Goal: Transaction & Acquisition: Obtain resource

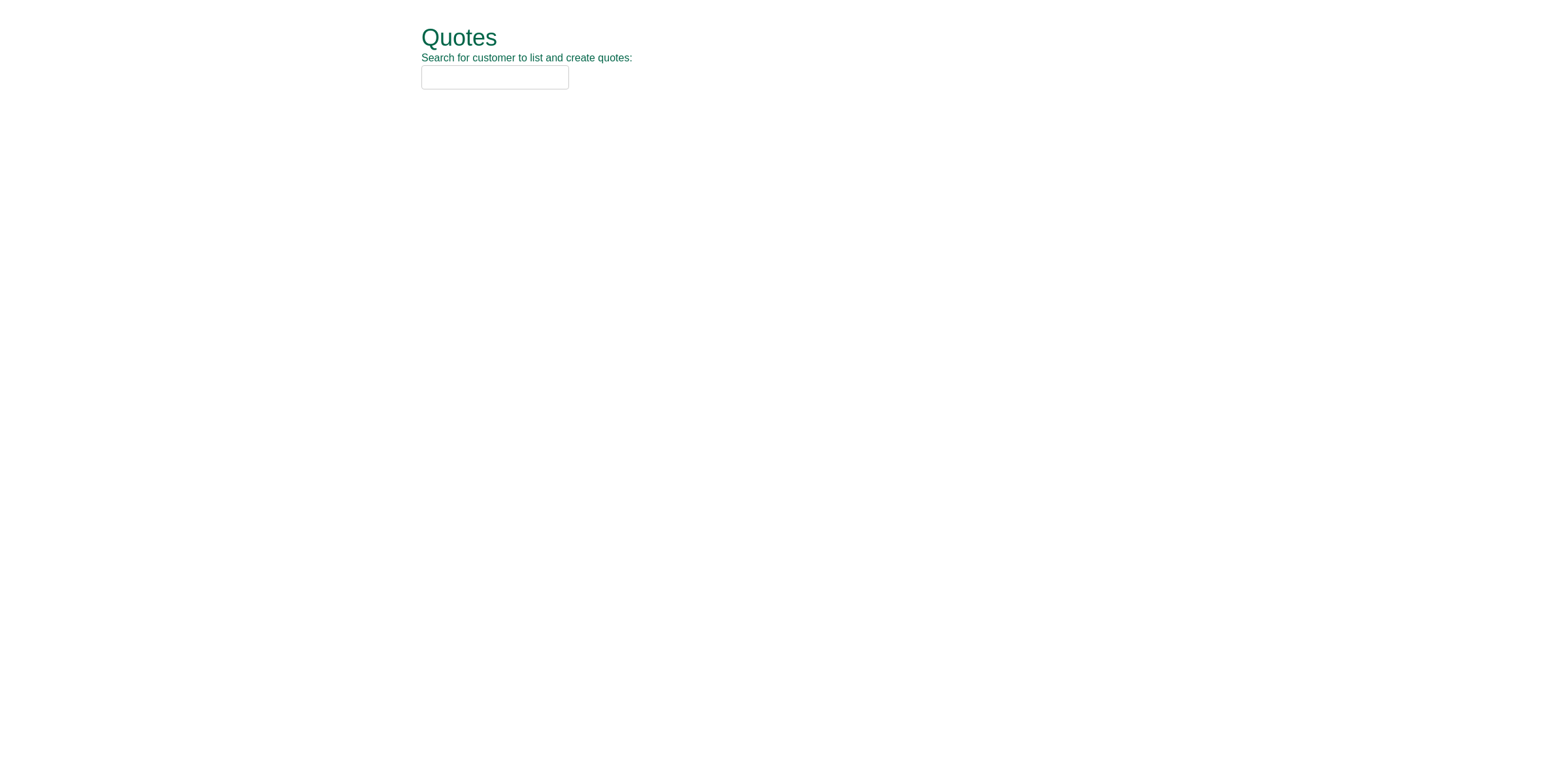
click at [491, 79] on input "text" at bounding box center [495, 77] width 147 height 24
type input "n"
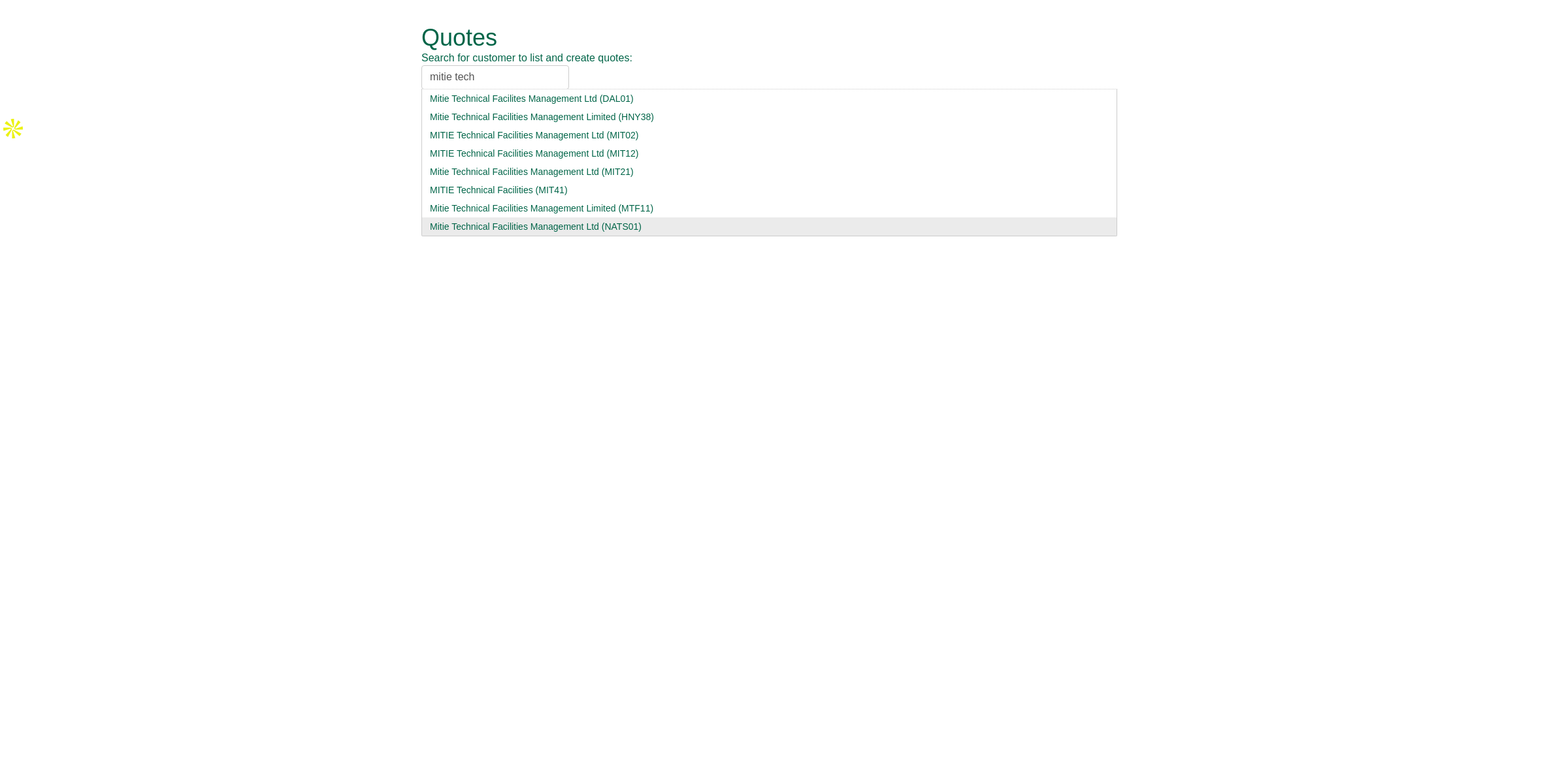
type input "mitie tech"
click at [537, 220] on div "Mitie Technical Facilities Management Ltd (NATS01)" at bounding box center [769, 226] width 679 height 13
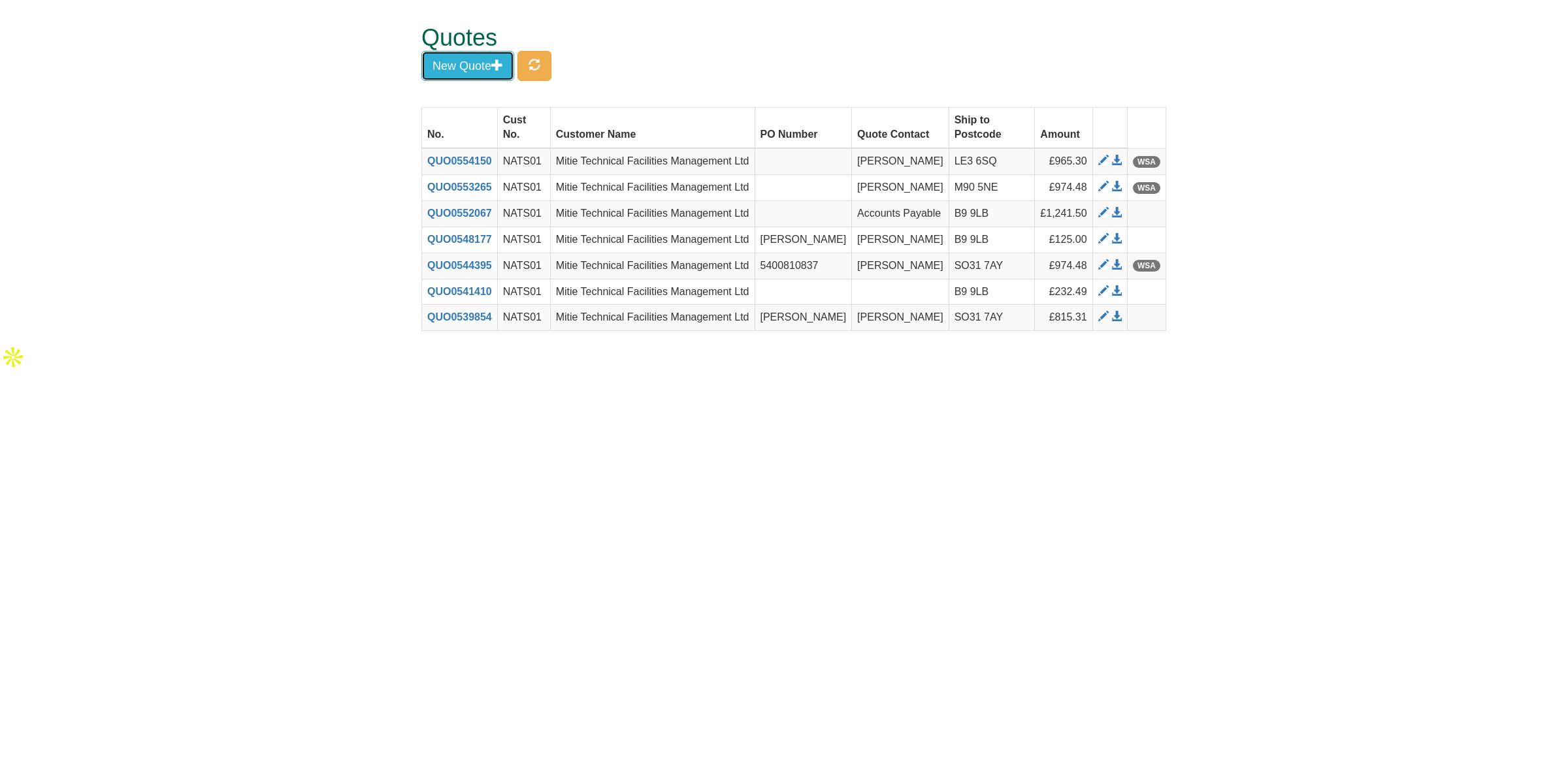
click at [452, 68] on button "New Quote" at bounding box center [467, 66] width 93 height 30
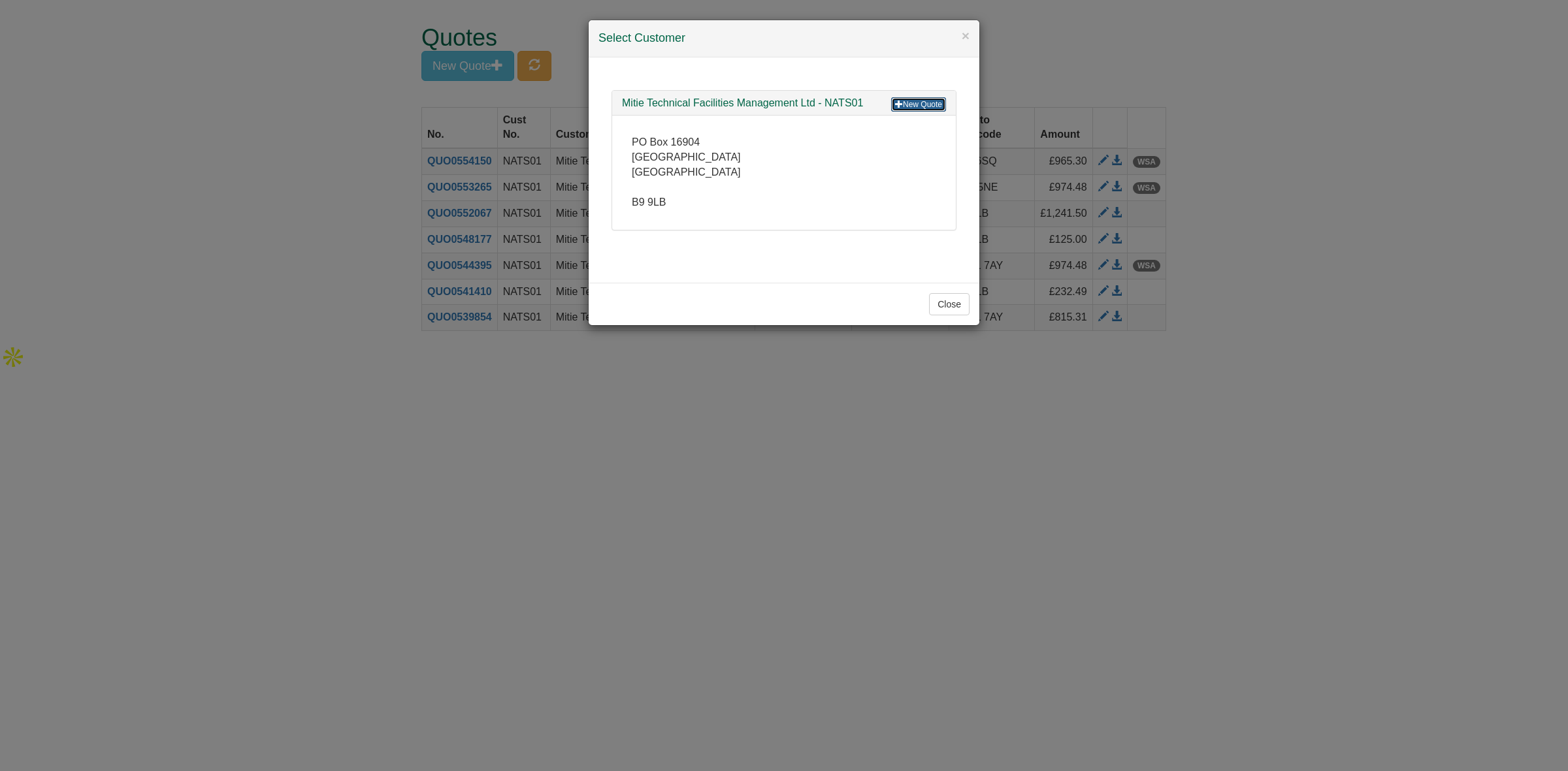
click at [917, 101] on link "New Quote" at bounding box center [919, 104] width 55 height 14
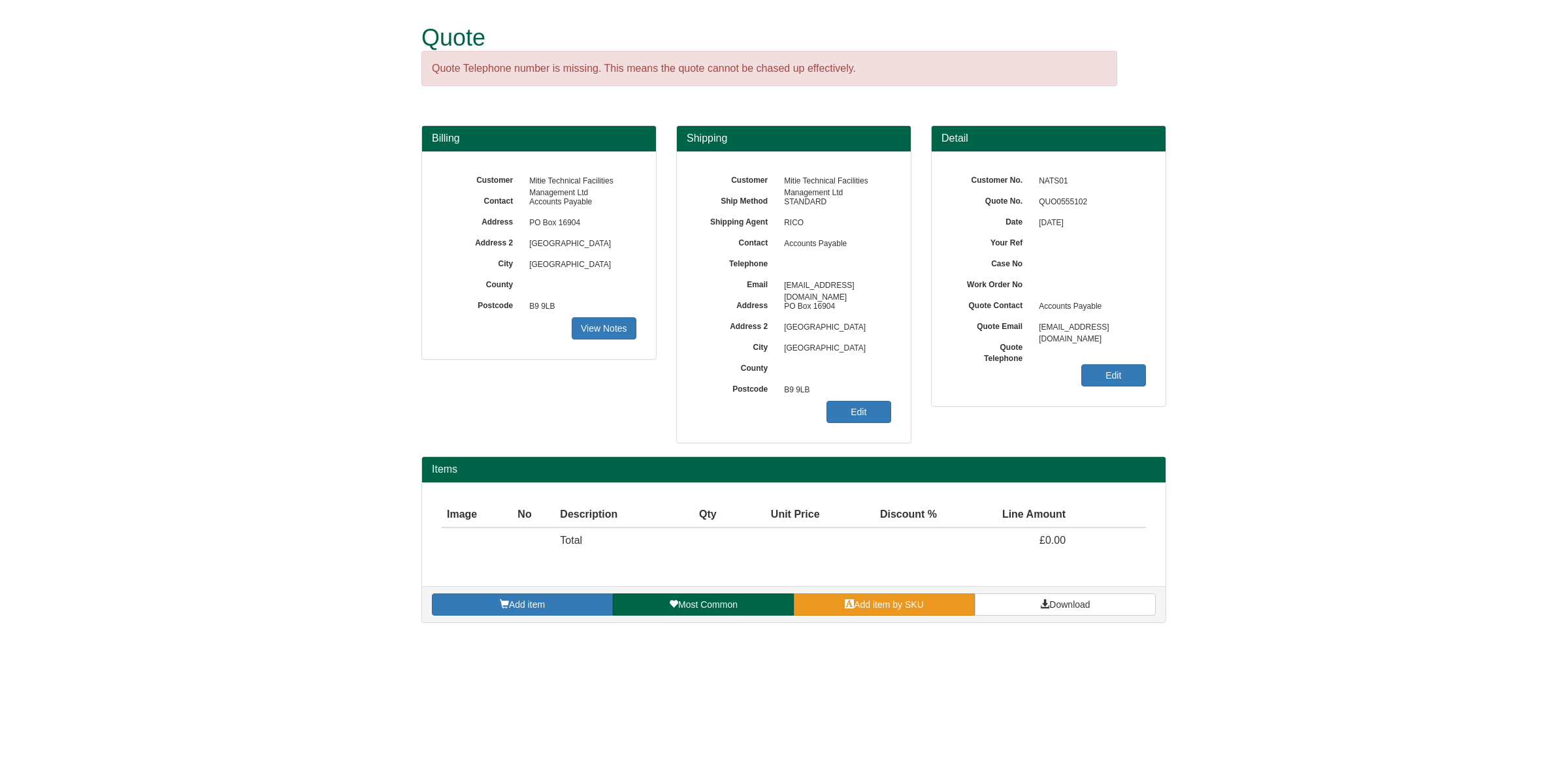
click at [884, 605] on span "Add item by SKU" at bounding box center [889, 605] width 70 height 11
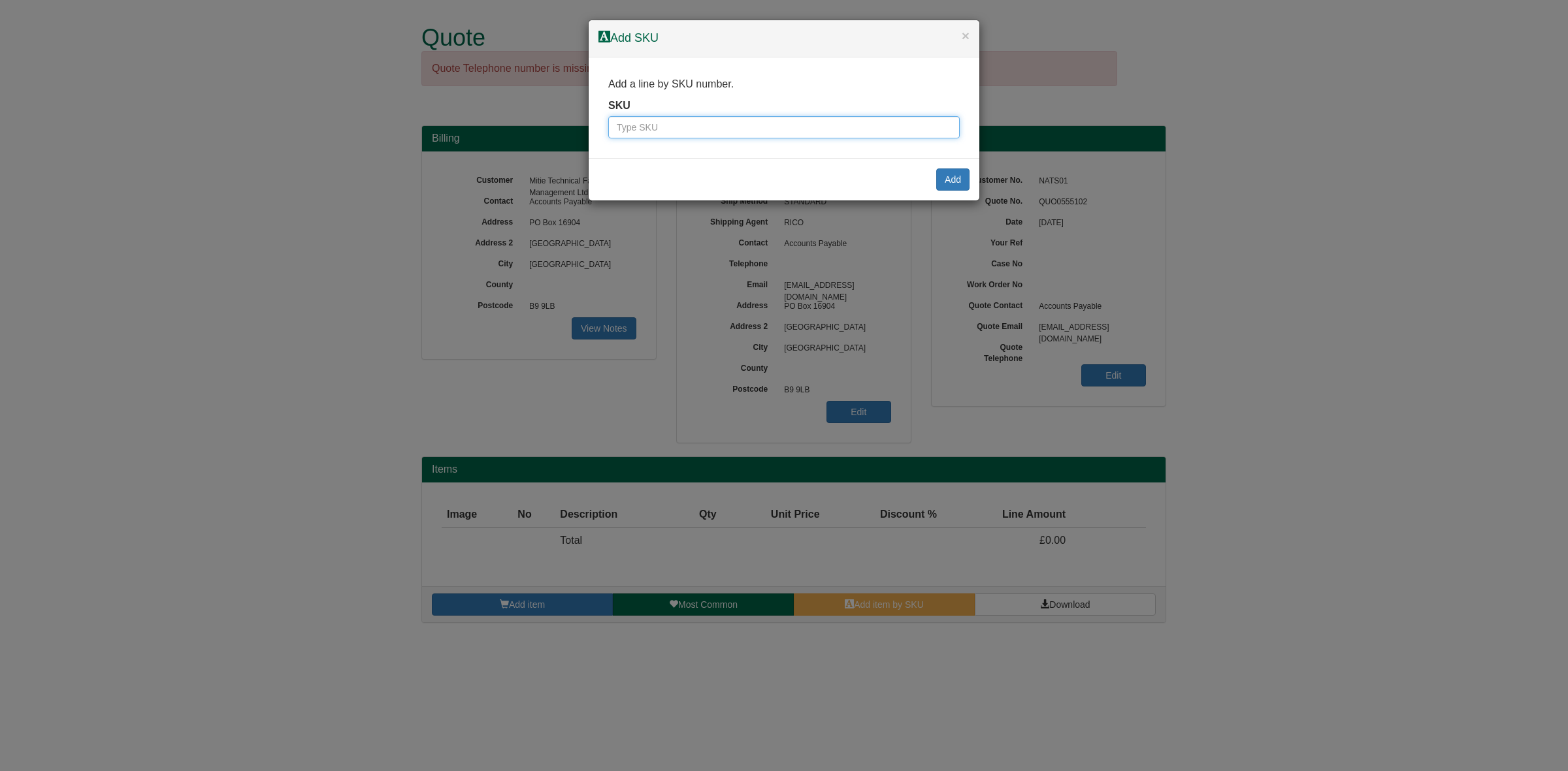
click at [763, 126] on input "text" at bounding box center [784, 127] width 351 height 22
paste input "10002124"
type input "10002124"
click at [957, 178] on button "Add" at bounding box center [953, 179] width 33 height 22
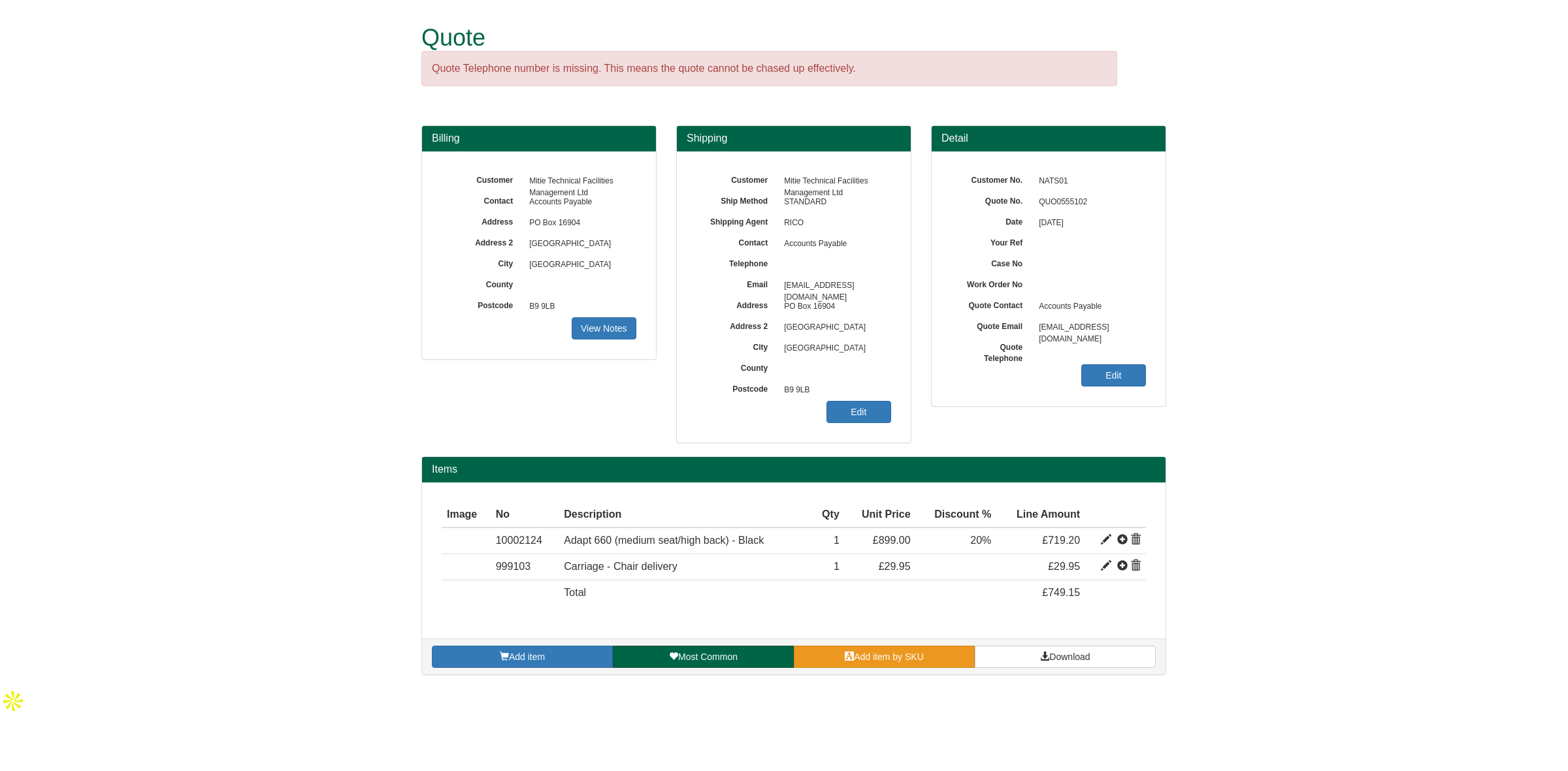
click at [858, 661] on span "Add item by SKU" at bounding box center [889, 657] width 70 height 11
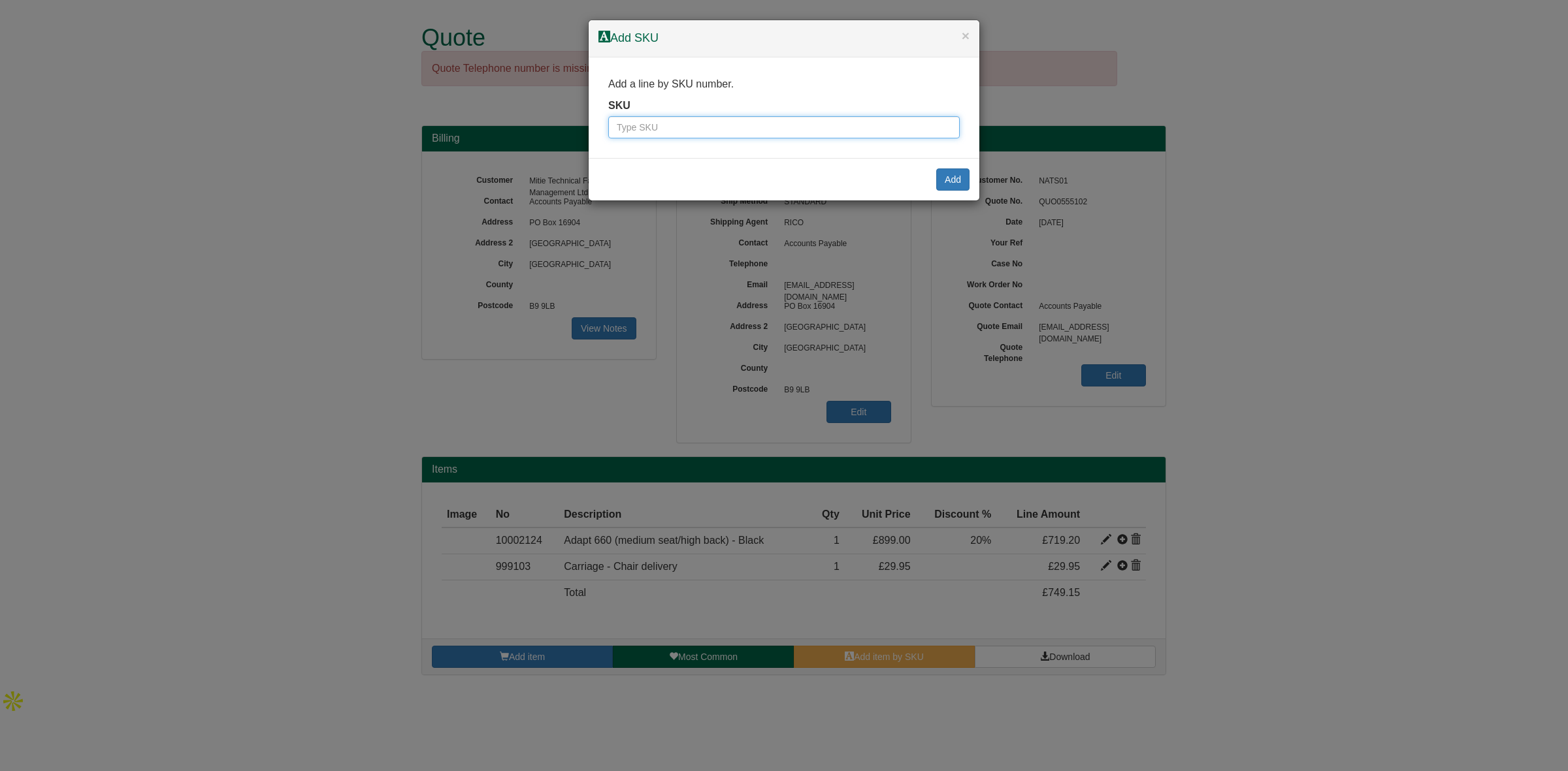
click at [664, 132] on input "text" at bounding box center [784, 127] width 351 height 22
paste input "10002134"
click at [616, 128] on input "10002134" at bounding box center [784, 127] width 351 height 22
type input "10002134"
click at [942, 176] on button "Add" at bounding box center [953, 179] width 33 height 22
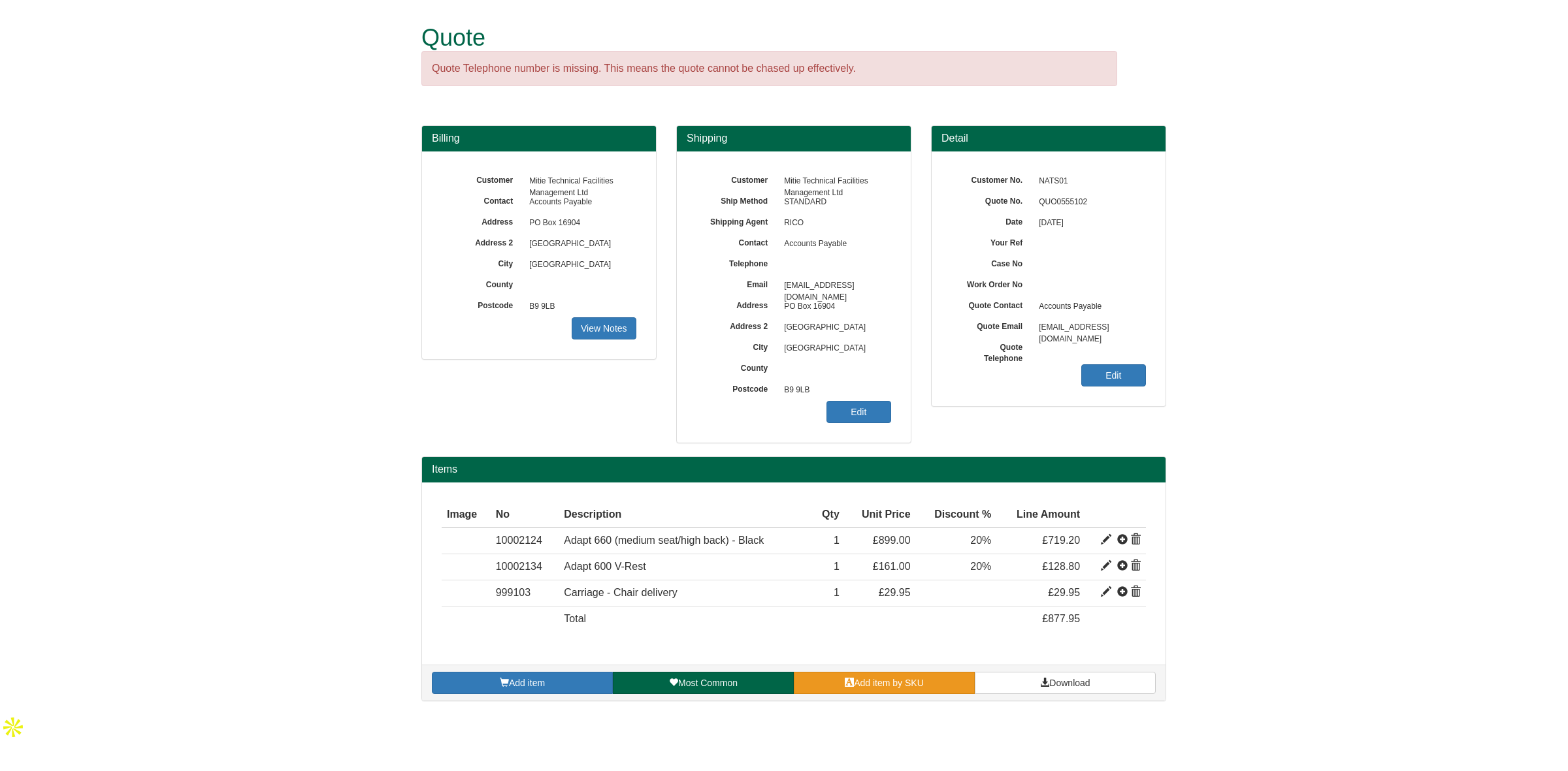
click at [857, 681] on span "Add item by SKU" at bounding box center [889, 683] width 70 height 11
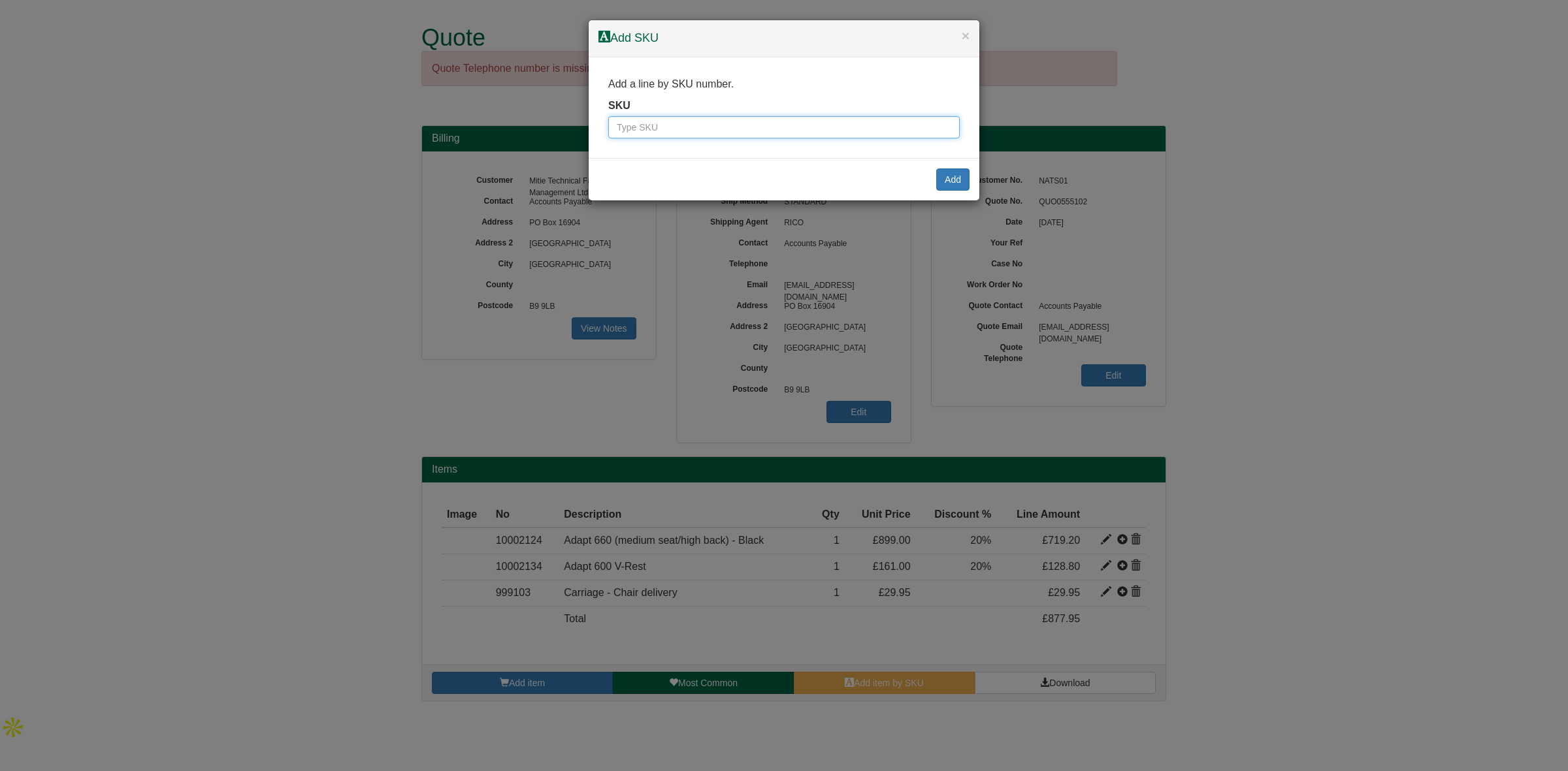
click at [635, 126] on input "text" at bounding box center [784, 127] width 351 height 22
paste input "10002150"
type input "10002150"
click at [965, 186] on button "Add" at bounding box center [953, 179] width 33 height 22
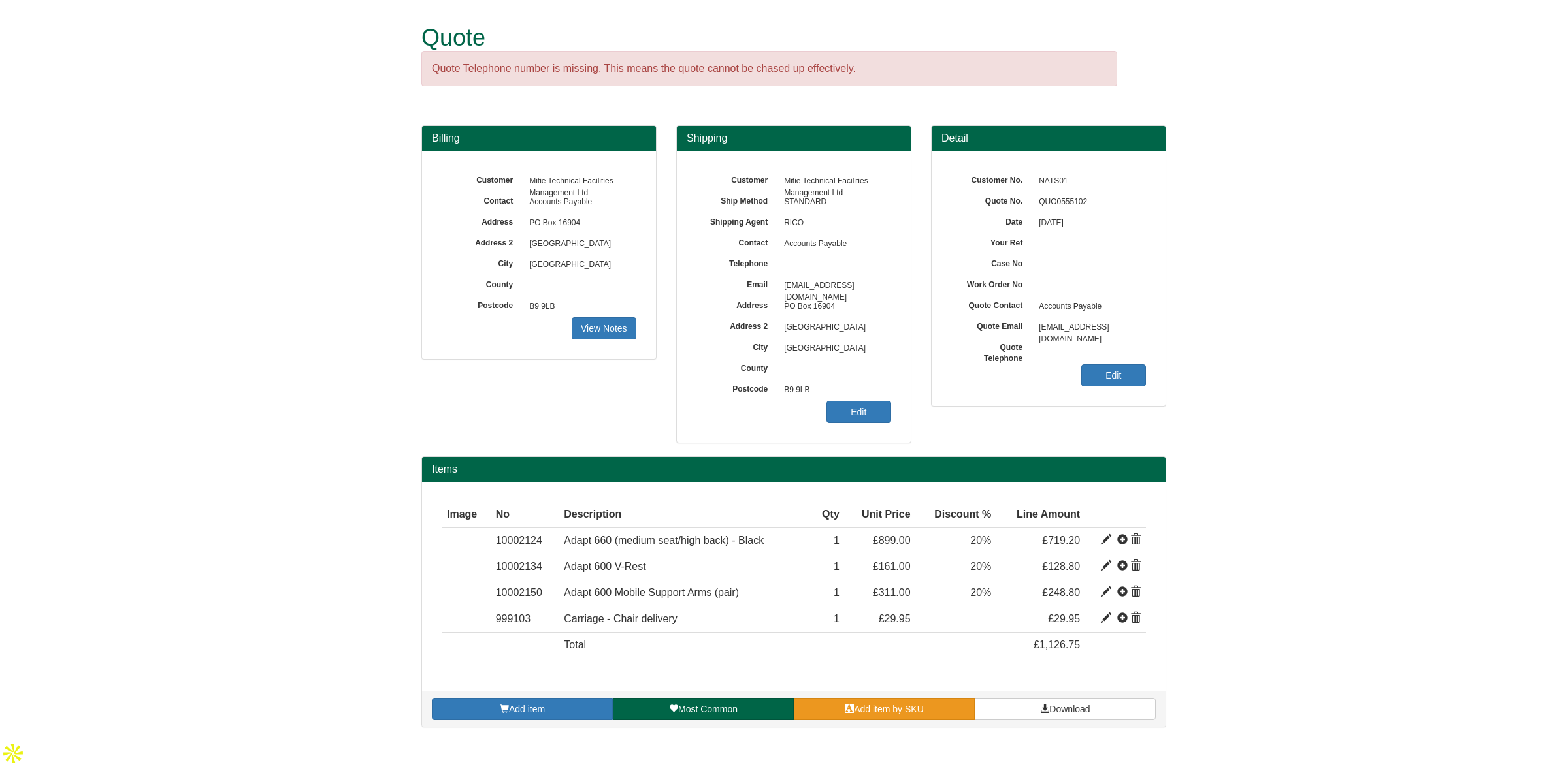
click at [928, 714] on link "Add item by SKU" at bounding box center [884, 709] width 181 height 22
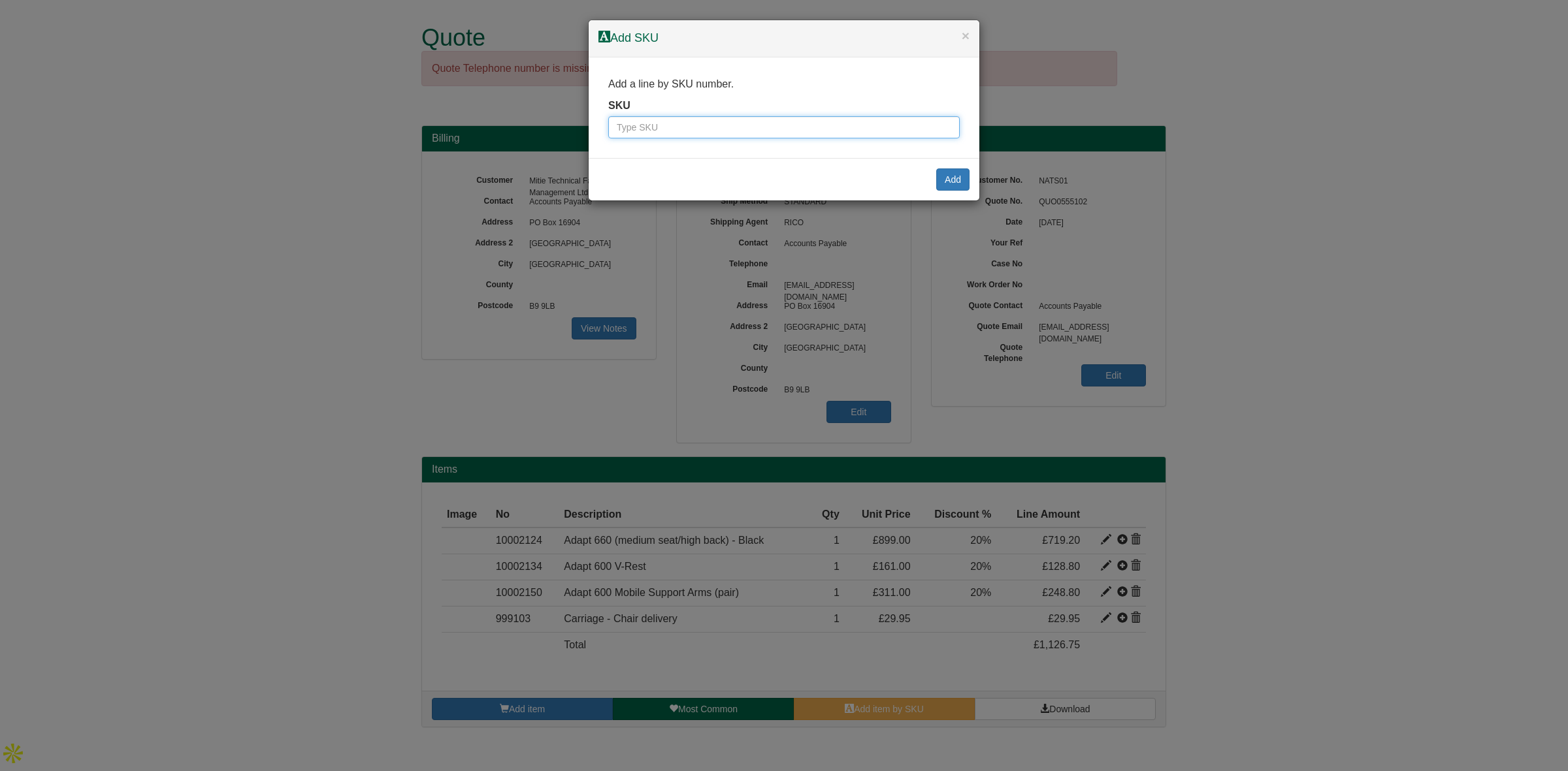
click at [727, 122] on input "text" at bounding box center [784, 127] width 351 height 22
paste input "99900"
type input "99900"
click at [945, 181] on button "Add" at bounding box center [953, 179] width 33 height 22
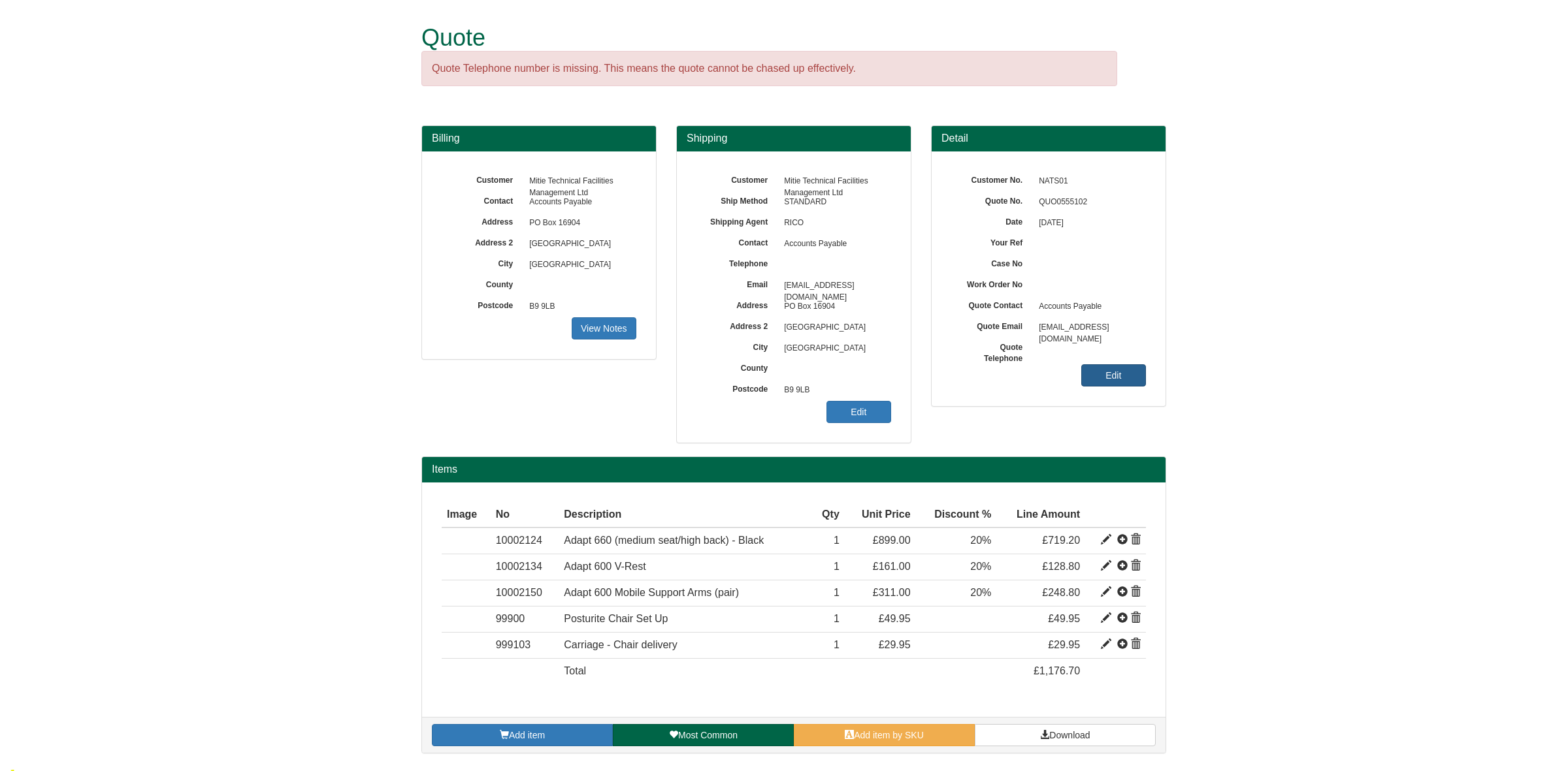
click at [1118, 375] on link "Edit" at bounding box center [1113, 375] width 65 height 22
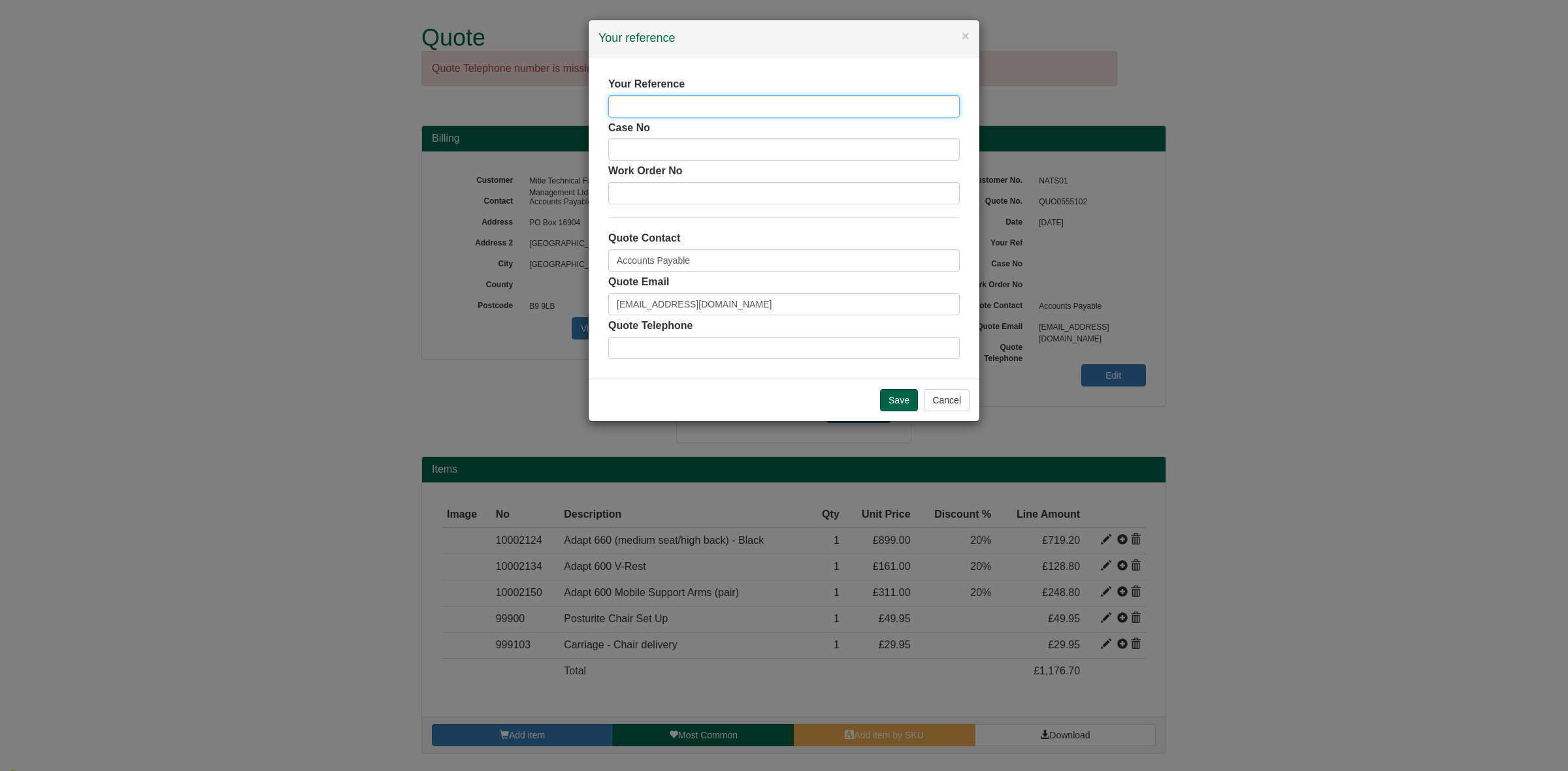
click at [695, 102] on input "text" at bounding box center [784, 106] width 351 height 22
type input "Robert Harvey"
drag, startPoint x: 709, startPoint y: 263, endPoint x: 537, endPoint y: 252, distance: 172.4
click at [537, 252] on div "× Your reference Your Reference Robert Harvey Case No Work Order No Quote Conta…" at bounding box center [784, 385] width 1568 height 771
type input "[PERSON_NAME]"
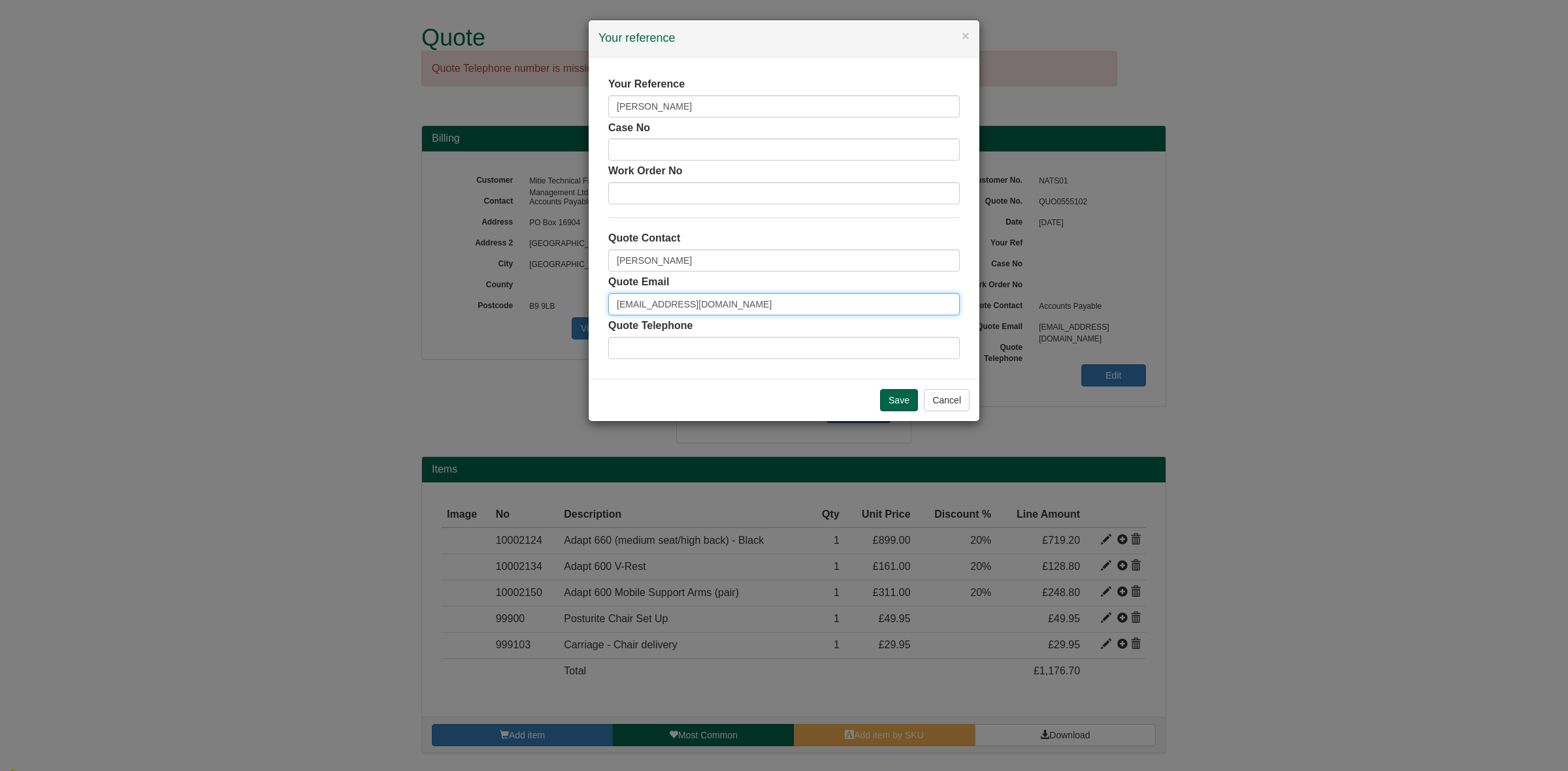
drag, startPoint x: 683, startPoint y: 305, endPoint x: 486, endPoint y: 289, distance: 197.6
click at [484, 289] on div "× Your reference Your Reference Robert Harvey Case No Work Order No Quote Conta…" at bounding box center [784, 385] width 1568 height 771
click at [893, 392] on input "Save" at bounding box center [899, 400] width 38 height 22
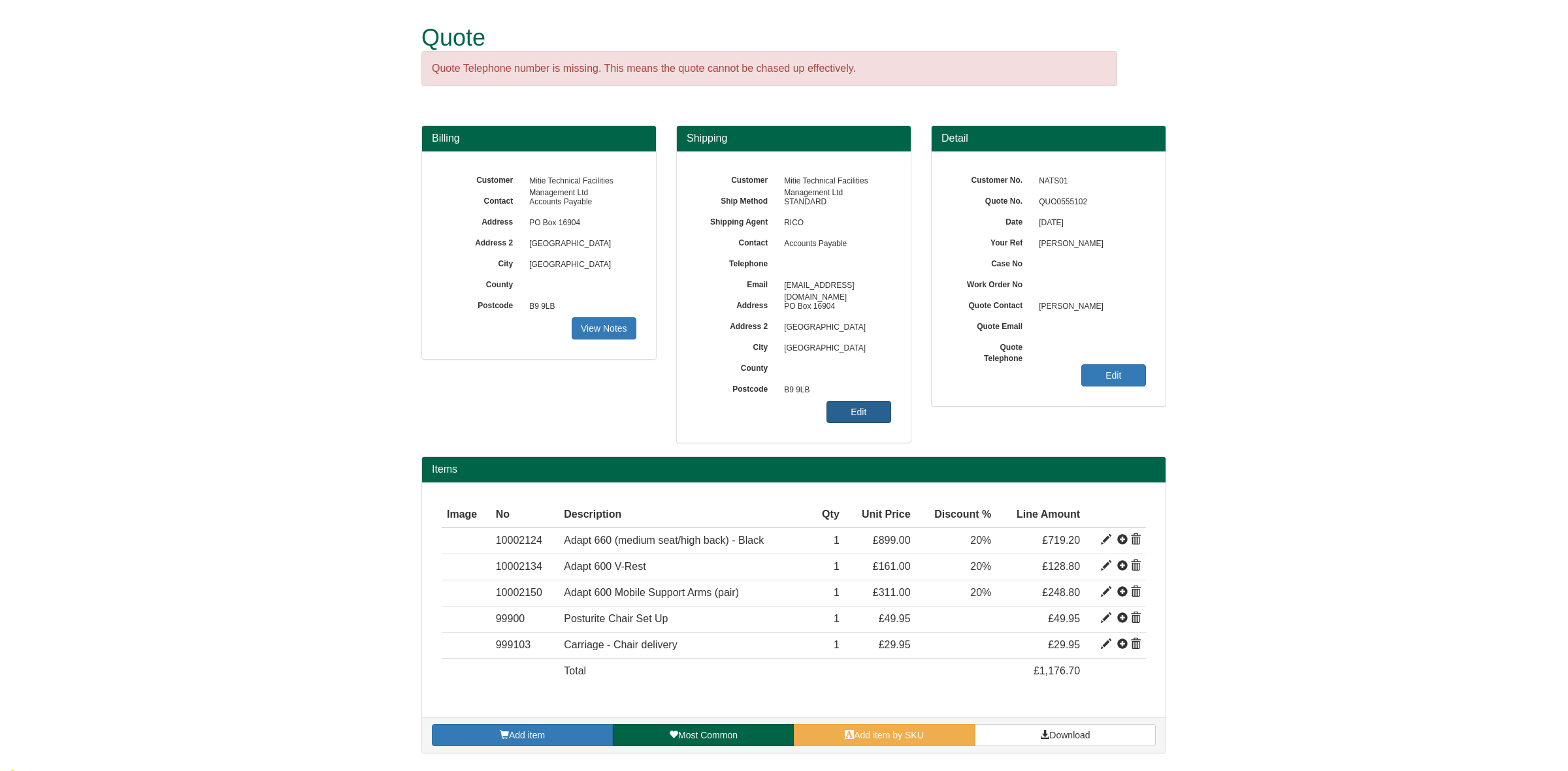
click at [843, 422] on link "Edit" at bounding box center [858, 412] width 65 height 22
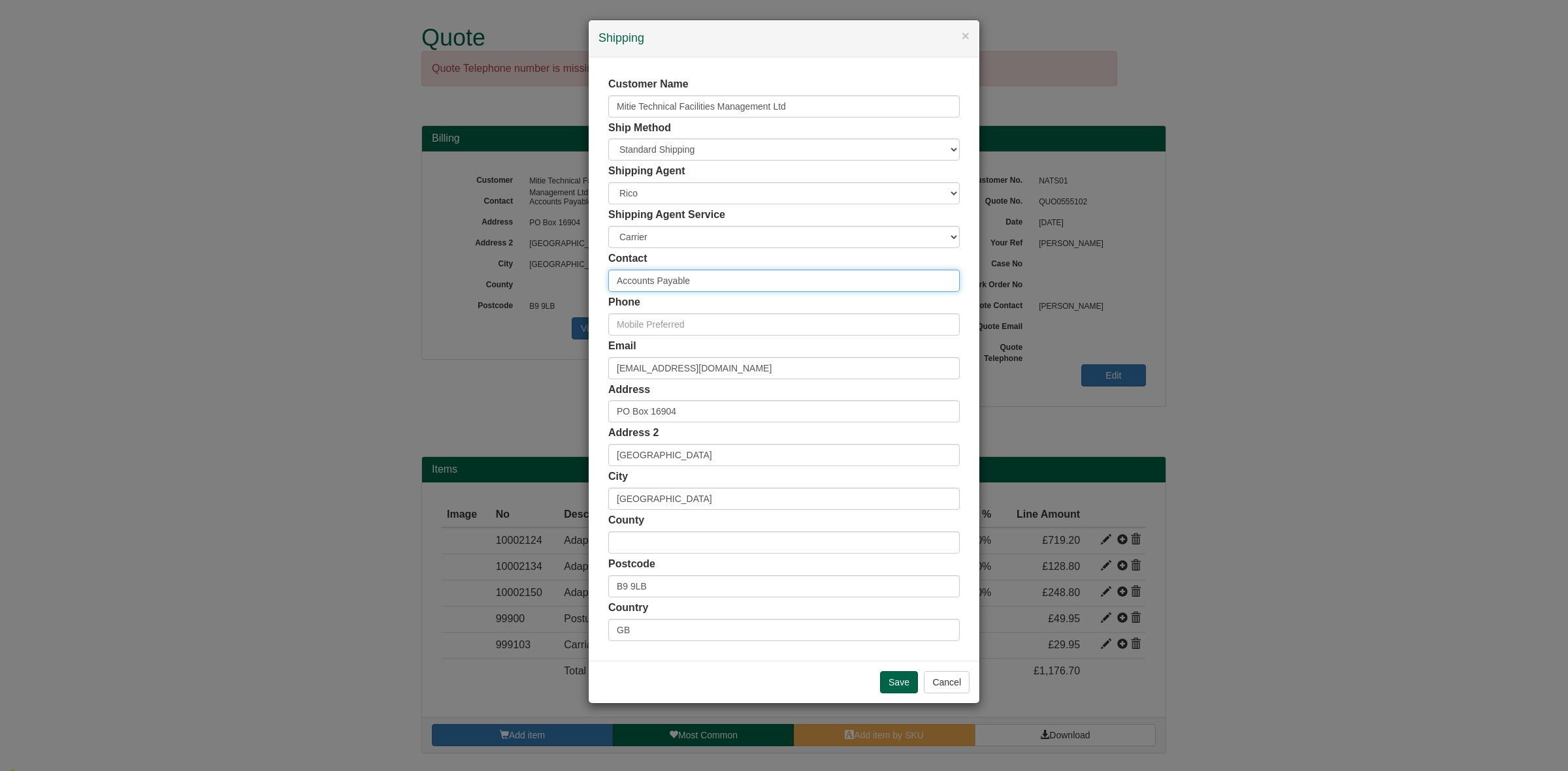
drag, startPoint x: 705, startPoint y: 285, endPoint x: 505, endPoint y: 272, distance: 200.4
click at [505, 272] on div "× Shipping Customer Name Mitie Technical Facilities Management Ltd Ship Method …" at bounding box center [784, 385] width 1568 height 771
paste input "07460 918920"
type input "Accounts Payable"
click at [650, 330] on input "text" at bounding box center [784, 324] width 351 height 22
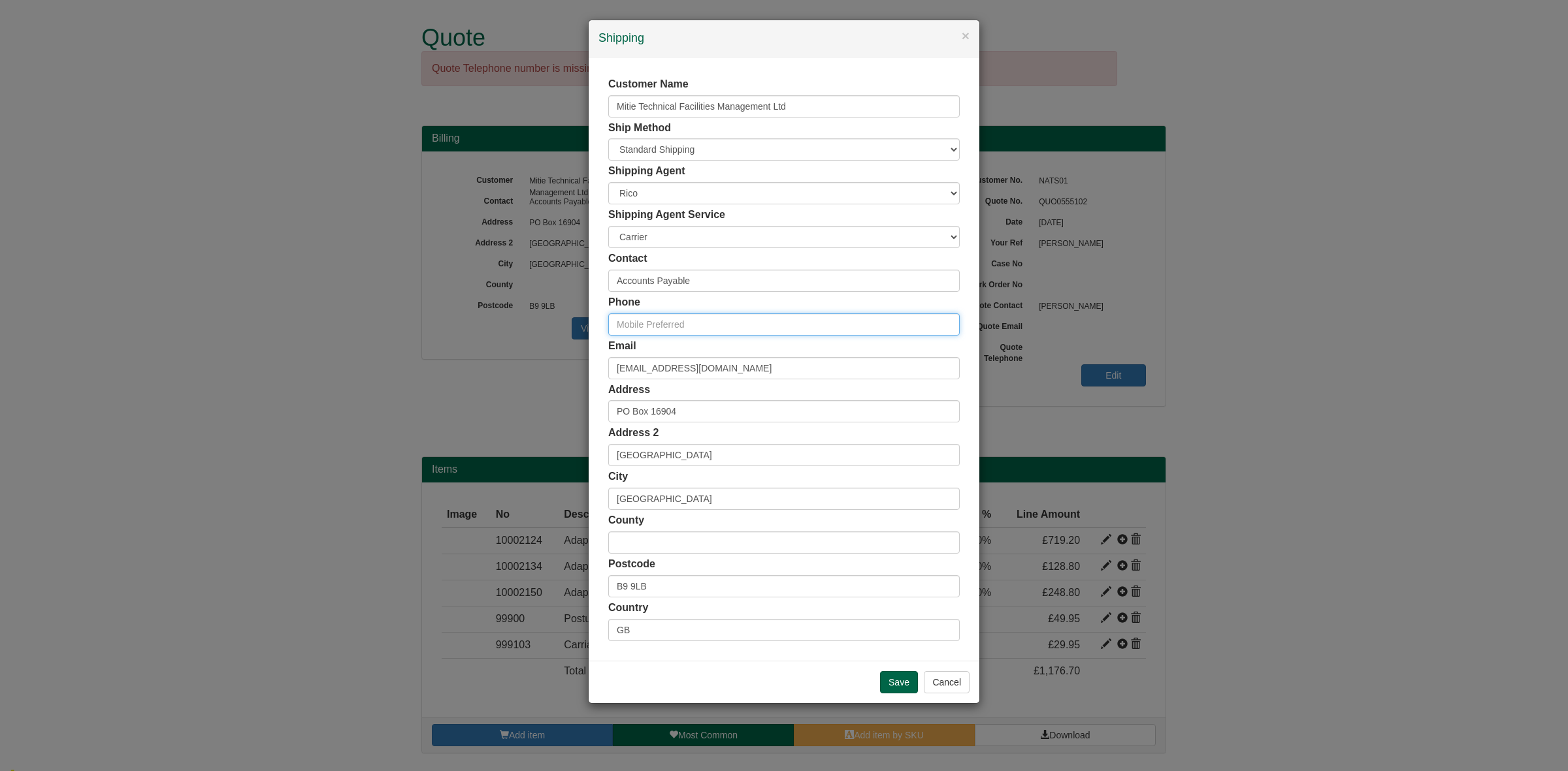
paste input "07460 918920"
type input "07460 918920"
drag, startPoint x: 755, startPoint y: 360, endPoint x: 564, endPoint y: 369, distance: 191.2
click at [559, 372] on div "× Shipping Customer Name Mitie Technical Facilities Management Ltd Ship Method …" at bounding box center [784, 385] width 1568 height 771
paste input "robert.harvey@nats.co.uk"
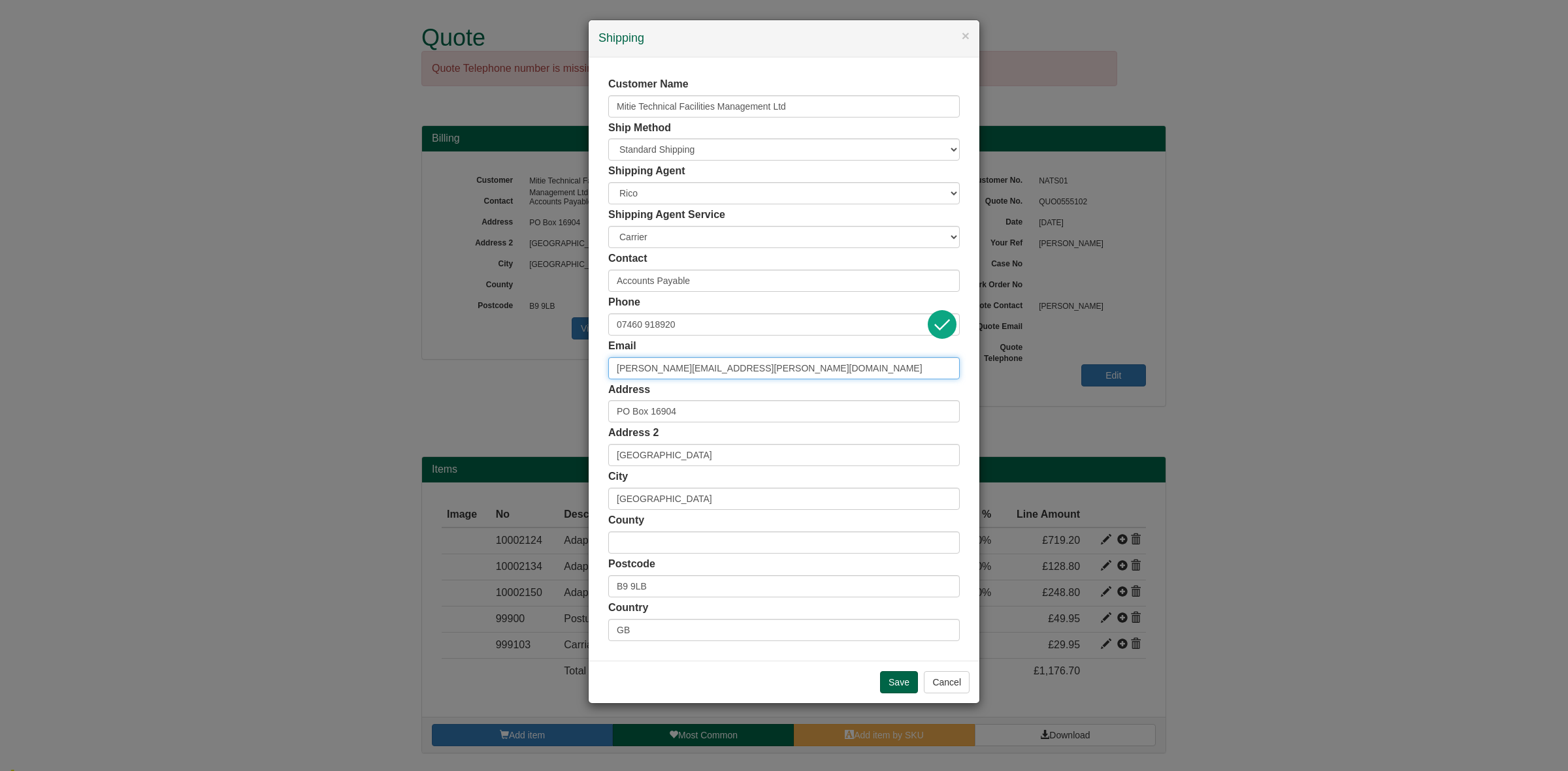
type input "robert.harvey@nats.co.uk"
drag, startPoint x: 716, startPoint y: 283, endPoint x: 577, endPoint y: 283, distance: 139.0
click at [577, 283] on div "× Shipping Customer Name Mitie Technical Facilities Management Ltd Ship Method …" at bounding box center [784, 385] width 1568 height 771
paste input "Robert Harvey"
type input "Robert Harvey"
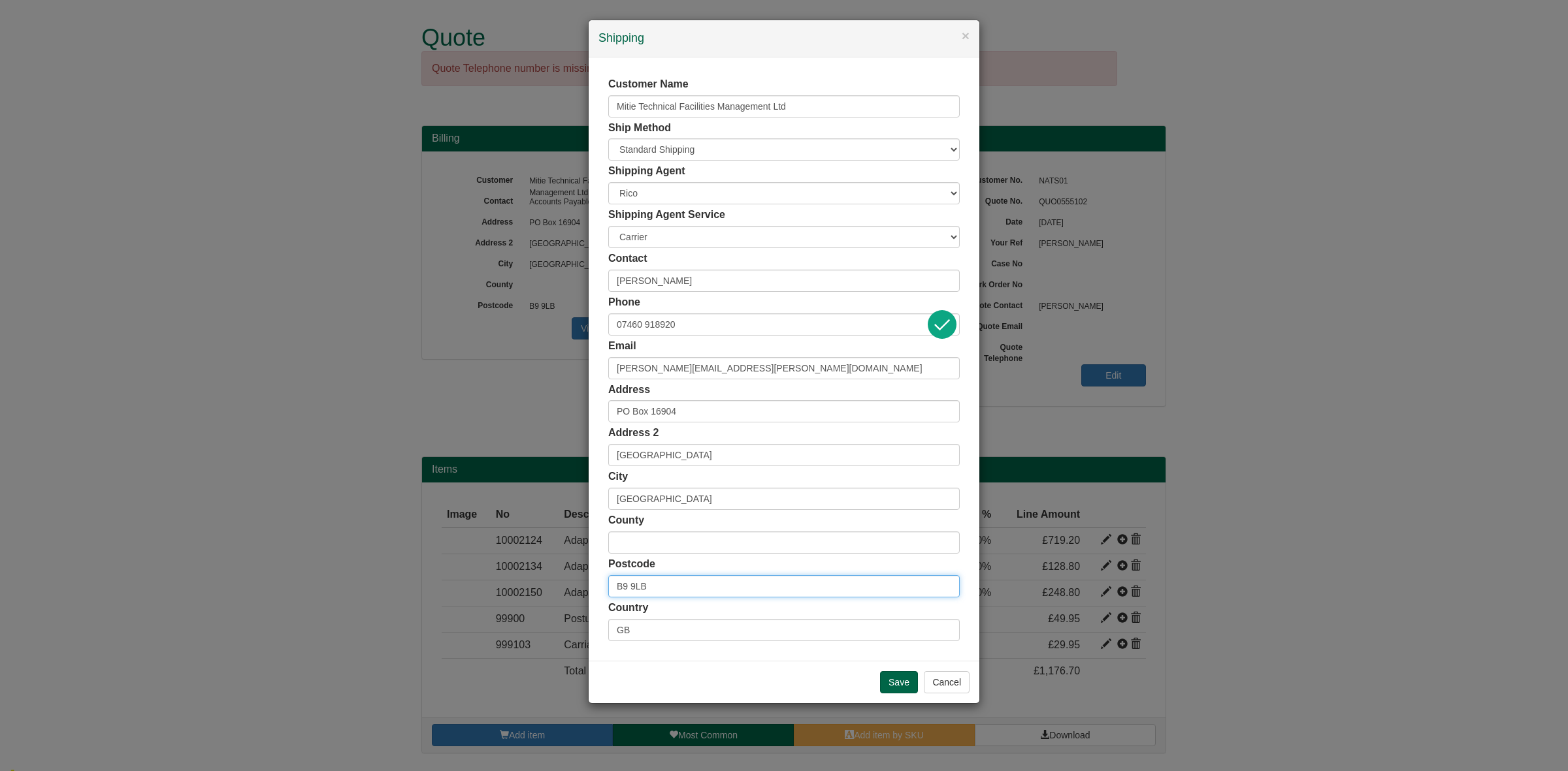
drag, startPoint x: 635, startPoint y: 591, endPoint x: 543, endPoint y: 589, distance: 92.0
click at [543, 589] on div "× Shipping Customer Name Mitie Technical Facilities Management Ltd Ship Method …" at bounding box center [784, 385] width 1568 height 771
paste input "KA9 2GX"
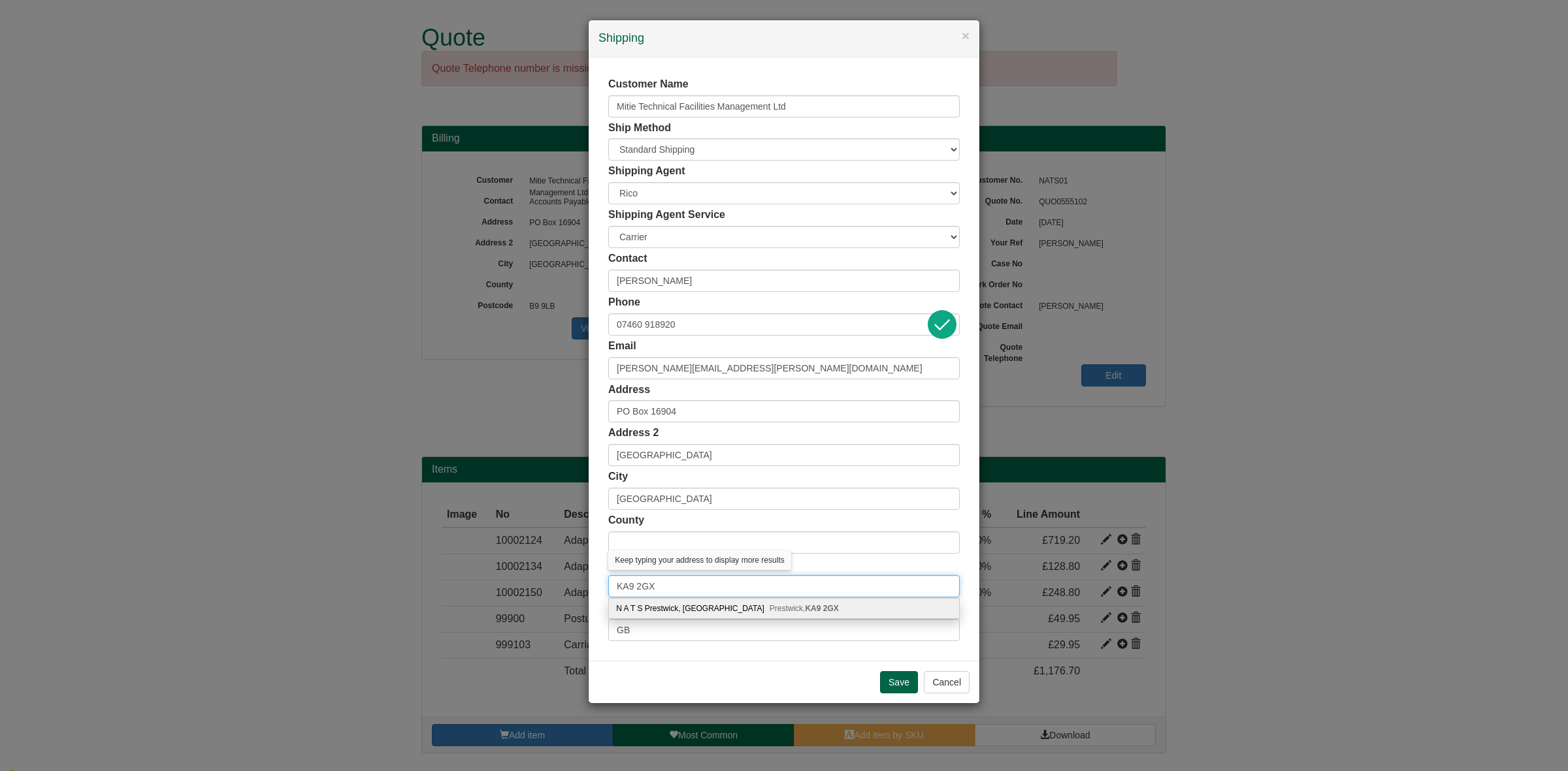
type input "KA9 2GX"
click at [697, 614] on div "N A T S Prestwick, Fresson Avenue Prestwick, KA9 2GX" at bounding box center [784, 608] width 350 height 20
type input "N A T S Prestwick"
type input "Fresson Avenue"
type input "Prestwick"
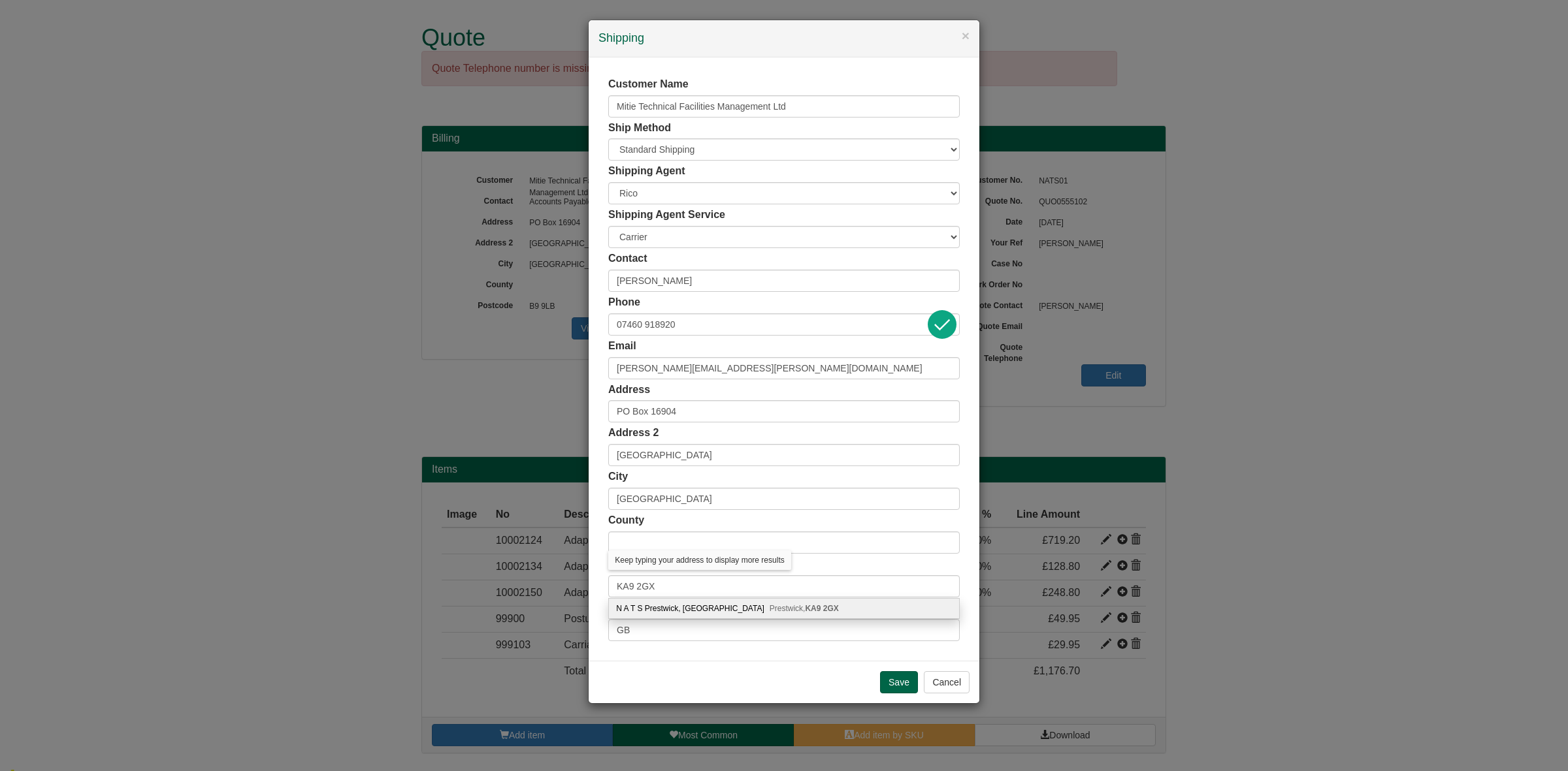
type input "South Ayrshire"
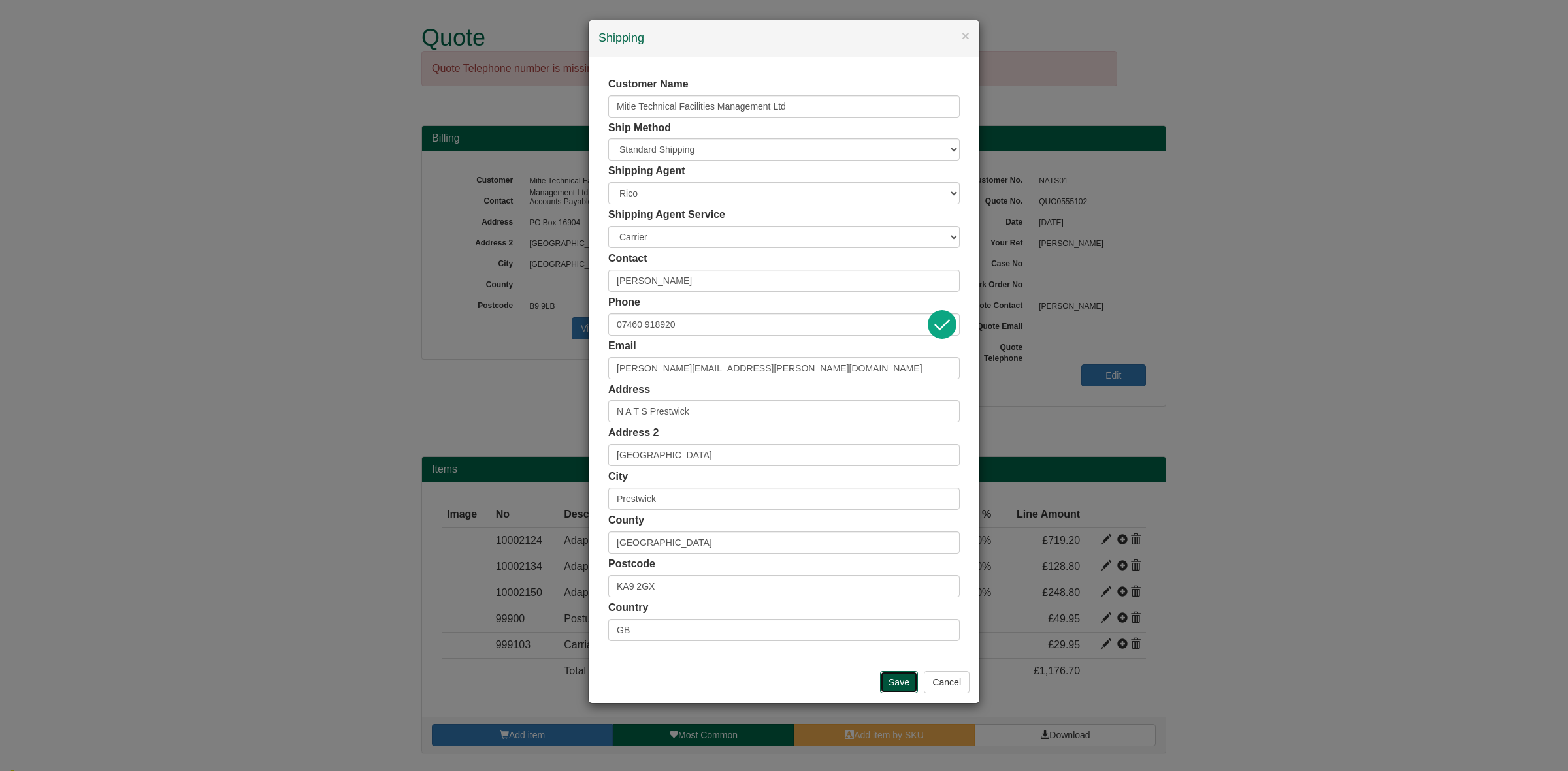
click at [891, 687] on input "Save" at bounding box center [899, 682] width 38 height 22
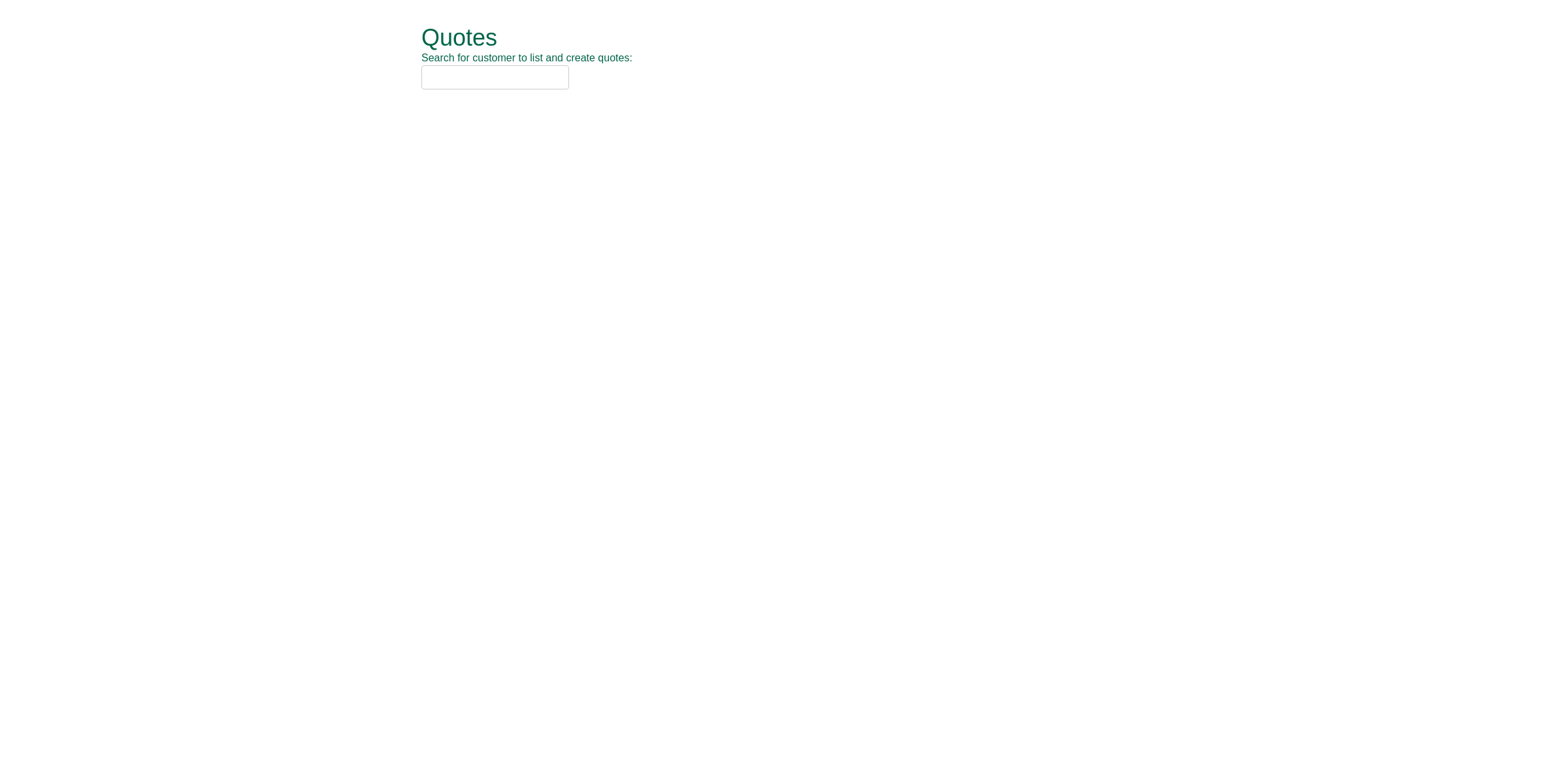
click at [506, 75] on input "text" at bounding box center [495, 77] width 147 height 24
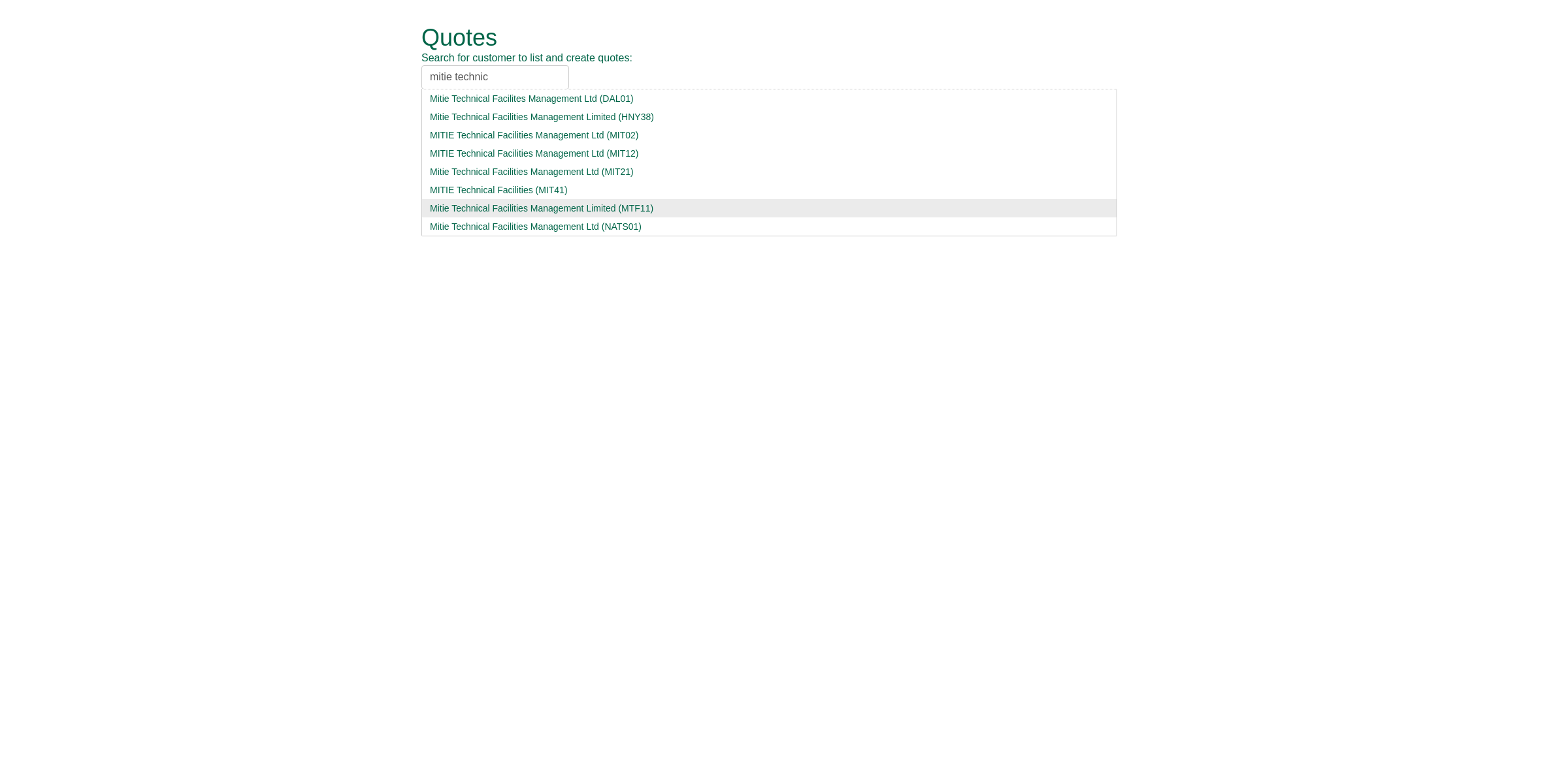
type input "mitie technic"
click at [664, 203] on div "Mitie Technical Facilities Management Limited (MTF11)" at bounding box center [769, 208] width 679 height 13
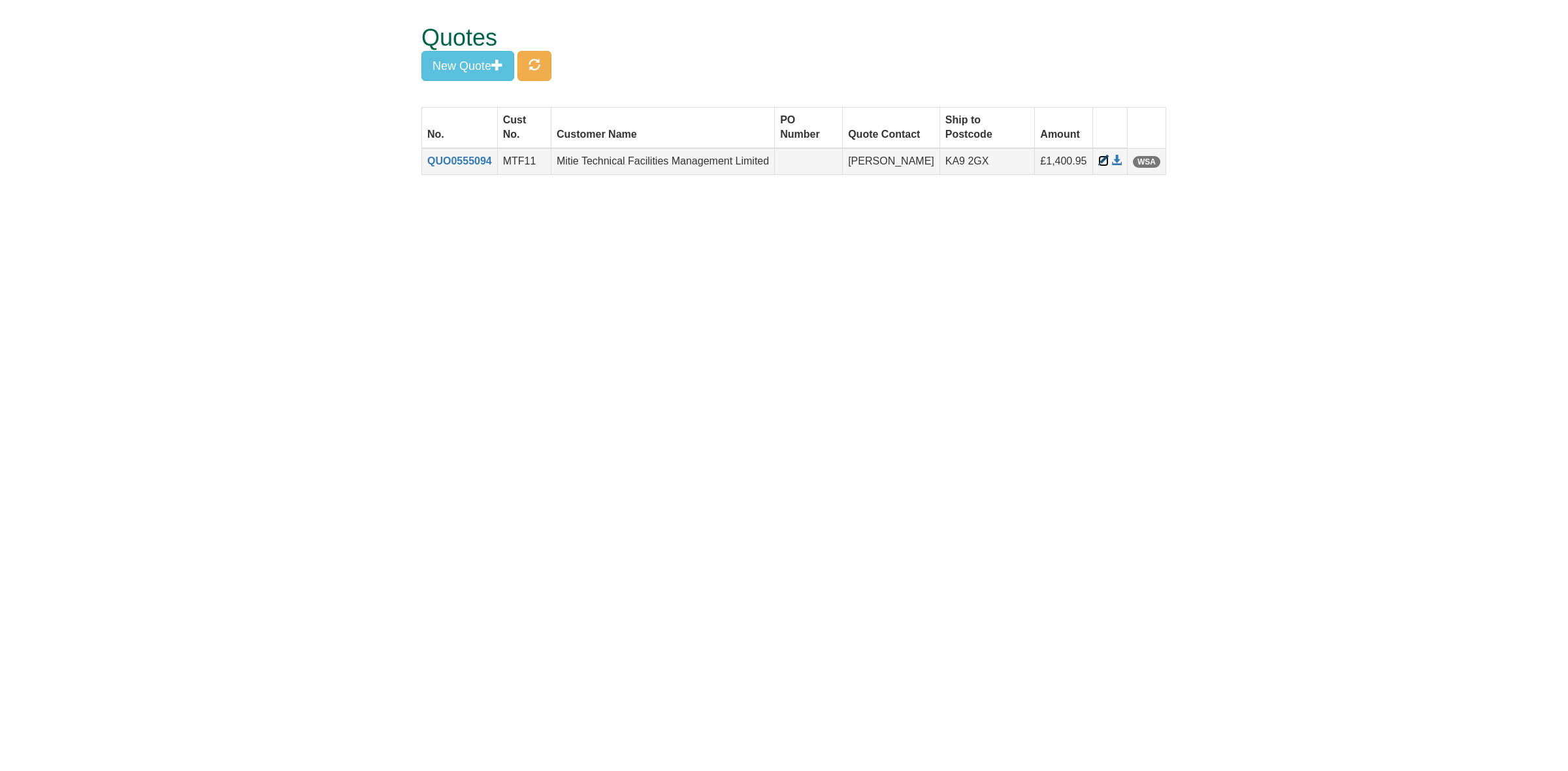
click at [1100, 156] on span at bounding box center [1104, 161] width 11 height 11
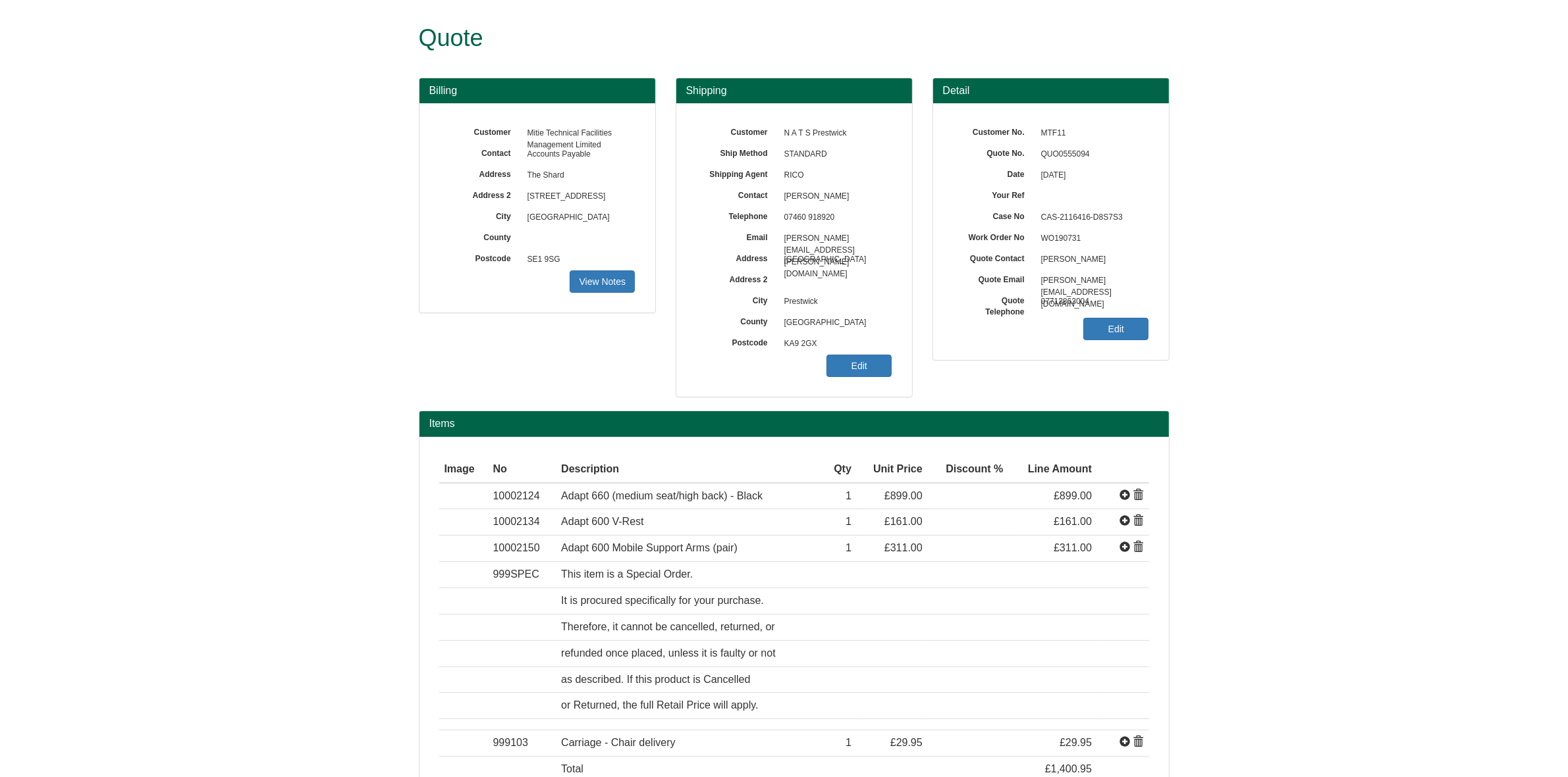
drag, startPoint x: 1103, startPoint y: 261, endPoint x: 1036, endPoint y: 269, distance: 67.5
click at [1036, 269] on span "[PERSON_NAME]" at bounding box center [1092, 260] width 115 height 21
copy span "[PERSON_NAME]"
drag, startPoint x: 840, startPoint y: 219, endPoint x: 782, endPoint y: 222, distance: 58.1
click at [782, 222] on span "07460 918920" at bounding box center [835, 218] width 115 height 21
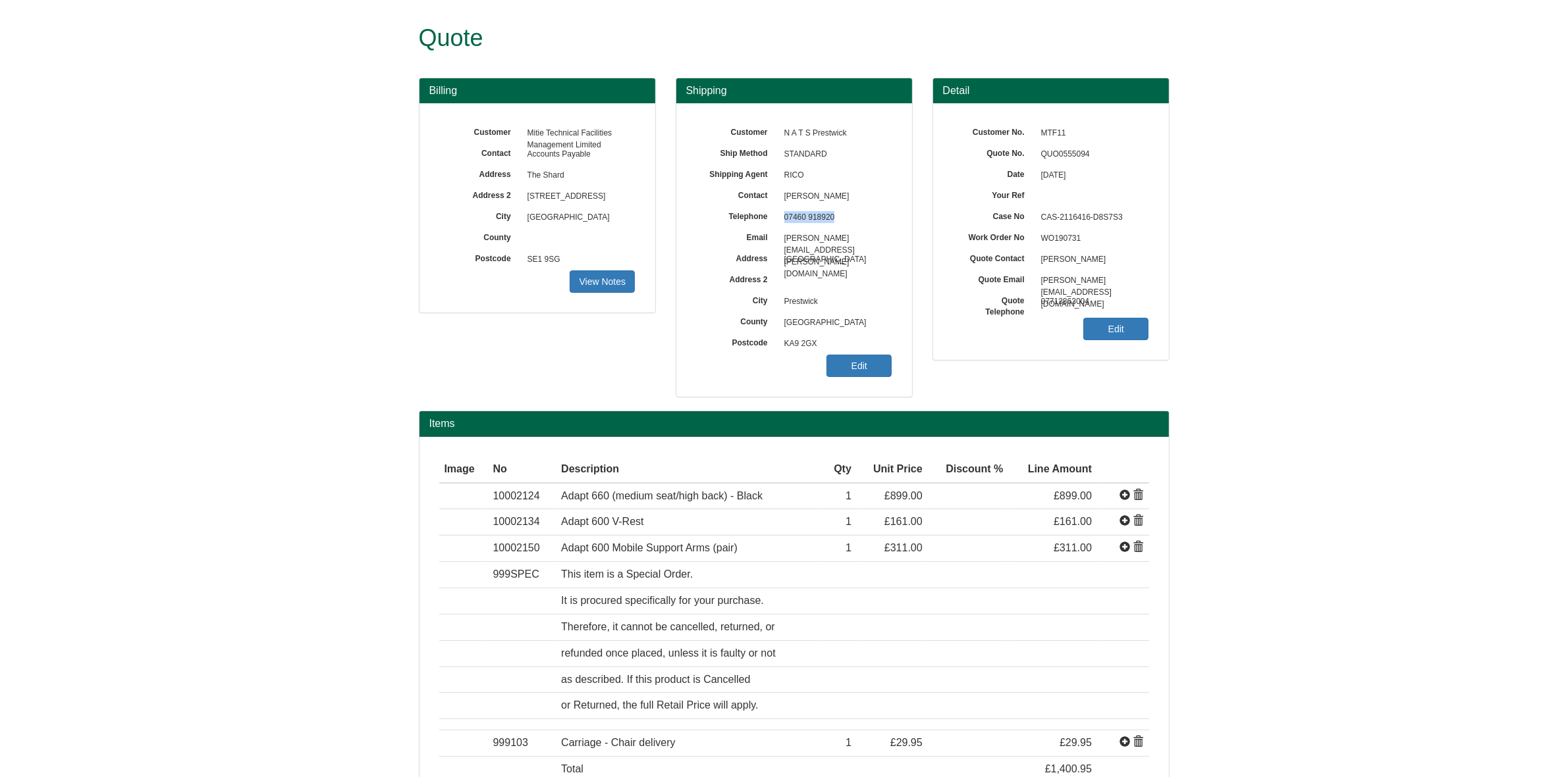
copy span "07460 918920"
drag, startPoint x: 877, startPoint y: 241, endPoint x: 774, endPoint y: 239, distance: 103.0
click at [774, 123] on div "Email robert.harvey@nats.co.uk" at bounding box center [794, 123] width 196 height 0
copy div "[PERSON_NAME][EMAIL_ADDRESS][PERSON_NAME][DOMAIN_NAME]"
drag, startPoint x: 846, startPoint y: 196, endPoint x: 758, endPoint y: 201, distance: 88.1
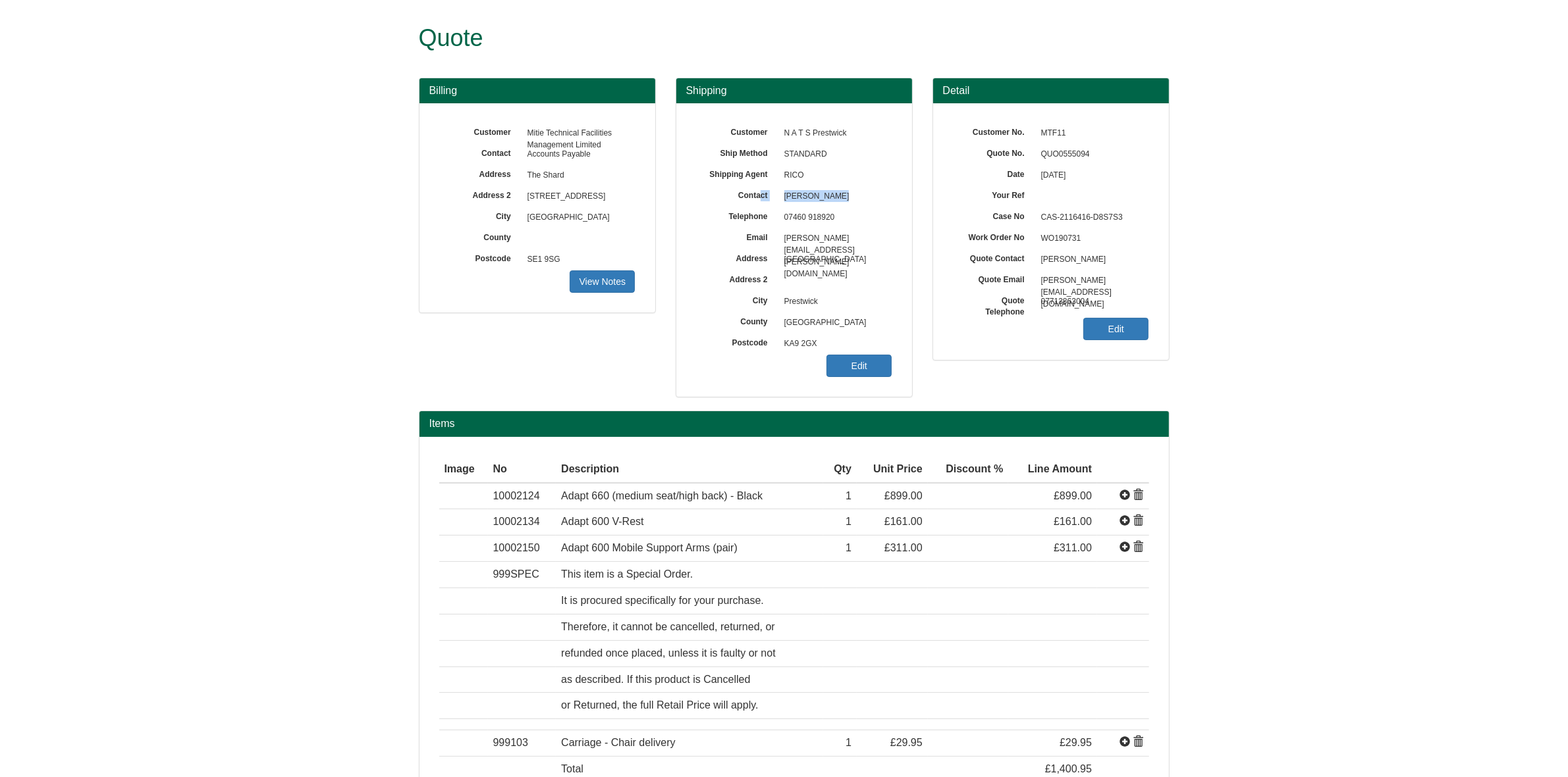
click at [758, 123] on div "Contact Robert Harvey" at bounding box center [794, 123] width 196 height 0
click at [849, 198] on span "[PERSON_NAME]" at bounding box center [835, 197] width 115 height 21
drag, startPoint x: 842, startPoint y: 198, endPoint x: 785, endPoint y: 203, distance: 57.2
click at [785, 203] on span "[PERSON_NAME]" at bounding box center [835, 197] width 115 height 21
copy span "[PERSON_NAME]"
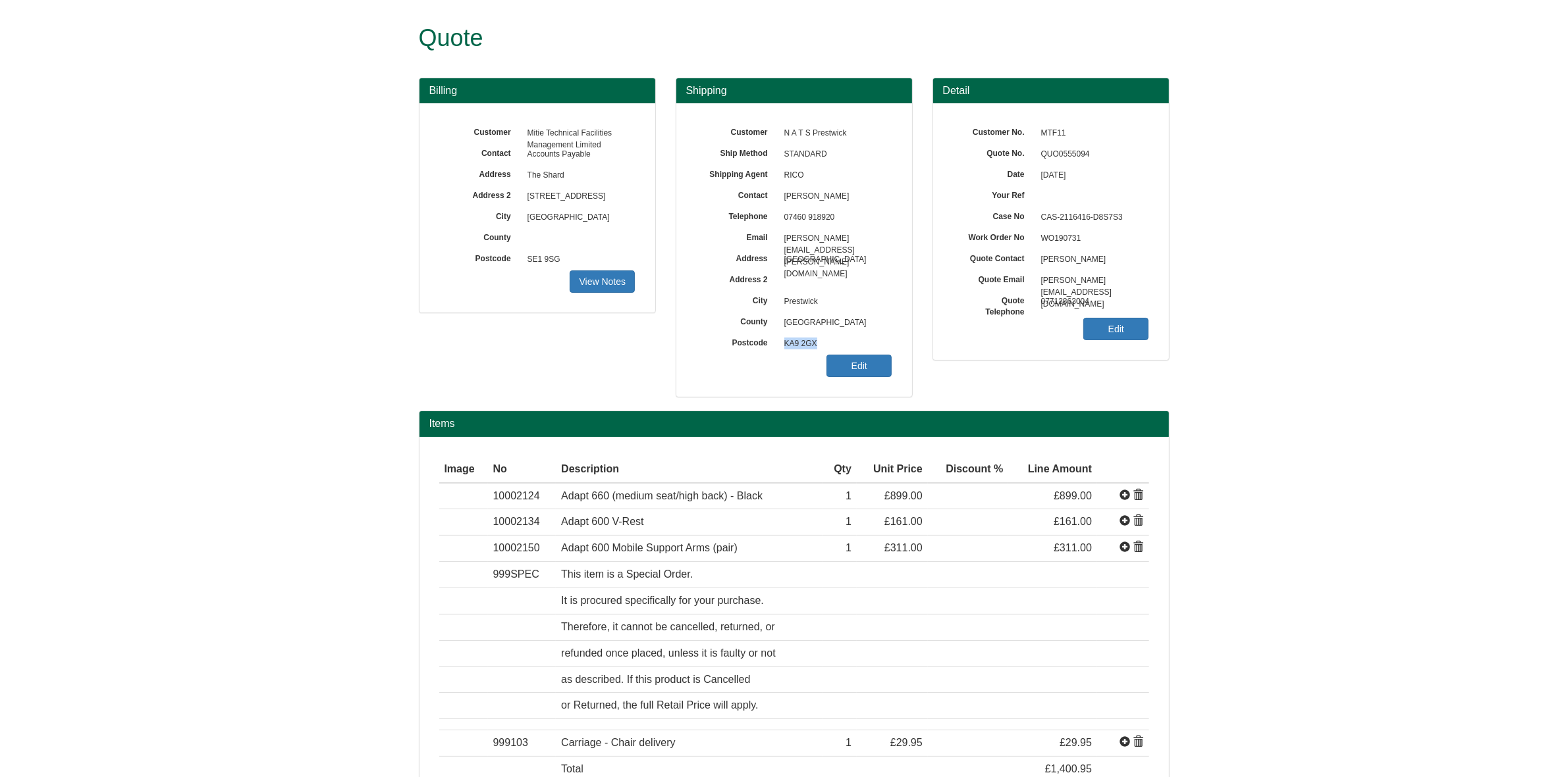
drag, startPoint x: 818, startPoint y: 343, endPoint x: 777, endPoint y: 349, distance: 41.4
click at [777, 349] on span "KA9 2GX" at bounding box center [835, 344] width 115 height 21
copy span "KA9 2GX"
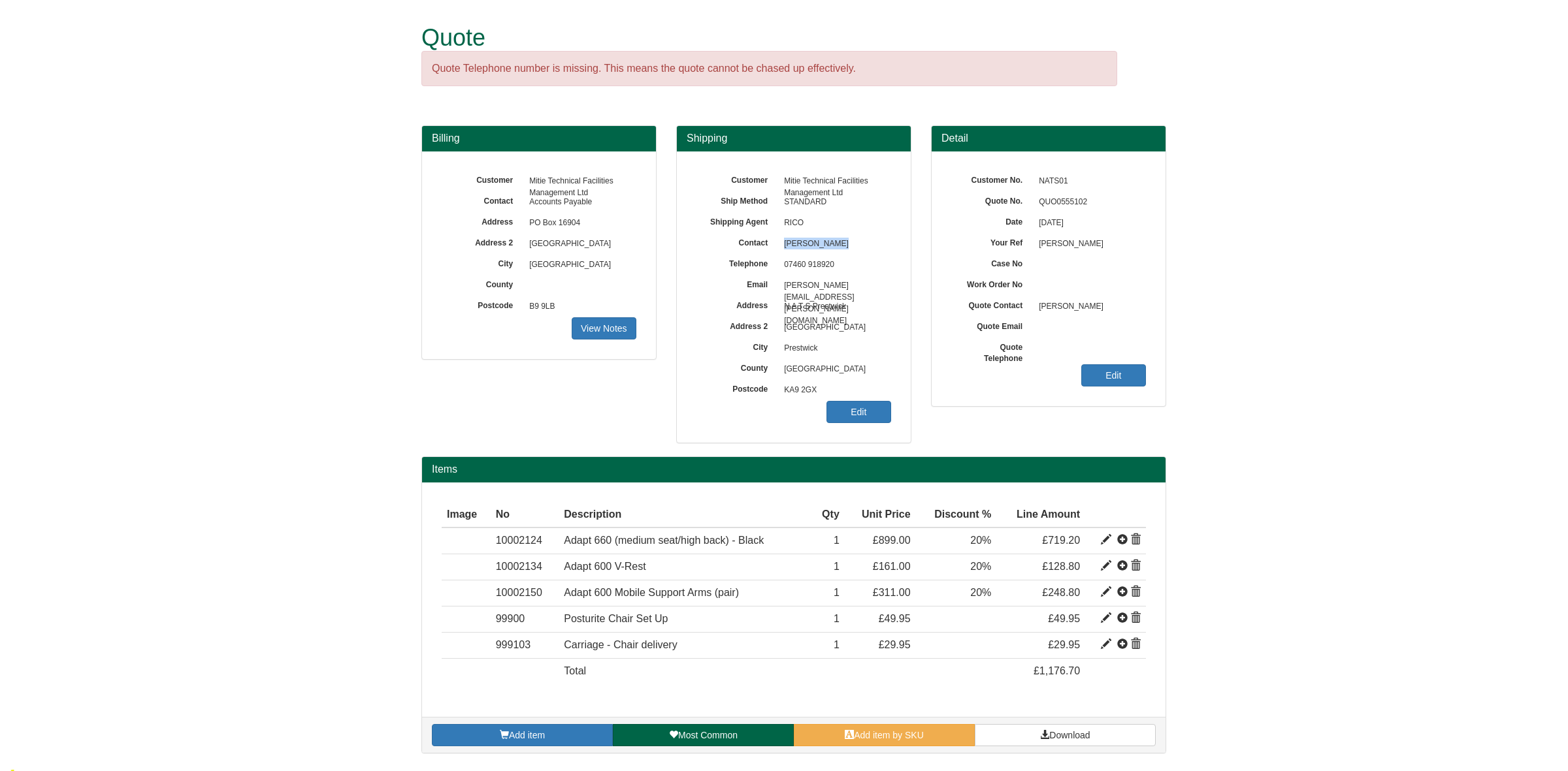
drag, startPoint x: 825, startPoint y: 245, endPoint x: 784, endPoint y: 249, distance: 41.2
click at [784, 249] on span "[PERSON_NAME]" at bounding box center [835, 245] width 114 height 21
copy span "[PERSON_NAME]"
click at [1015, 732] on link "Download" at bounding box center [1066, 735] width 181 height 22
click at [917, 743] on link "Add item by SKU" at bounding box center [884, 735] width 181 height 22
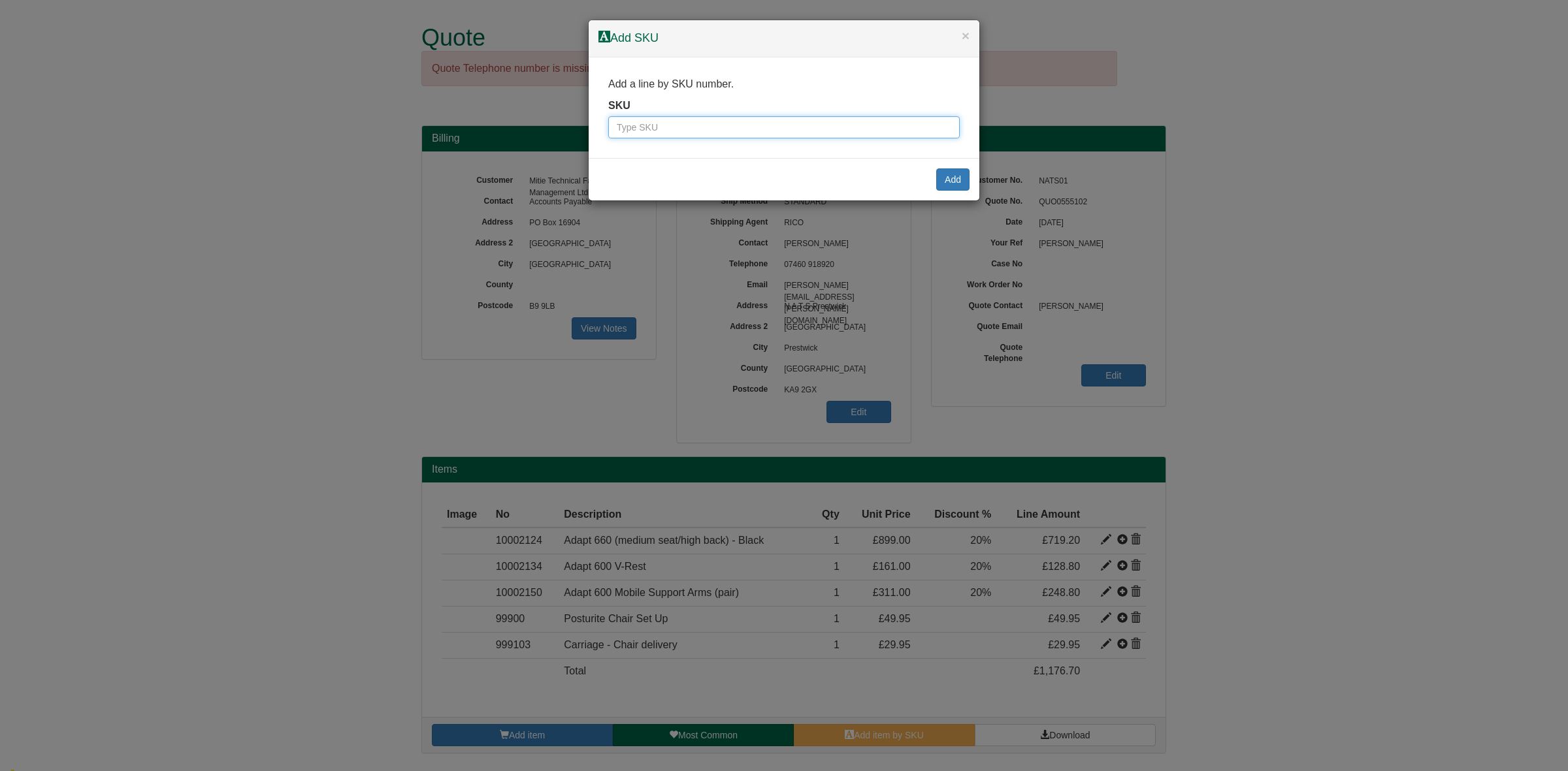
click at [694, 124] on input "text" at bounding box center [784, 127] width 351 height 22
paste input "999SPEC"
type input "999SPEC"
click at [956, 187] on button "Add" at bounding box center [953, 179] width 33 height 22
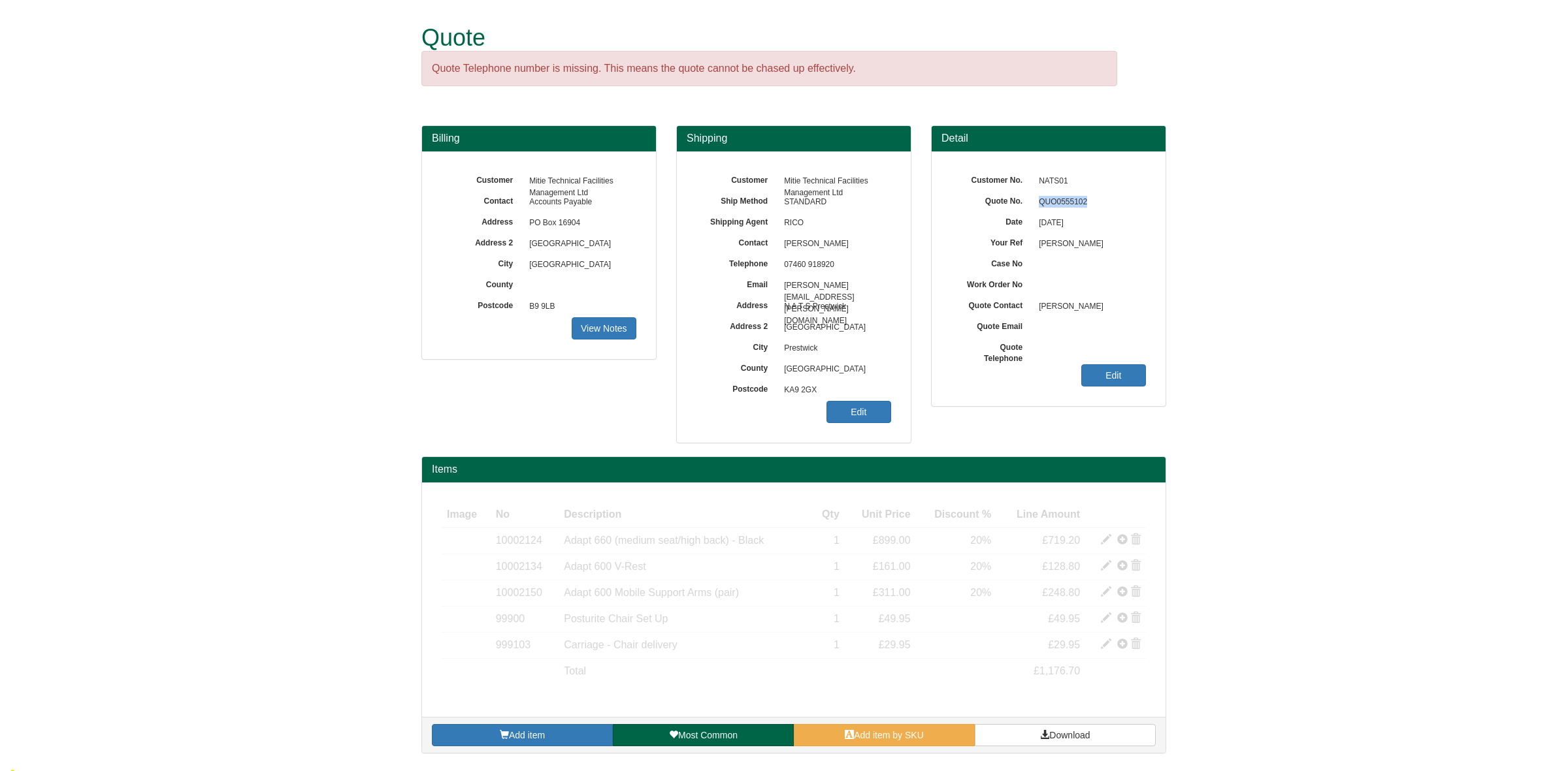
drag, startPoint x: 1089, startPoint y: 197, endPoint x: 1024, endPoint y: 201, distance: 65.1
click at [1024, 171] on div "Quote No. QUO0555102" at bounding box center [1049, 171] width 195 height 0
copy div "QUO0555102"
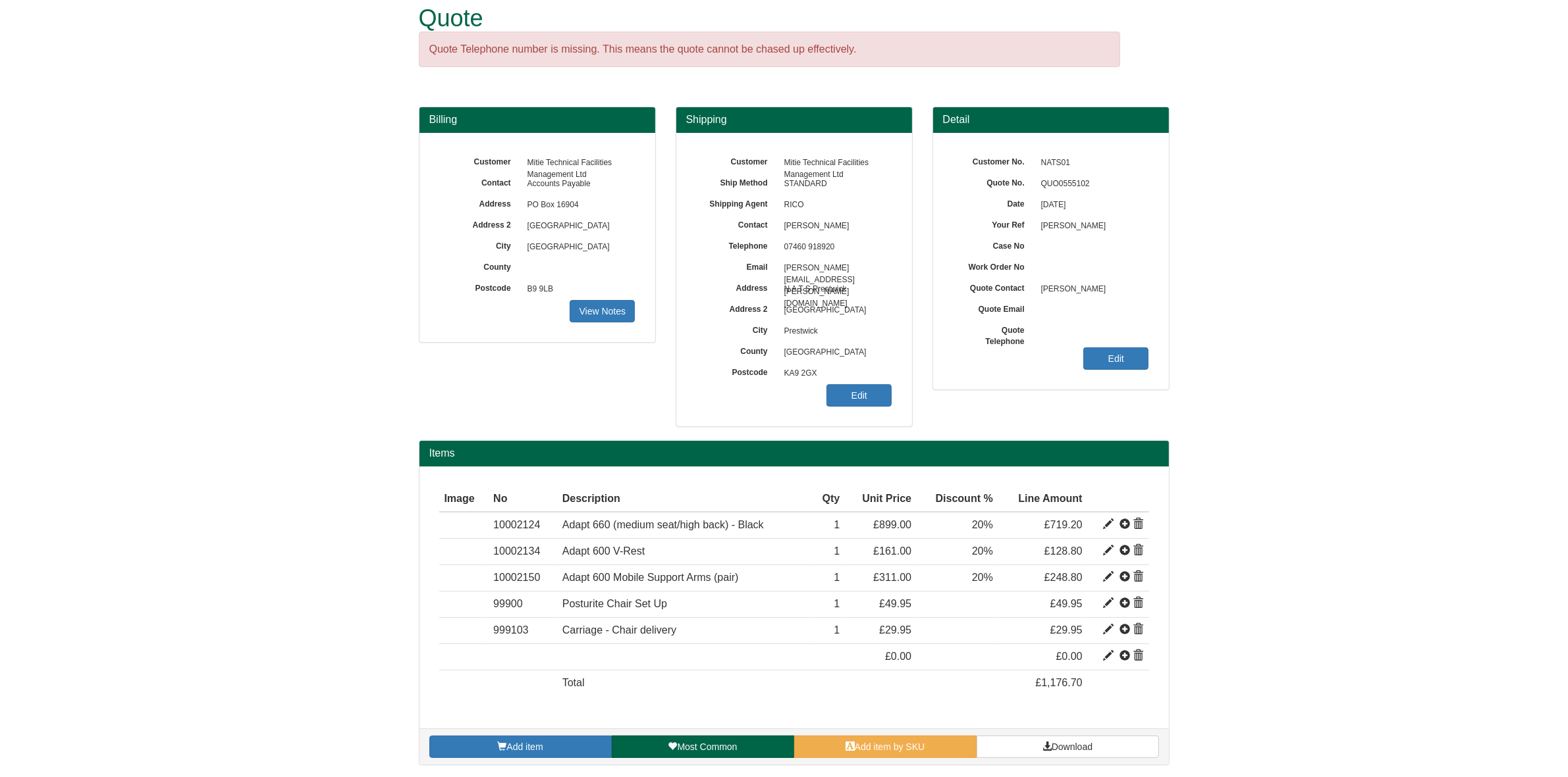
scroll to position [24, 0]
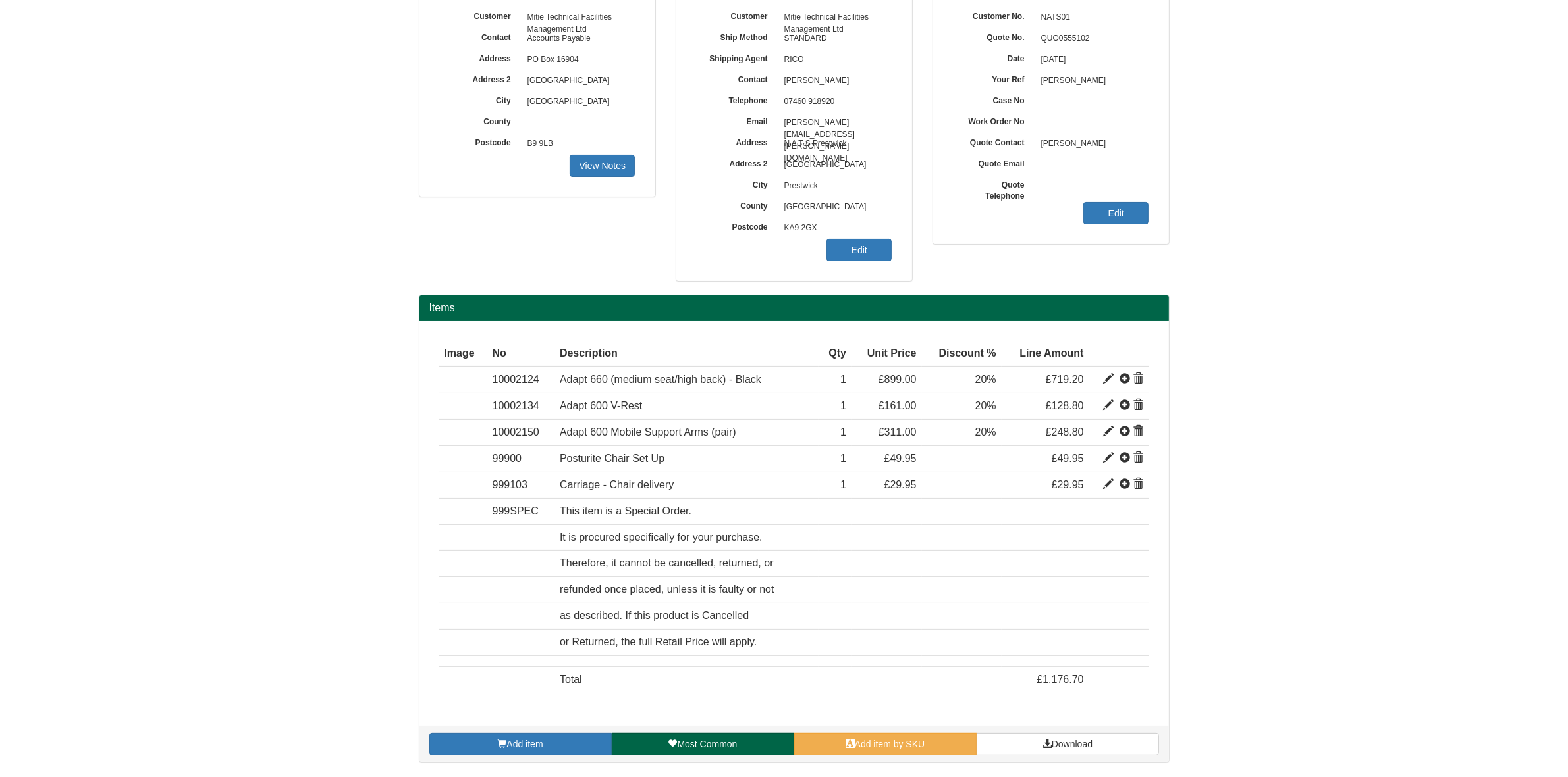
scroll to position [166, 0]
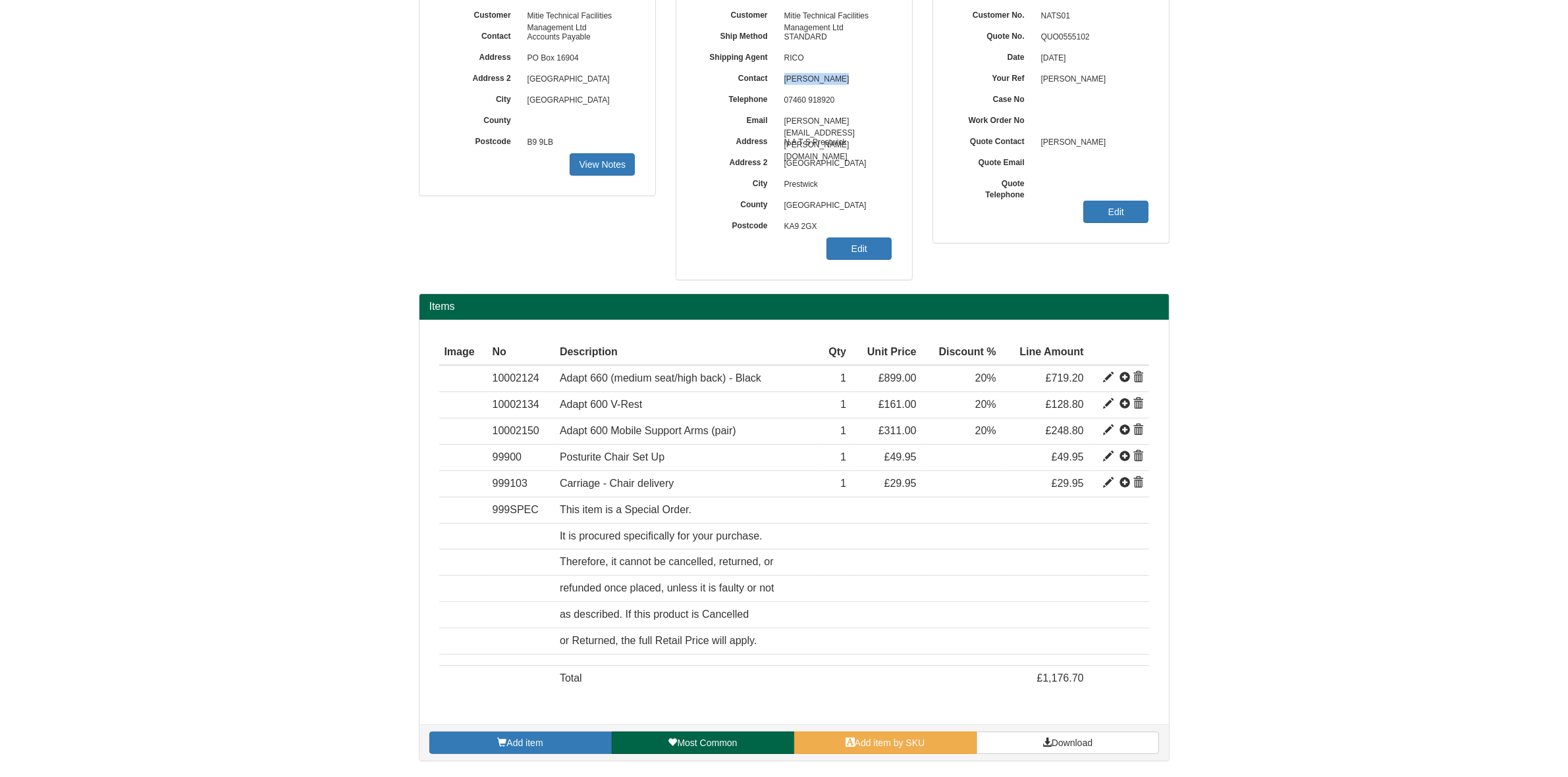
drag, startPoint x: 840, startPoint y: 79, endPoint x: 784, endPoint y: 79, distance: 56.0
click at [784, 79] on span "Robert Harvey" at bounding box center [835, 80] width 115 height 21
copy span "Robert Harvey"
click at [1060, 742] on span "Download" at bounding box center [1072, 743] width 41 height 11
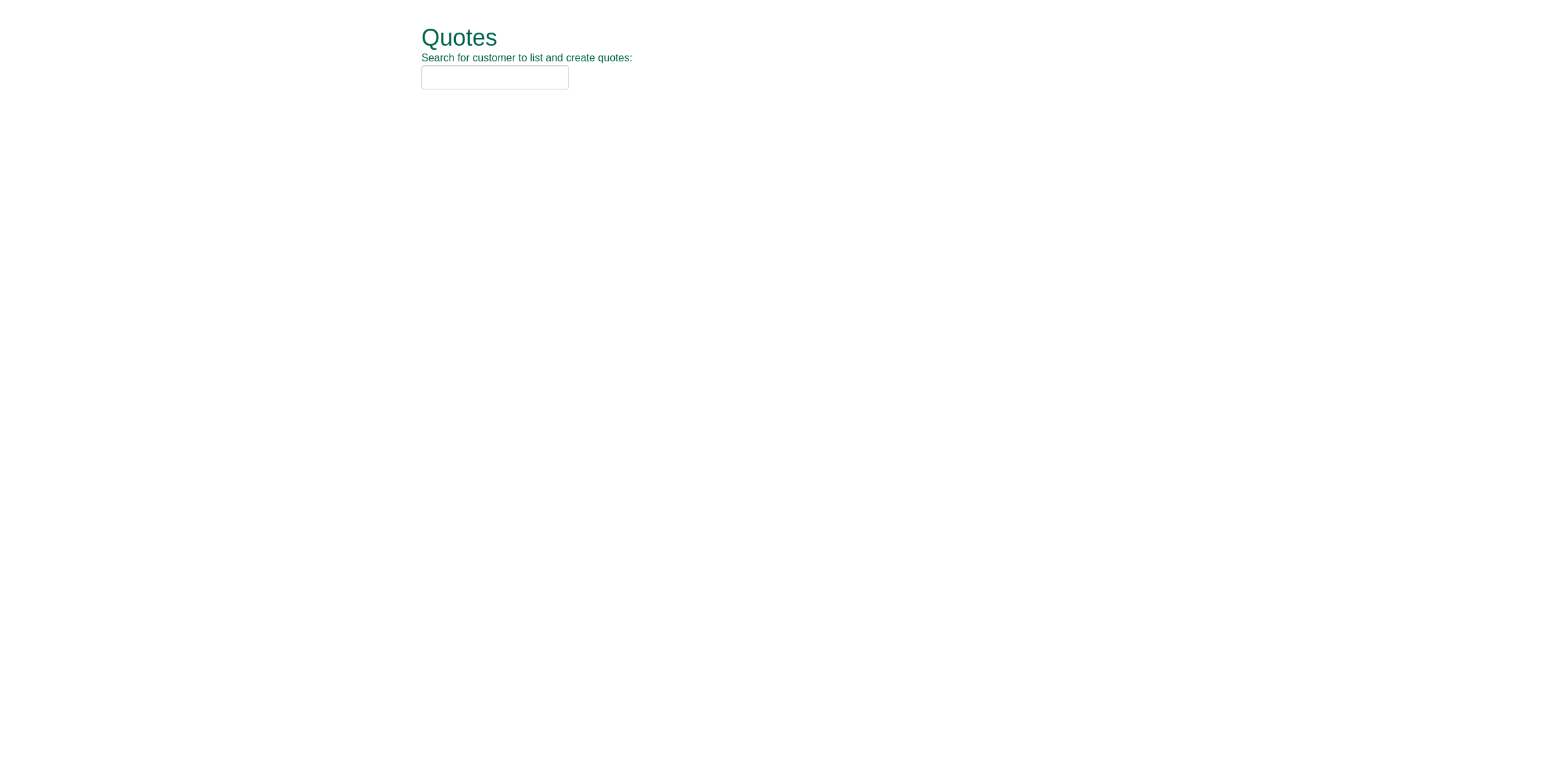
click at [470, 76] on input "text" at bounding box center [495, 77] width 147 height 24
drag, startPoint x: 477, startPoint y: 80, endPoint x: 334, endPoint y: 75, distance: 143.1
click at [334, 75] on form "Quotes Search for customer to list and create quotes: [GEOGRAPHIC_DATA] Quotes …" at bounding box center [784, 58] width 1568 height 115
type input "sage"
click at [477, 80] on input "sage" at bounding box center [495, 77] width 147 height 24
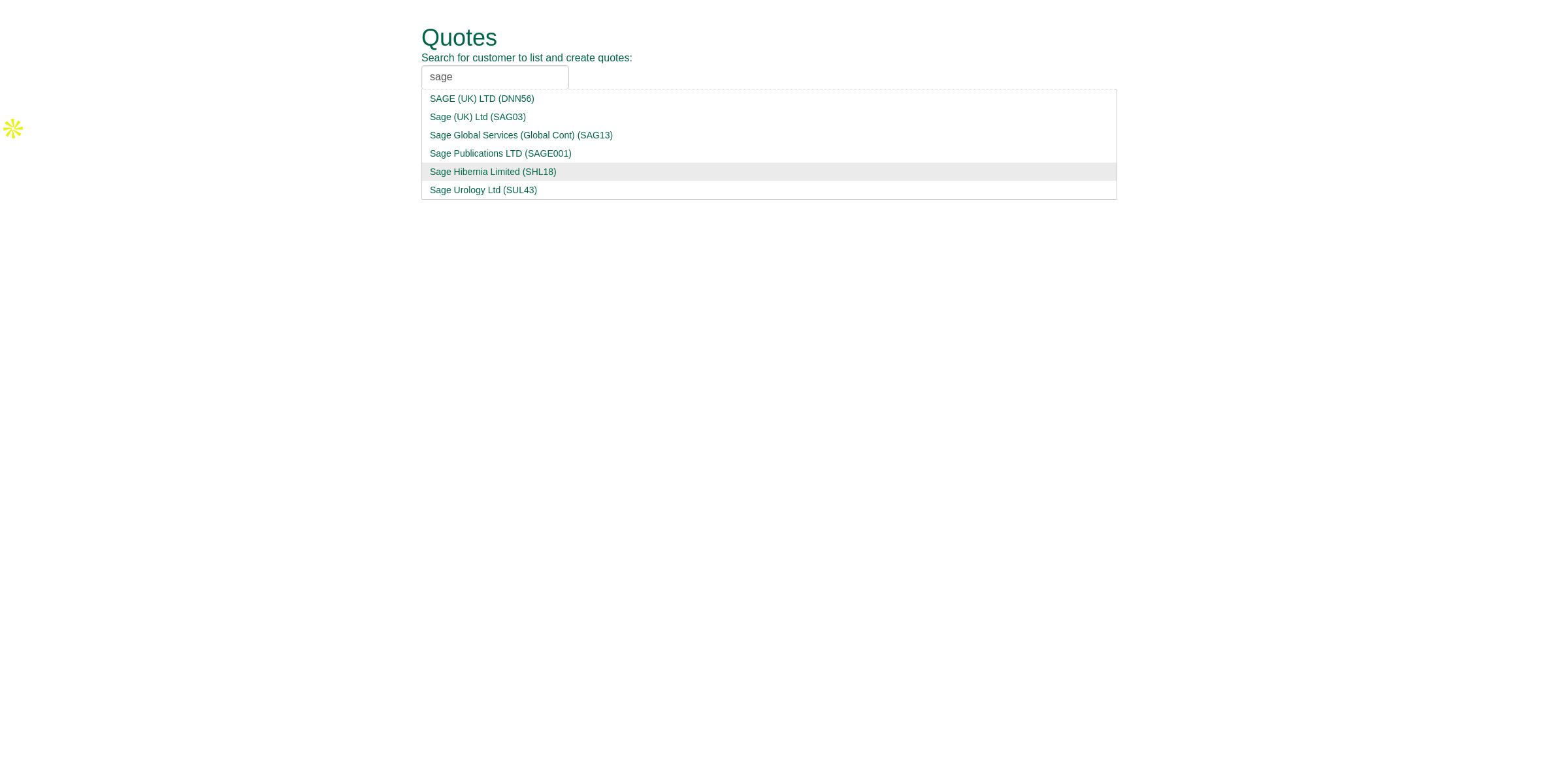
click at [498, 168] on div "Sage Hibernia Limited (SHL18)" at bounding box center [769, 171] width 679 height 13
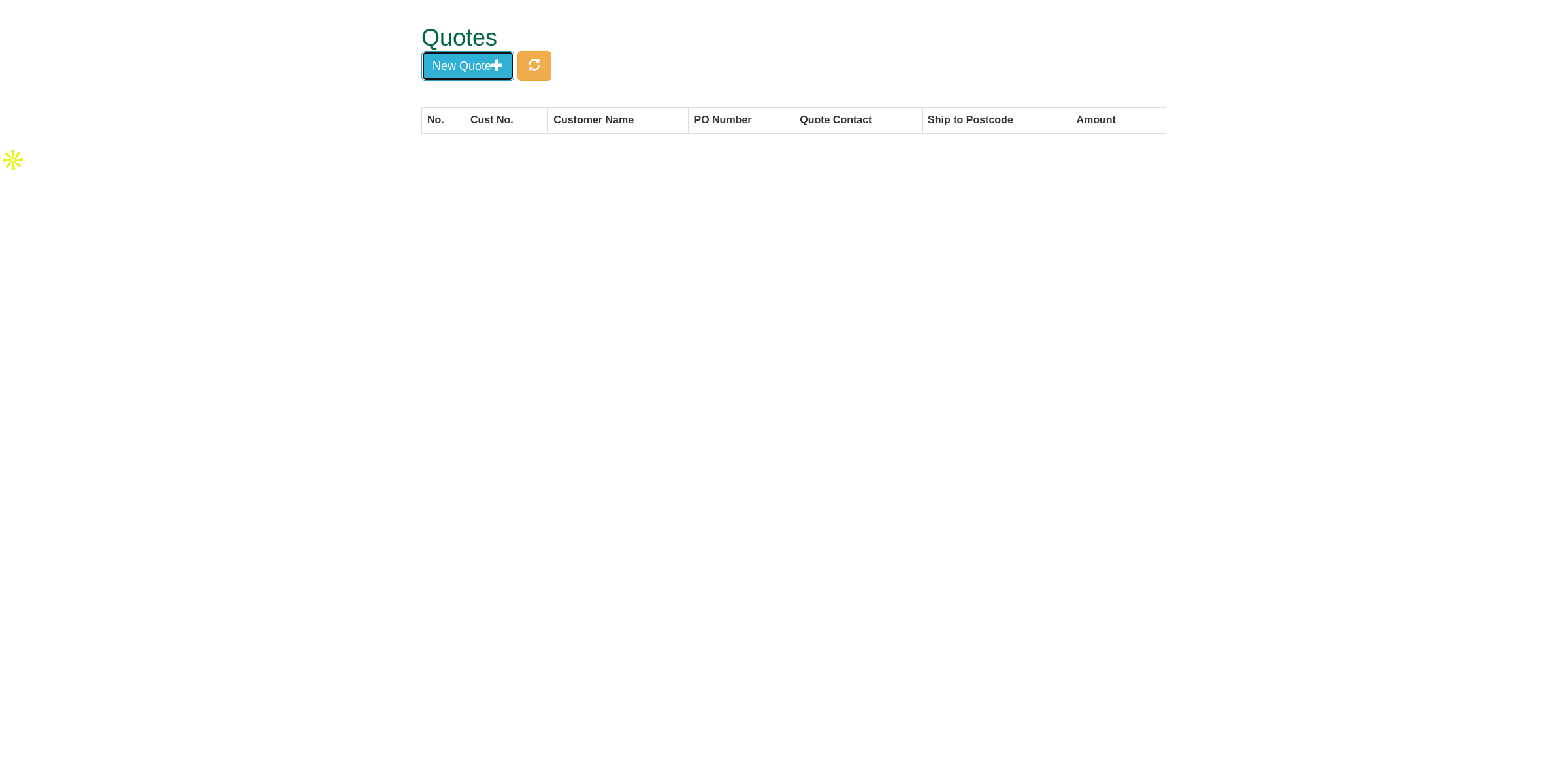
click at [467, 62] on button "New Quote" at bounding box center [467, 66] width 93 height 30
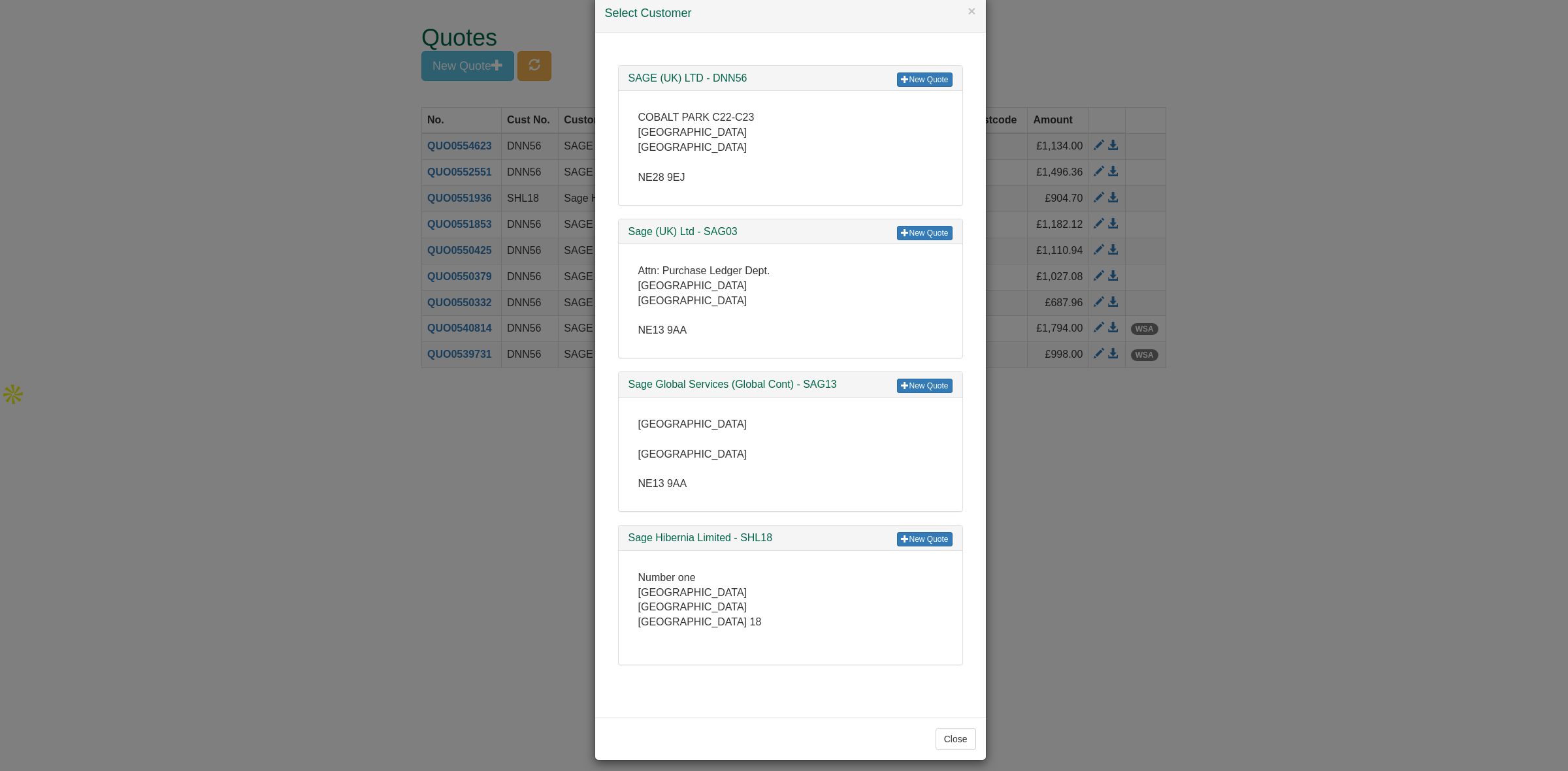
scroll to position [36, 0]
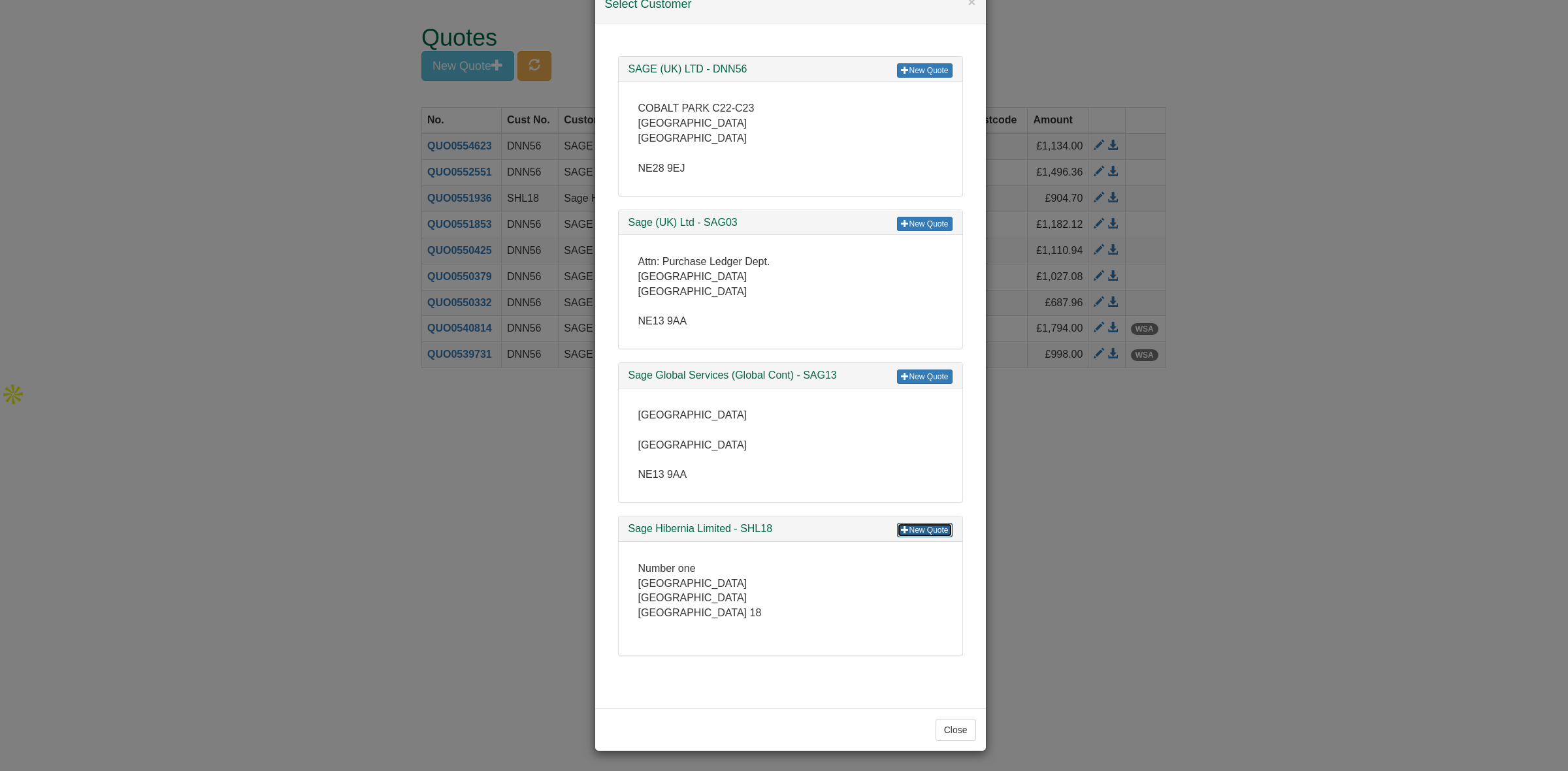
click at [910, 529] on link "New Quote" at bounding box center [924, 530] width 55 height 14
click at [1138, 420] on div "× Select Customer New Quote SAGE (UK) LTD - DNN56 COBALT PARK C22-C23 COBALT PA…" at bounding box center [784, 385] width 1568 height 771
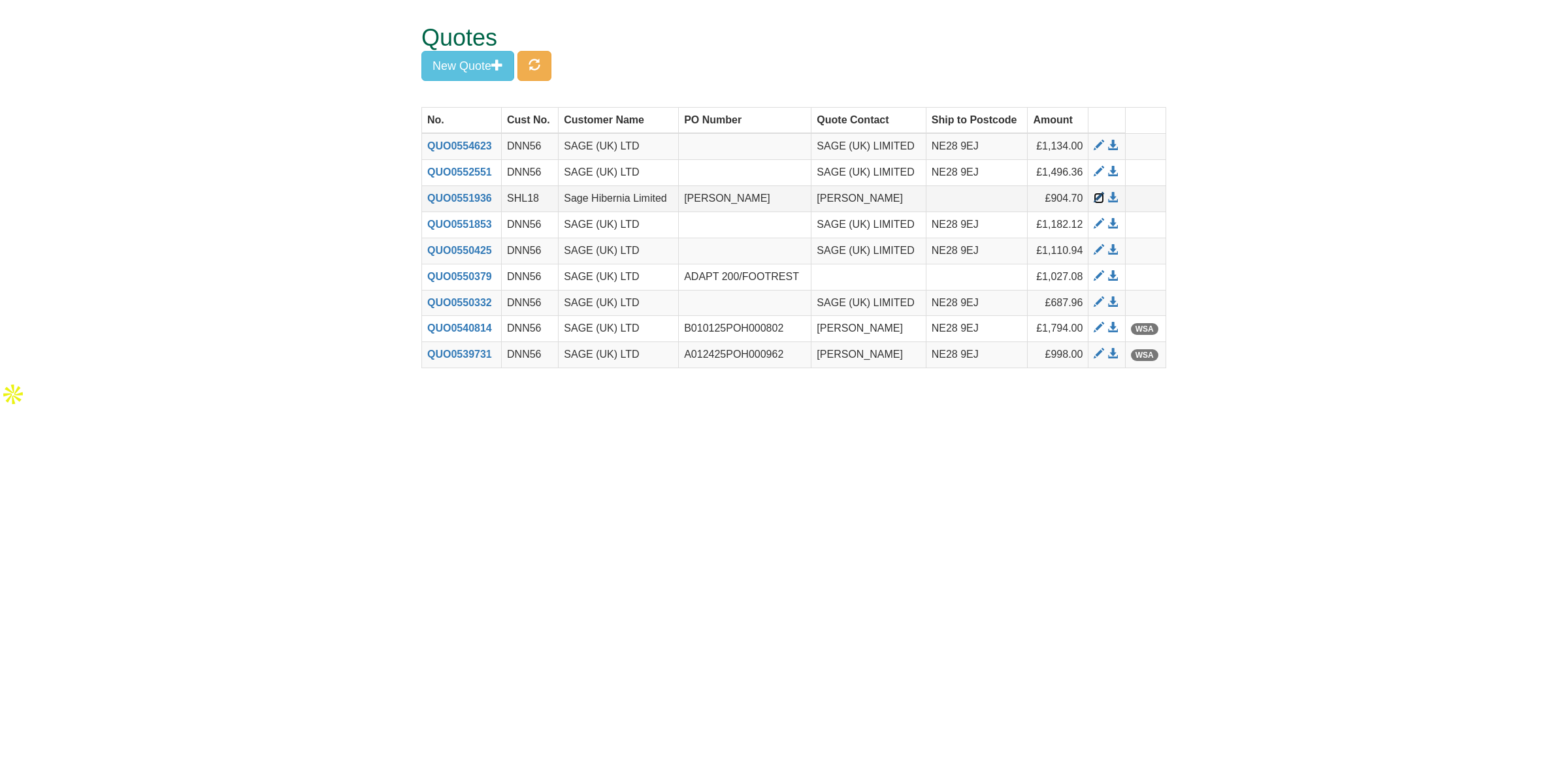
click at [1096, 197] on span at bounding box center [1099, 198] width 11 height 11
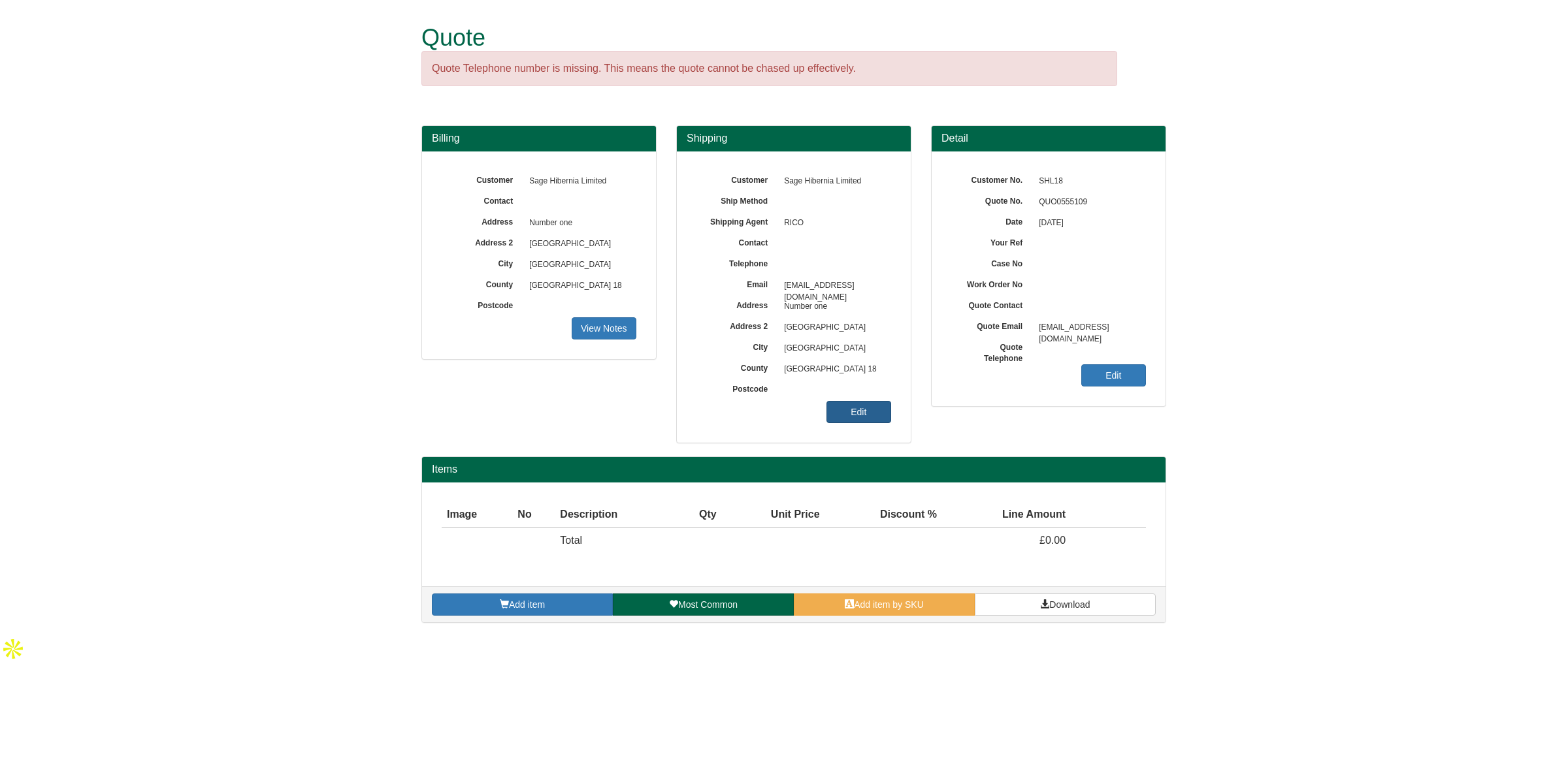
click at [866, 418] on link "Edit" at bounding box center [858, 412] width 65 height 22
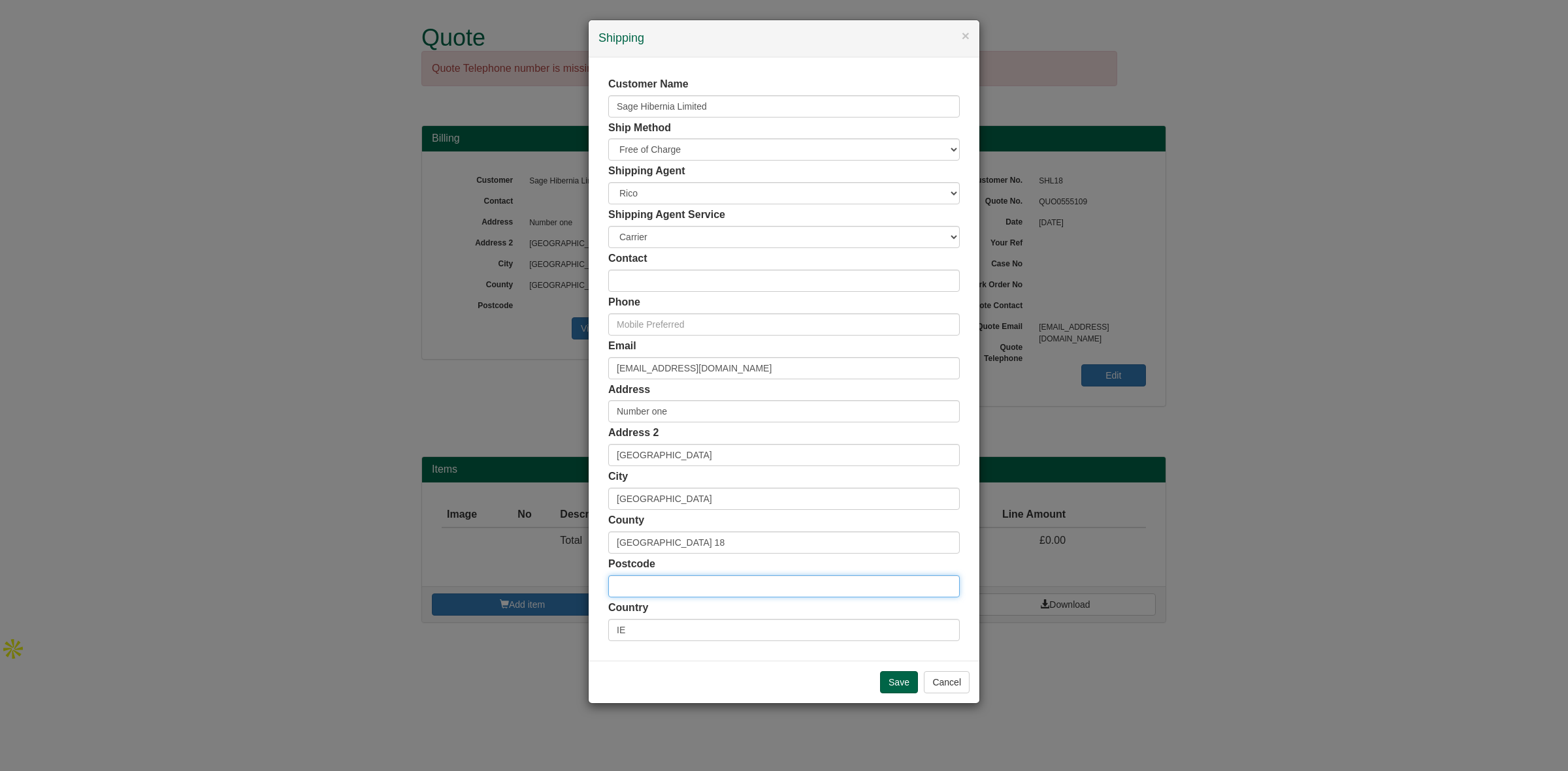
click at [635, 586] on input "text" at bounding box center [784, 586] width 351 height 22
paste input "D18 NH10"
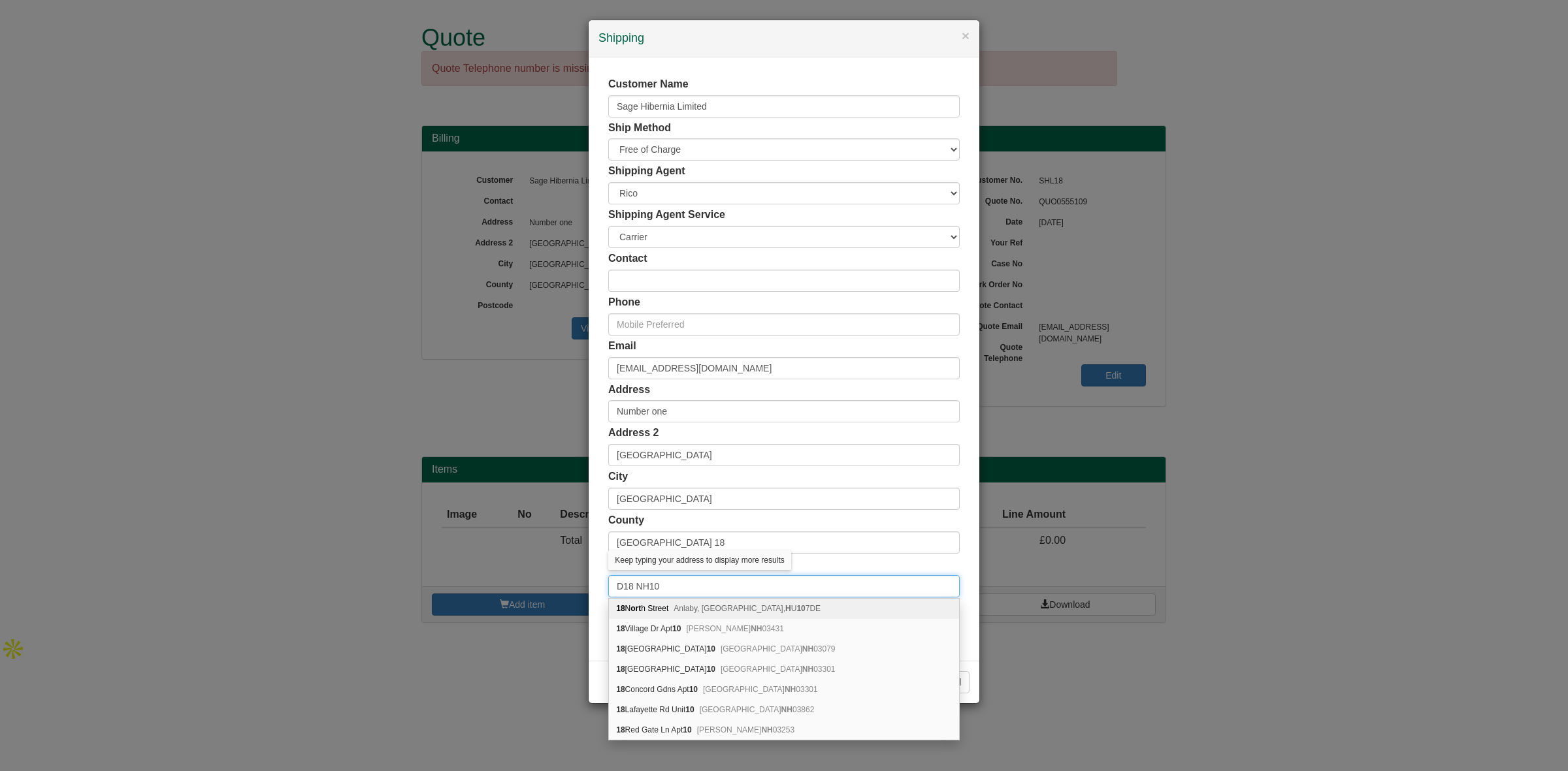
type input "D18 NH10"
click at [712, 393] on div "Address Number one" at bounding box center [784, 403] width 351 height 40
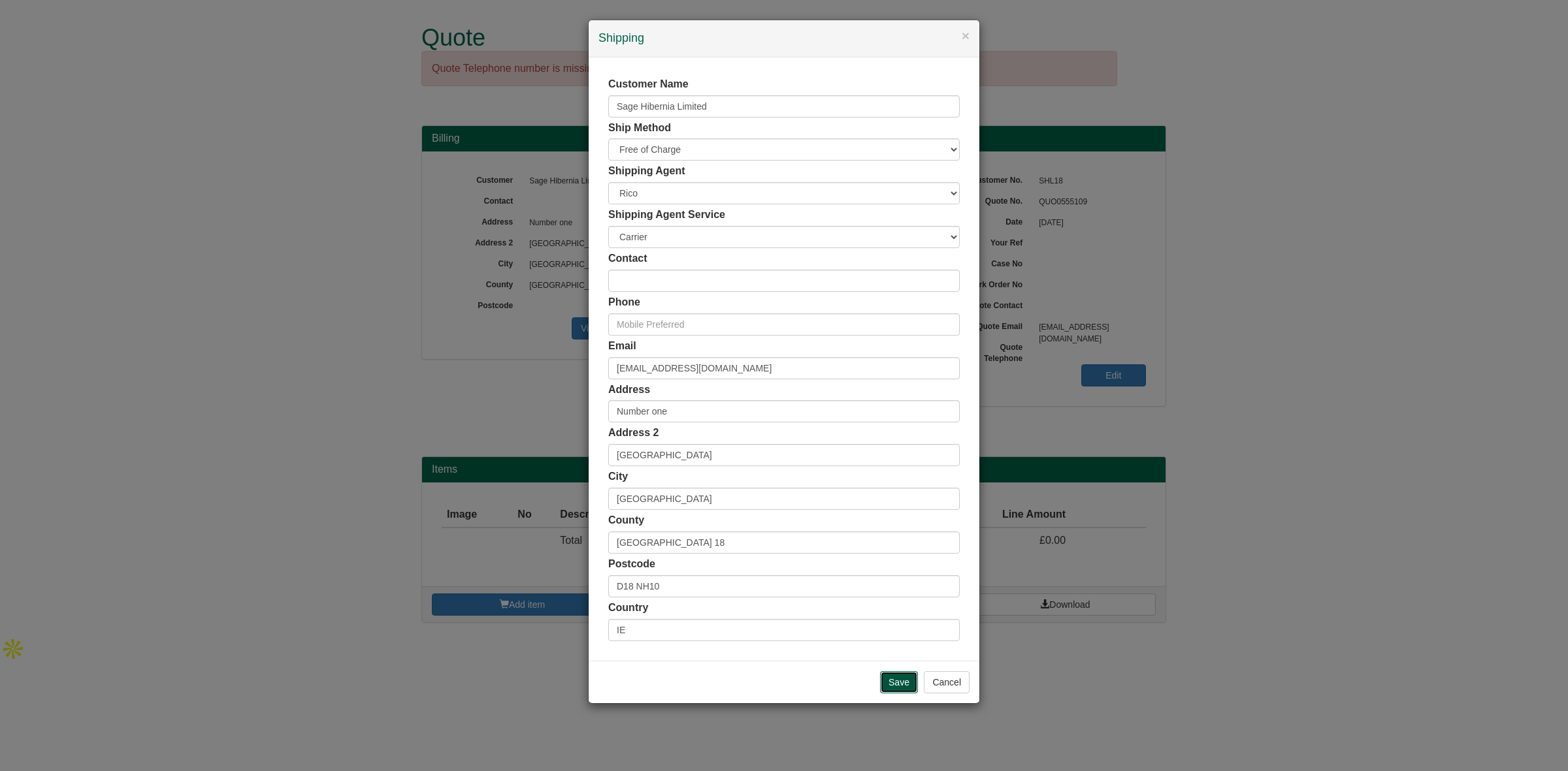
click at [903, 681] on input "Save" at bounding box center [899, 682] width 38 height 22
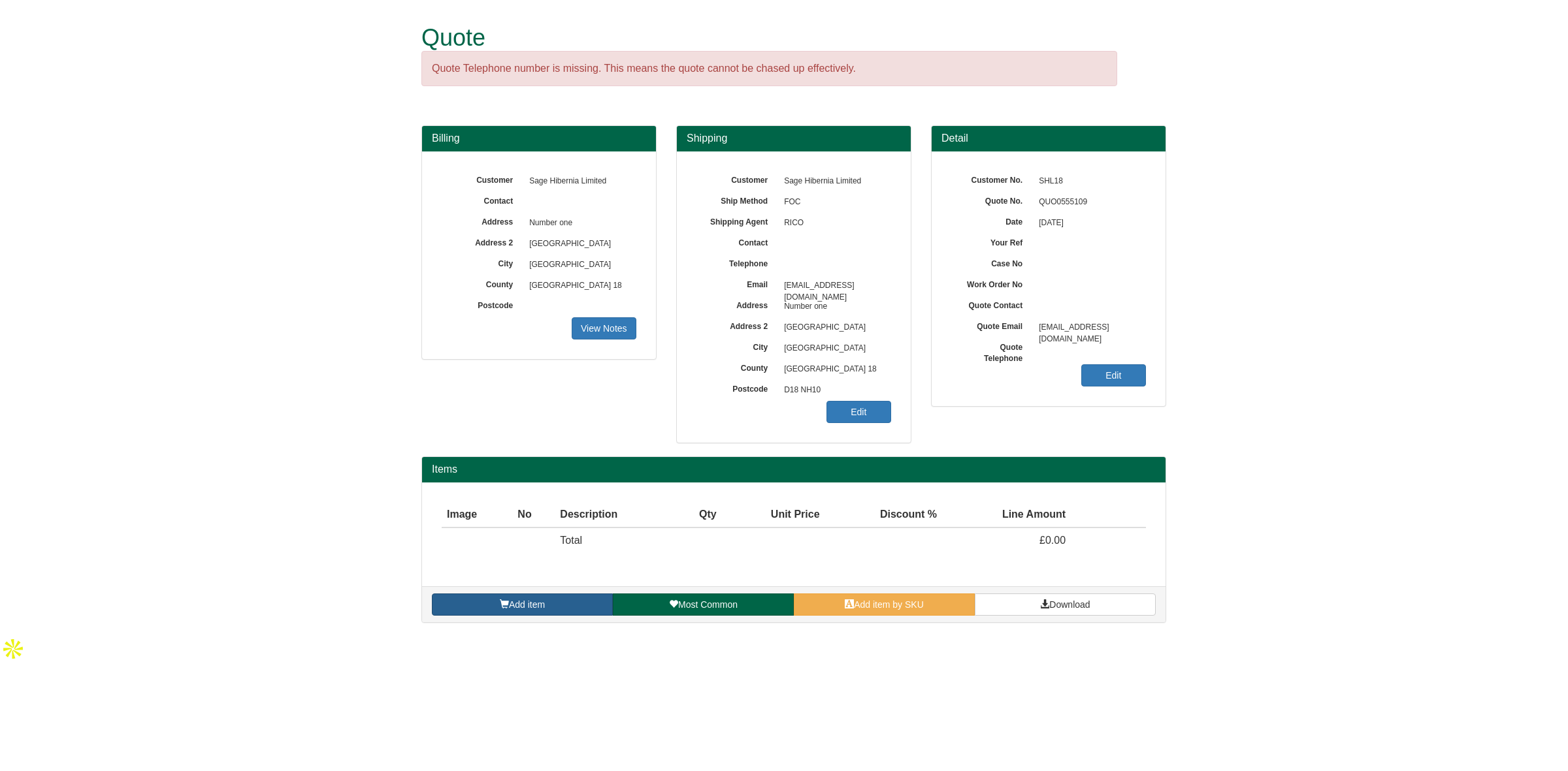
click at [537, 598] on link "Add item" at bounding box center [522, 604] width 181 height 22
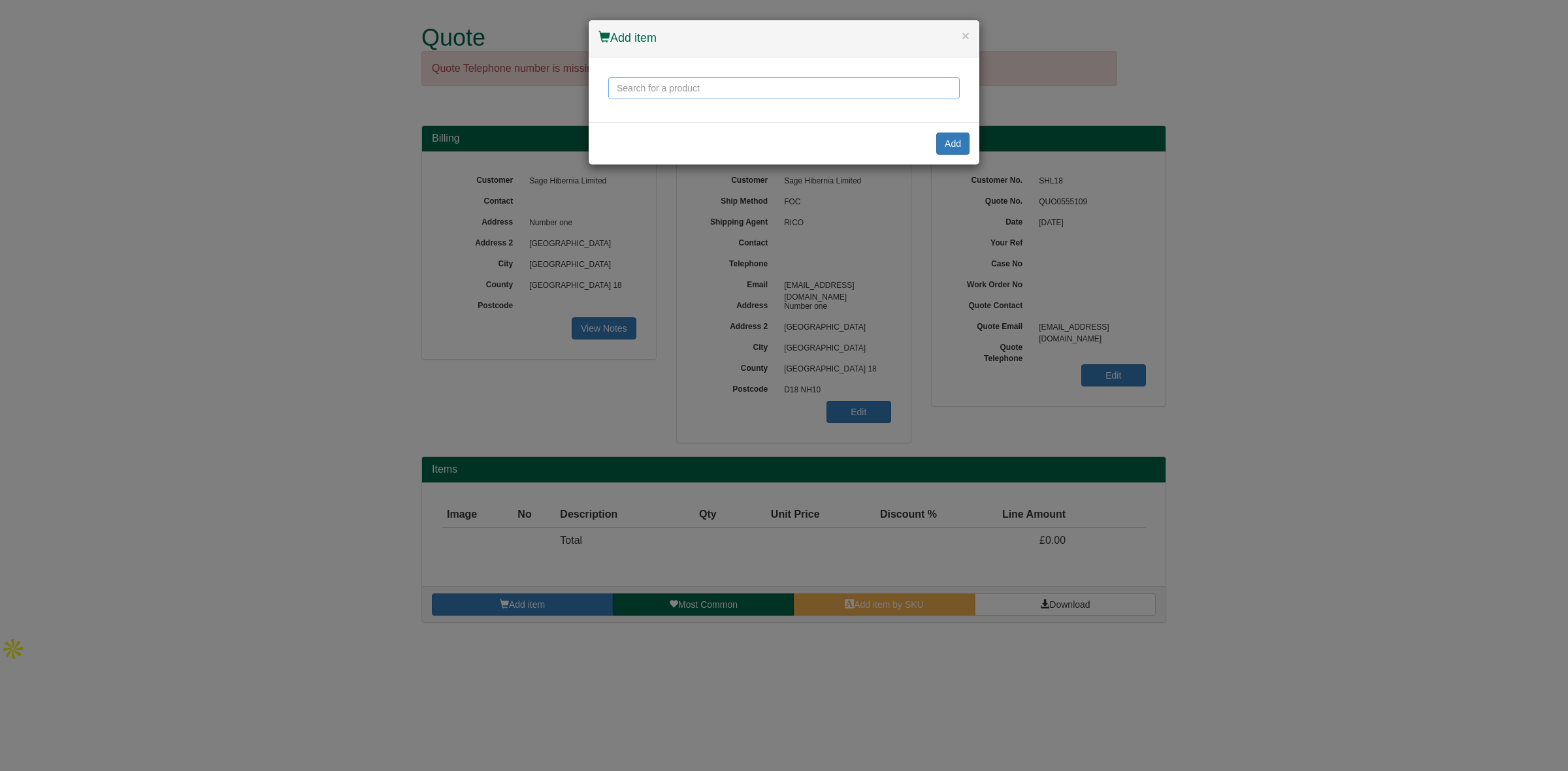
click at [644, 77] on input "text" at bounding box center [784, 87] width 351 height 22
drag, startPoint x: 673, startPoint y: 86, endPoint x: 581, endPoint y: 79, distance: 92.3
click at [581, 79] on div "× Add item acturis Add" at bounding box center [784, 385] width 1568 height 771
drag, startPoint x: 591, startPoint y: 87, endPoint x: 524, endPoint y: 83, distance: 67.1
click at [524, 83] on div "× Add item acturis Add" at bounding box center [784, 385] width 1568 height 771
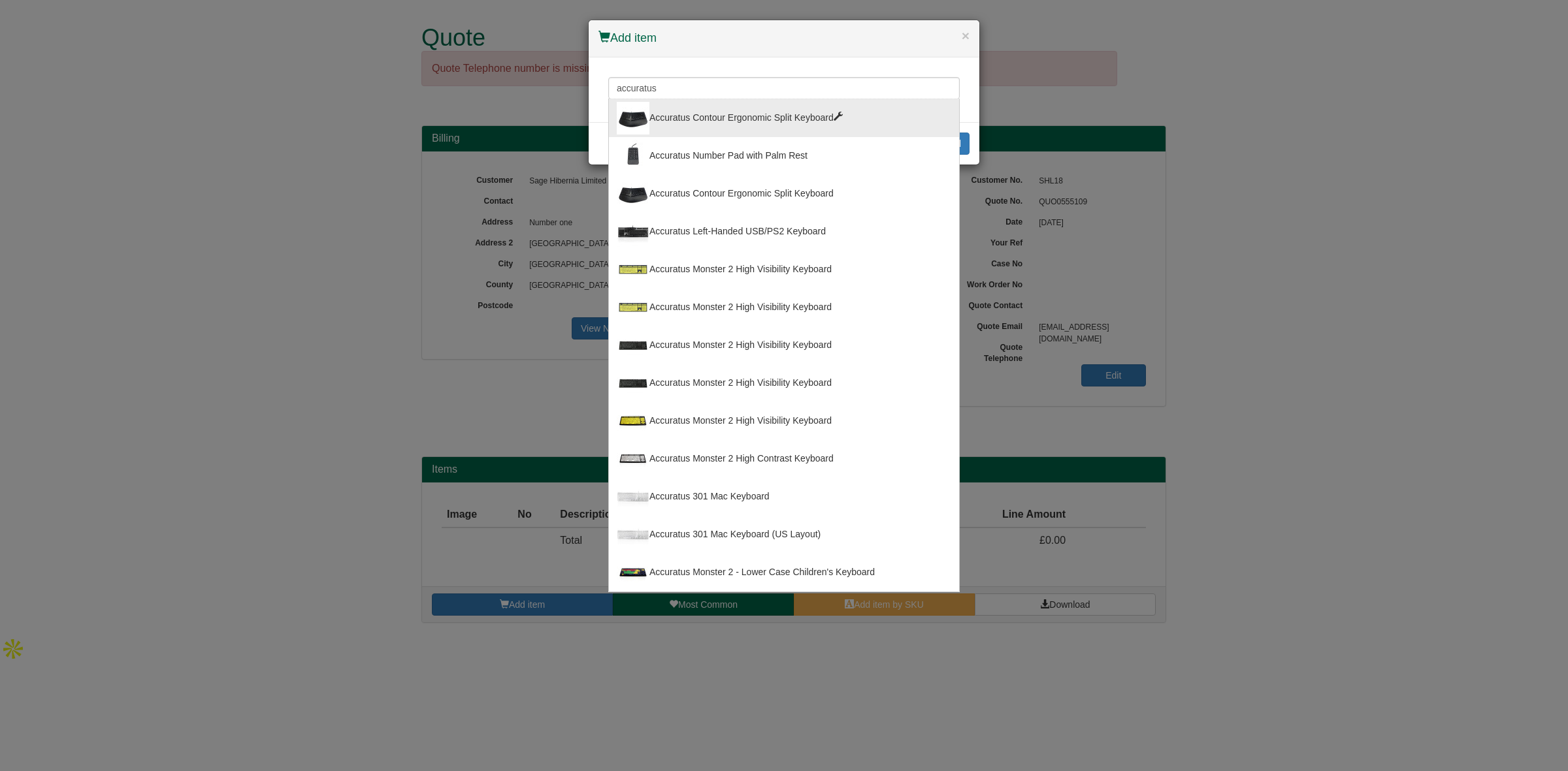
click at [755, 118] on div "Accuratus Contour Ergonomic Split Keyboard" at bounding box center [784, 118] width 334 height 33
type input "Accuratus Contour Ergonomic Split Keyboard"
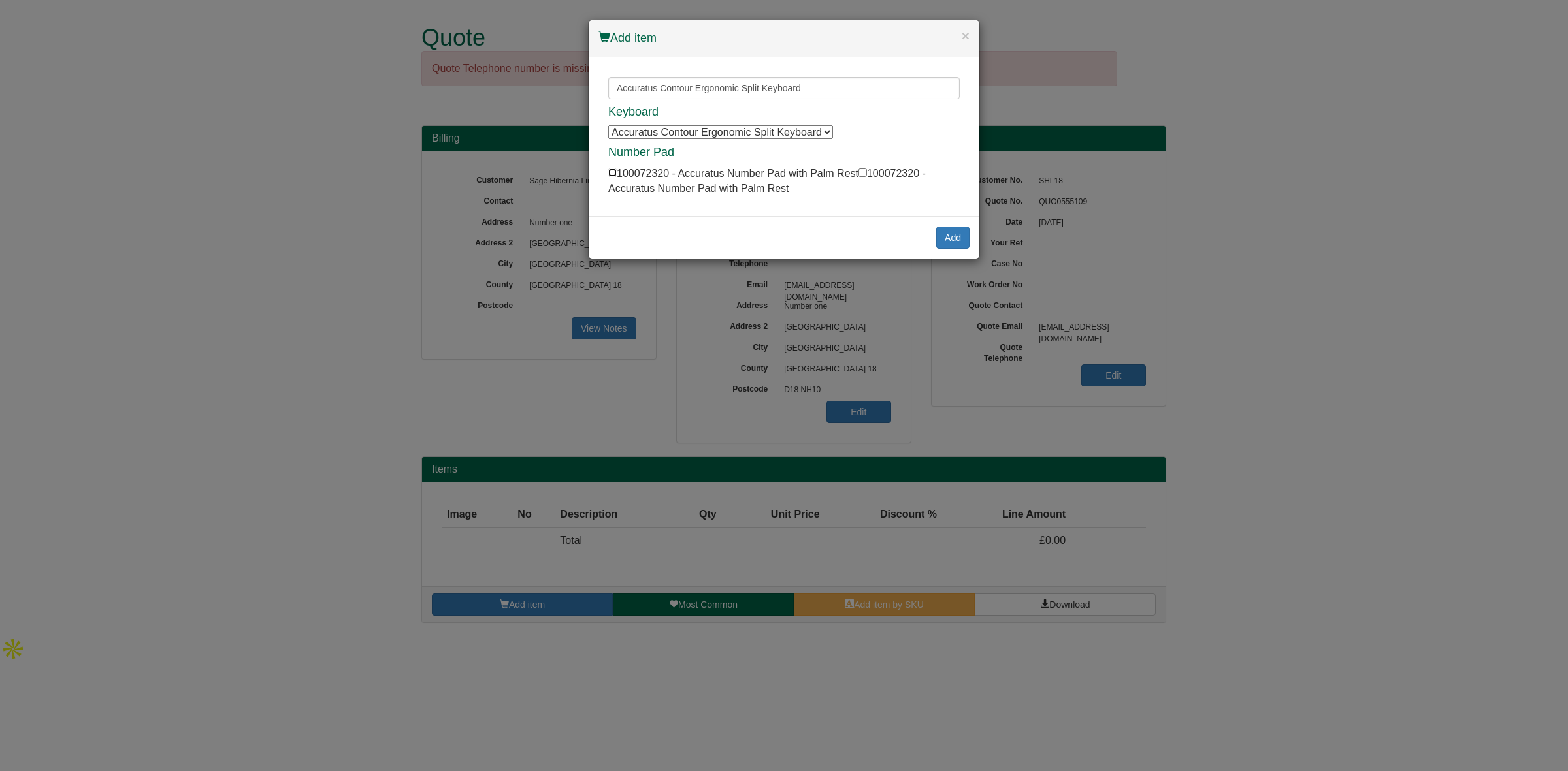
click at [610, 175] on input "checkbox" at bounding box center [612, 172] width 8 height 8
checkbox input "true"
click at [961, 236] on button "Add" at bounding box center [953, 237] width 33 height 22
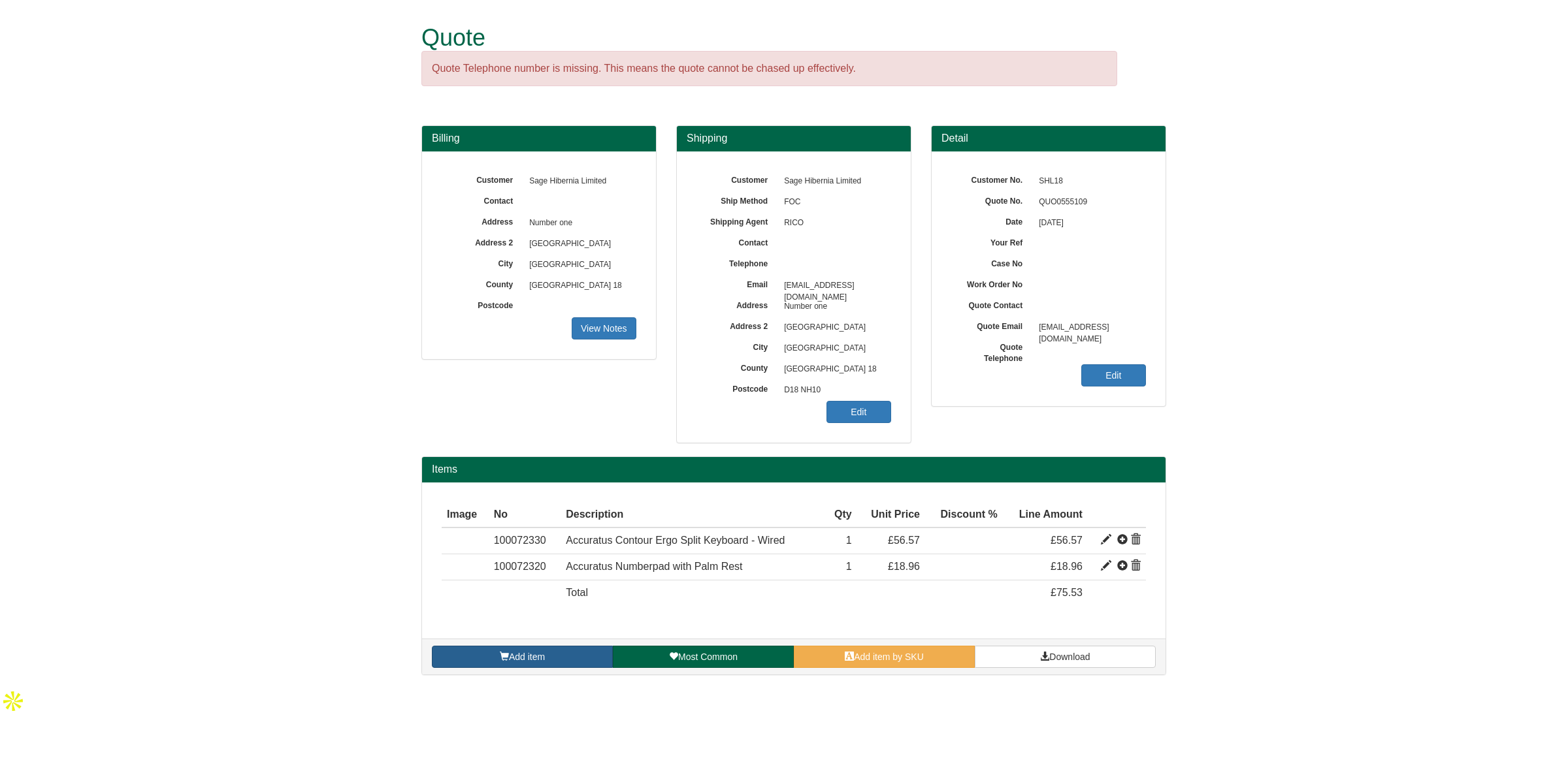
click at [564, 649] on link "Add item" at bounding box center [522, 656] width 181 height 22
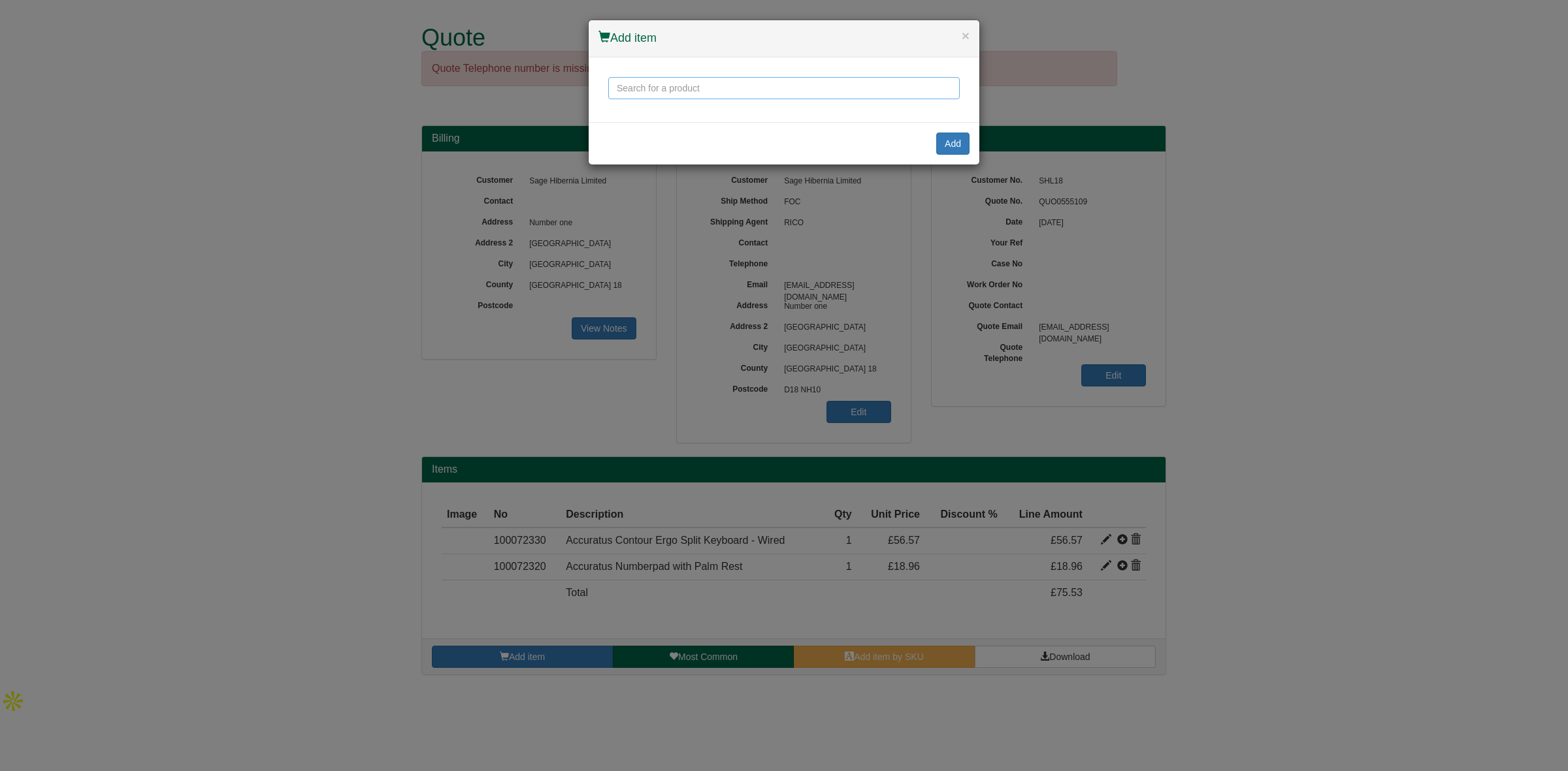
click at [689, 80] on input "text" at bounding box center [784, 87] width 351 height 22
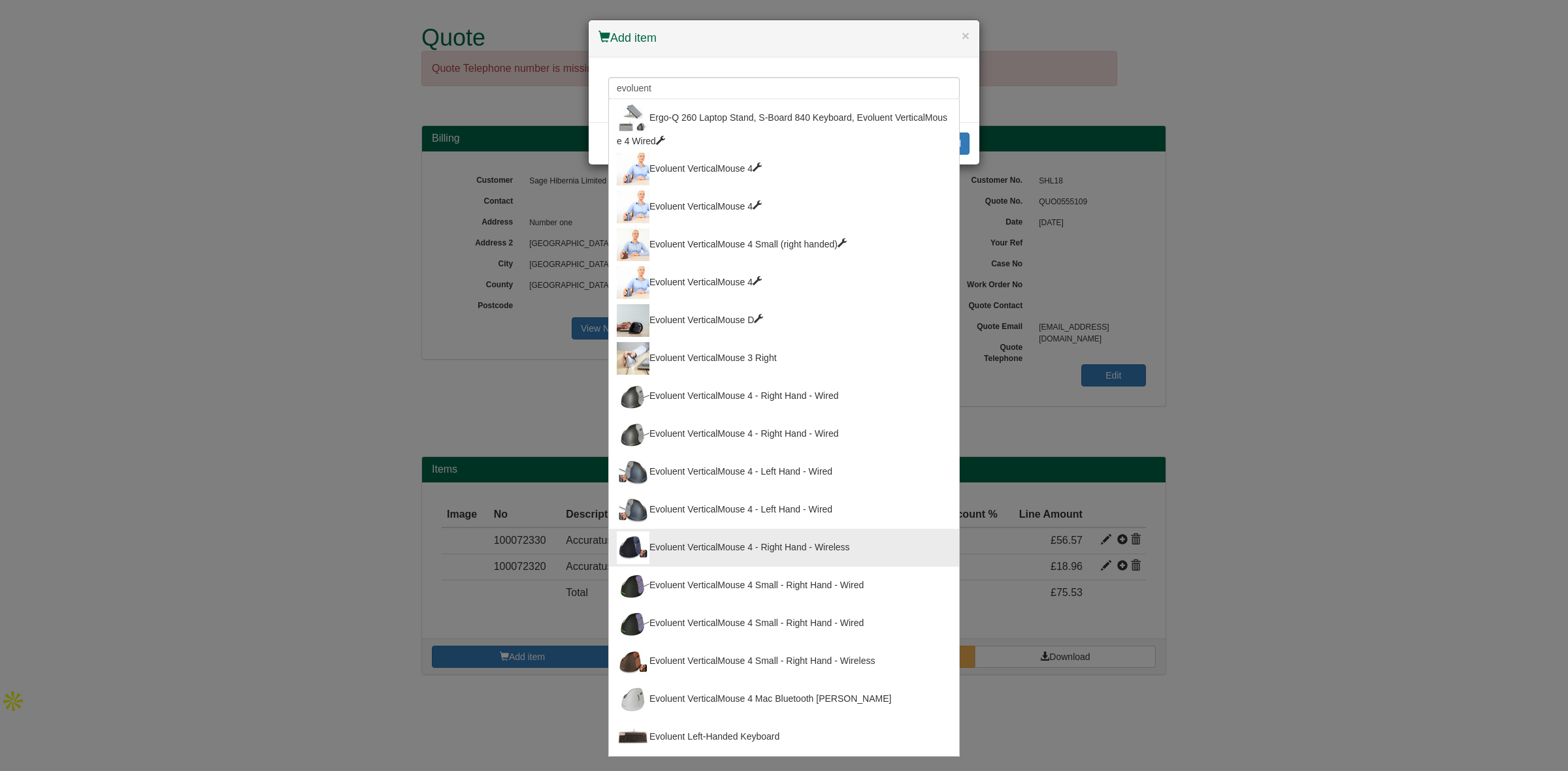
click at [803, 552] on div "Evoluent VerticalMouse 4 - Right Hand - Wireless" at bounding box center [784, 548] width 334 height 33
type input "Evoluent VerticalMouse 4 - Right Hand - Wireless"
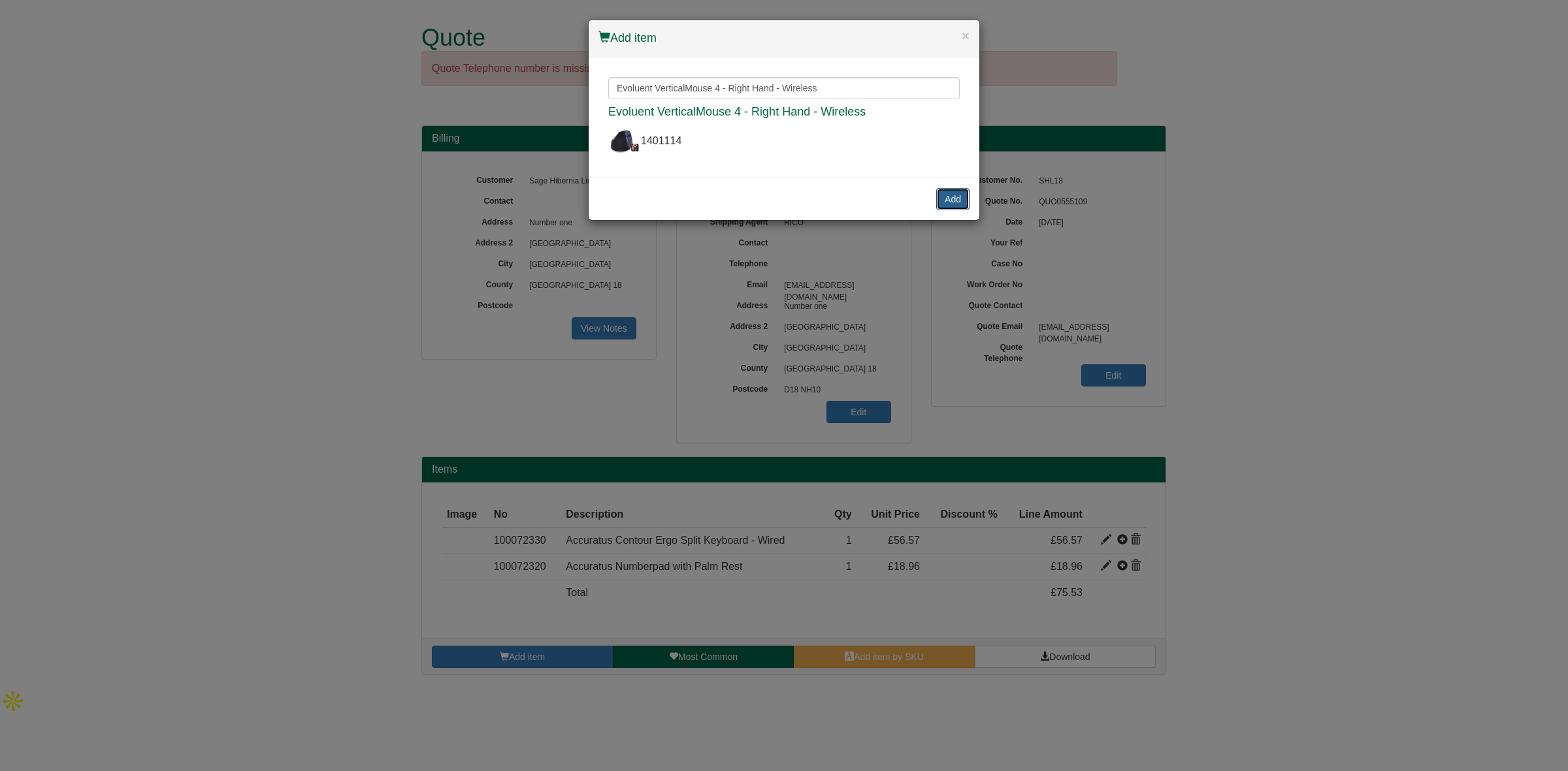
click at [947, 193] on button "Add" at bounding box center [953, 199] width 33 height 22
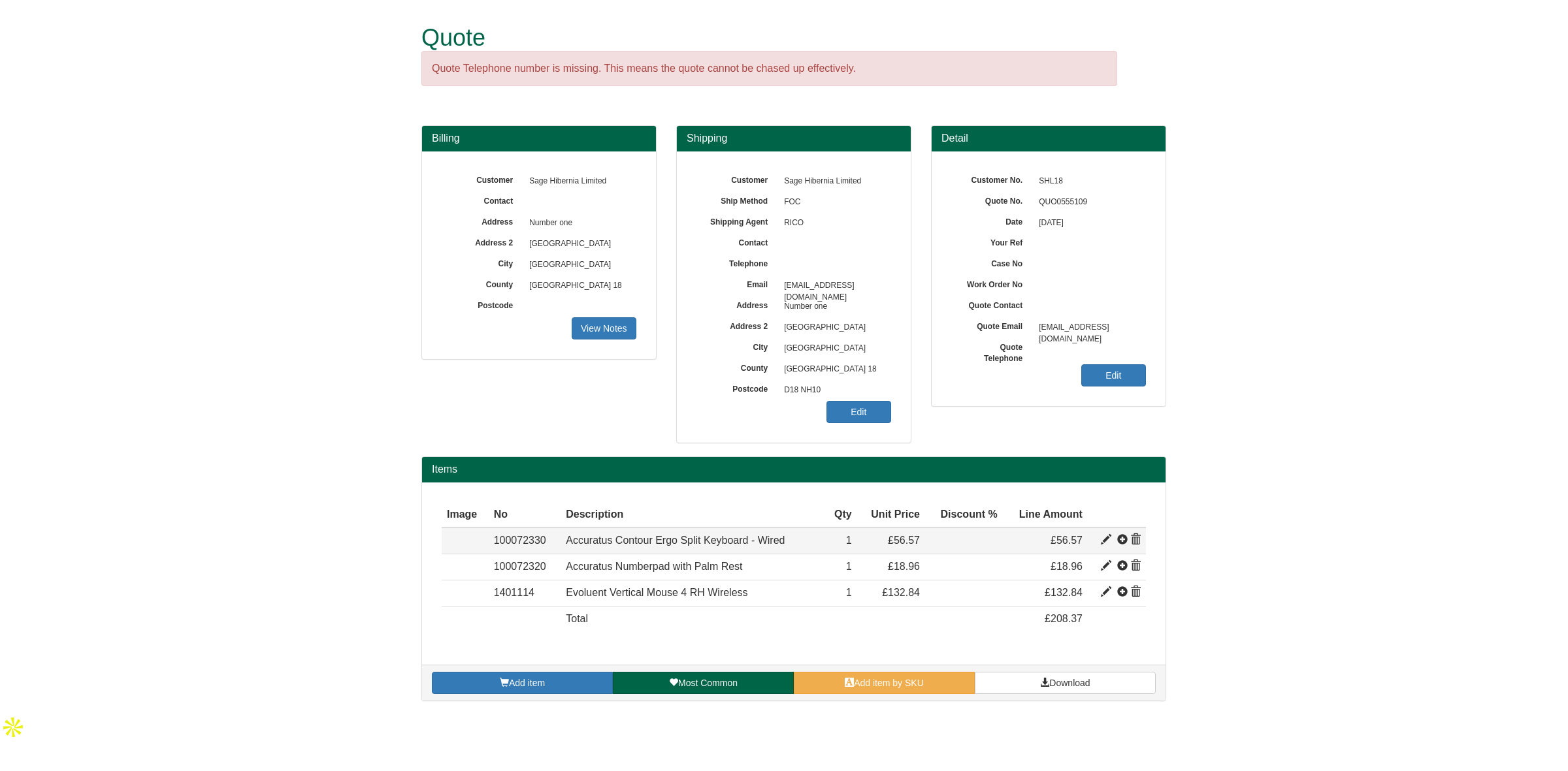
click at [1106, 541] on span at bounding box center [1106, 540] width 11 height 11
type input "Accuratus Contour Ergo Split Keyboard - Wired"
type input "Black"
type input "23.89"
type input "48.95"
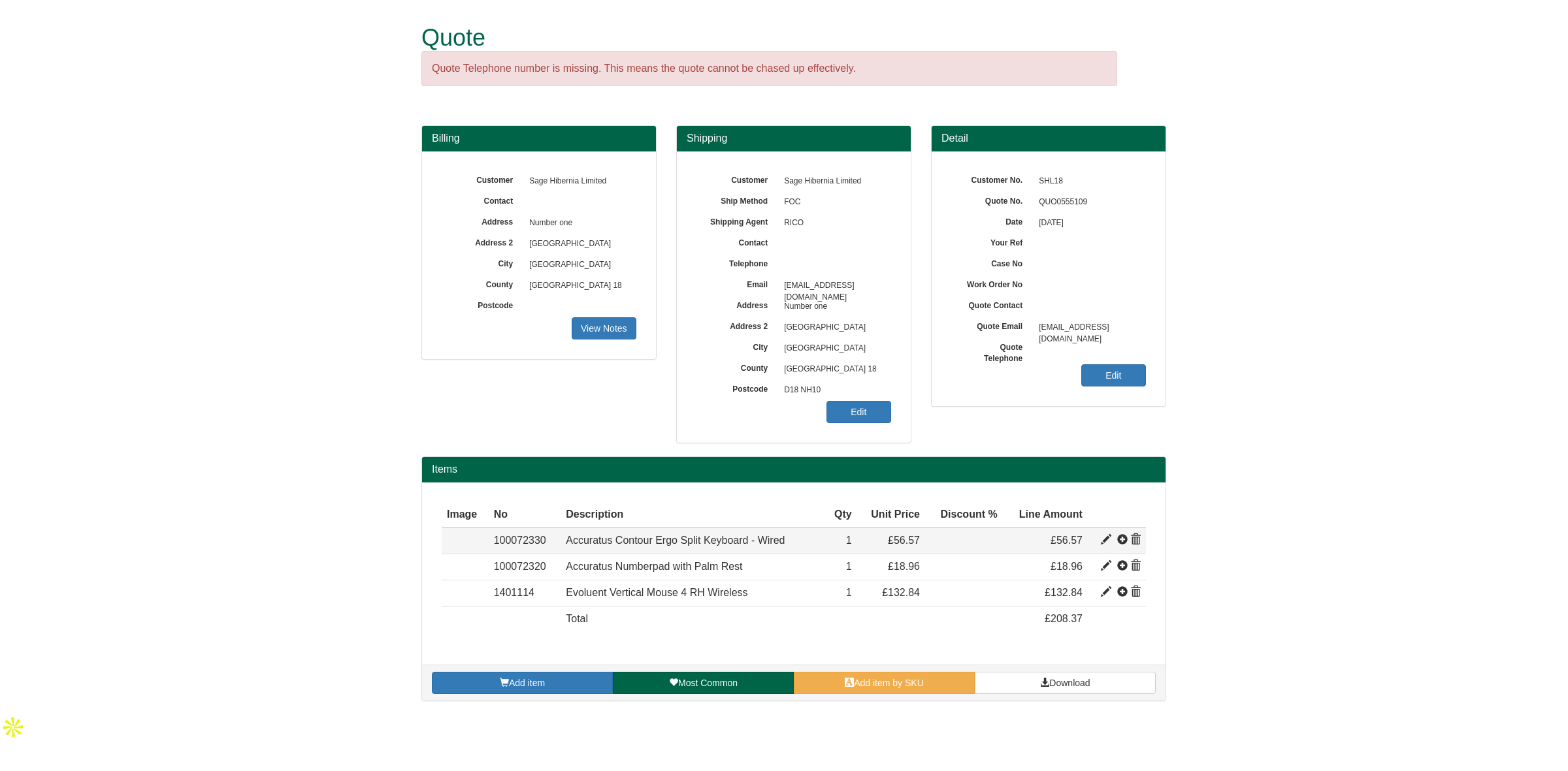
type input "56.57"
type input "1"
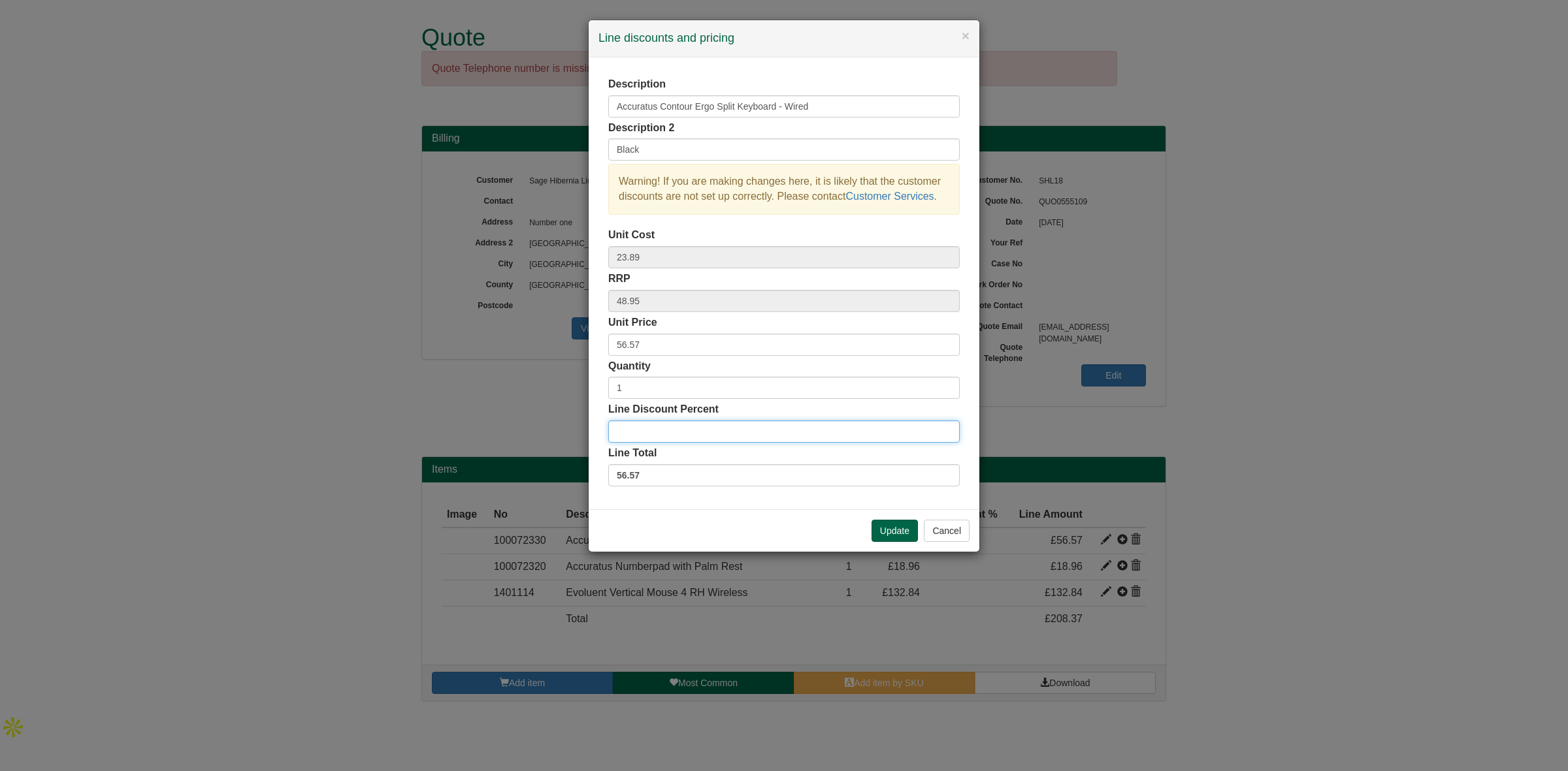
click at [649, 429] on input "Line Discount Percent" at bounding box center [784, 431] width 351 height 22
type input "20"
click at [886, 536] on button "Update" at bounding box center [895, 530] width 46 height 22
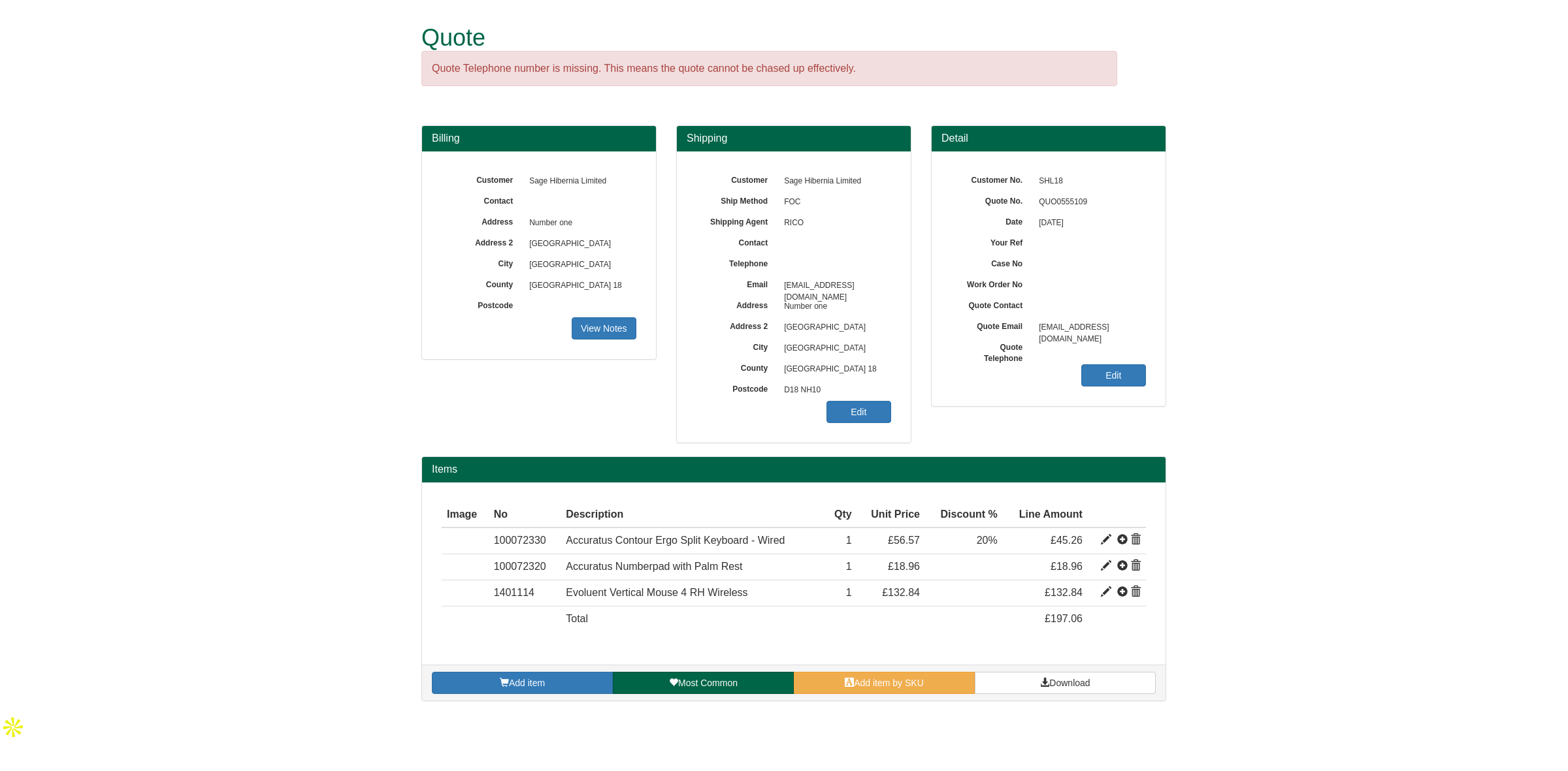
click at [1103, 570] on span at bounding box center [1106, 566] width 11 height 11
type input "Accuratus Numberpad with Palm Rest"
type input "Black, Wired"
type input "8.77"
type input "16.41"
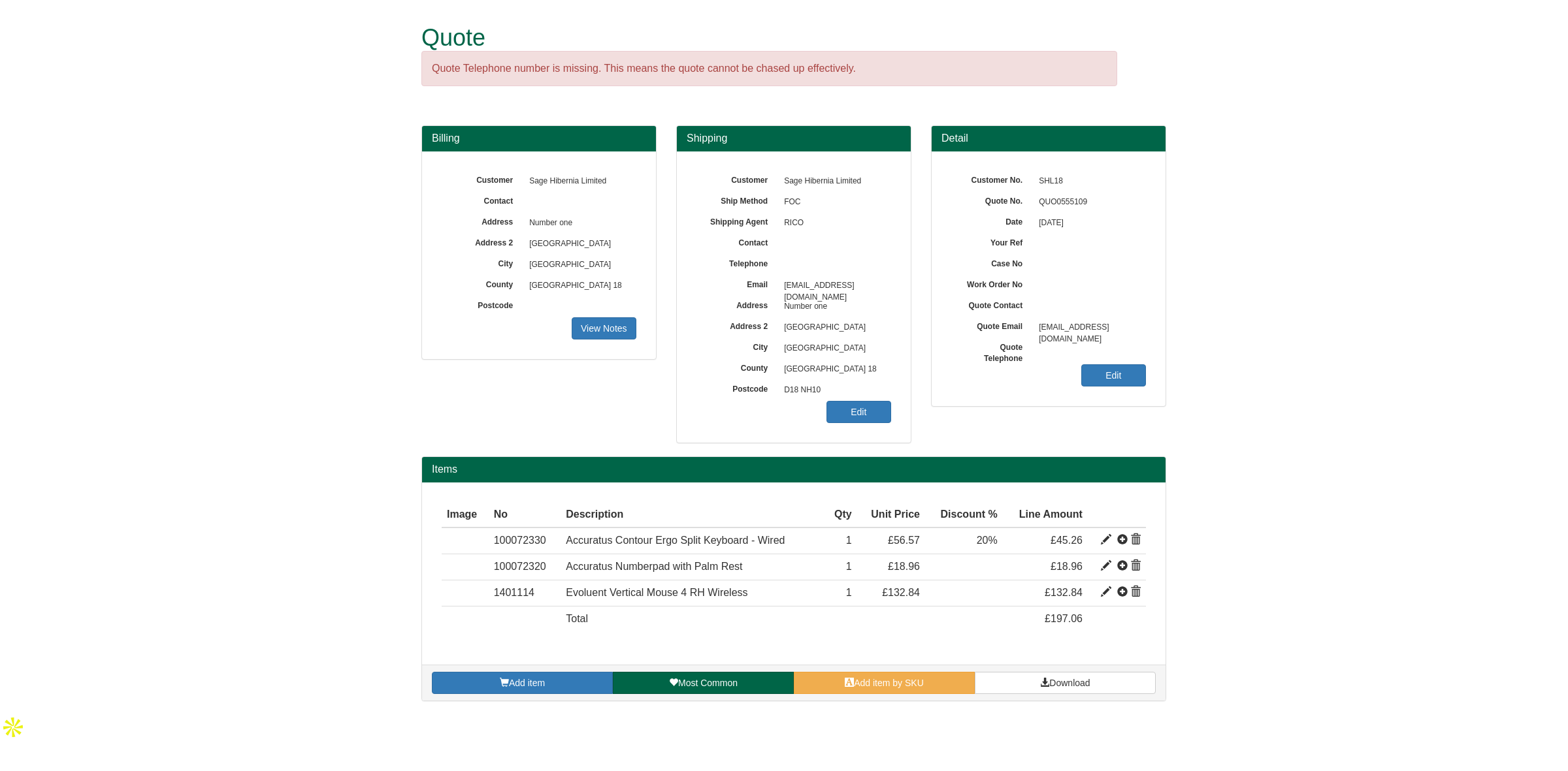
type input "18.96"
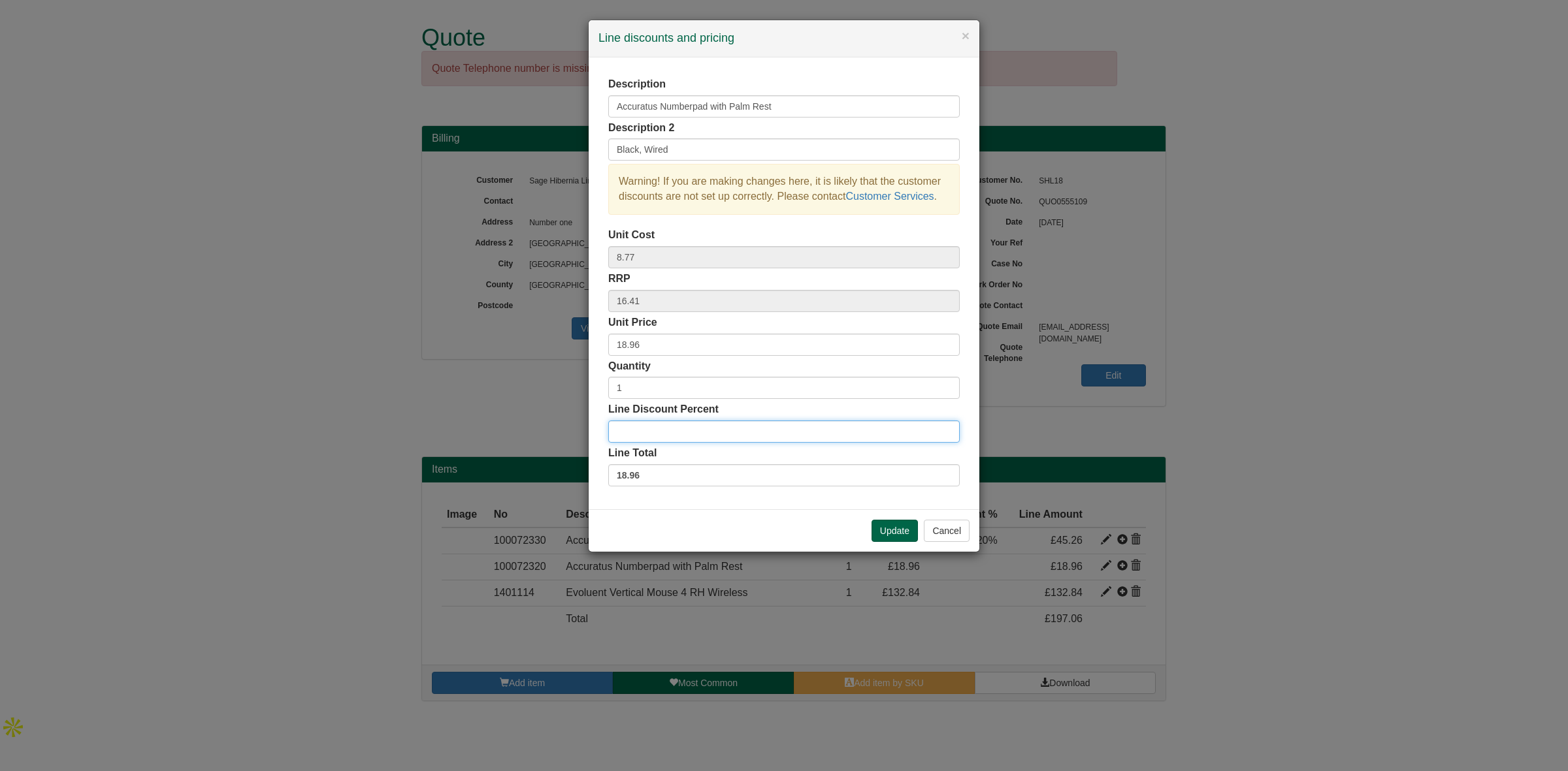
click at [642, 436] on input "Line Discount Percent" at bounding box center [784, 431] width 351 height 22
type input "20"
click at [895, 537] on button "Update" at bounding box center [895, 530] width 46 height 22
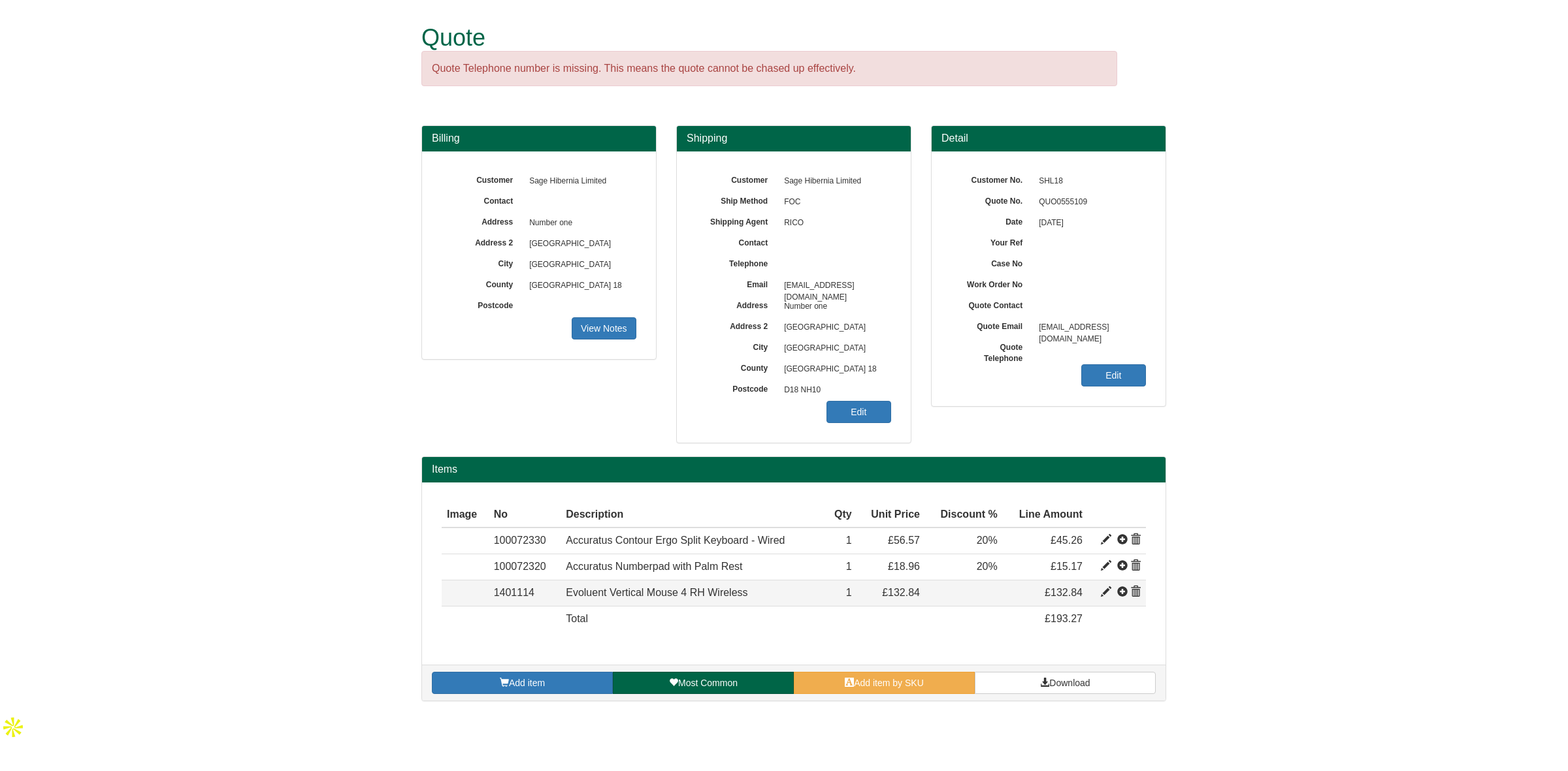
click at [1105, 593] on span at bounding box center [1106, 592] width 11 height 11
type input "Evoluent Vertical Mouse 4 RH Wireless"
type input "66.02"
type input "114.95"
type input "132.84"
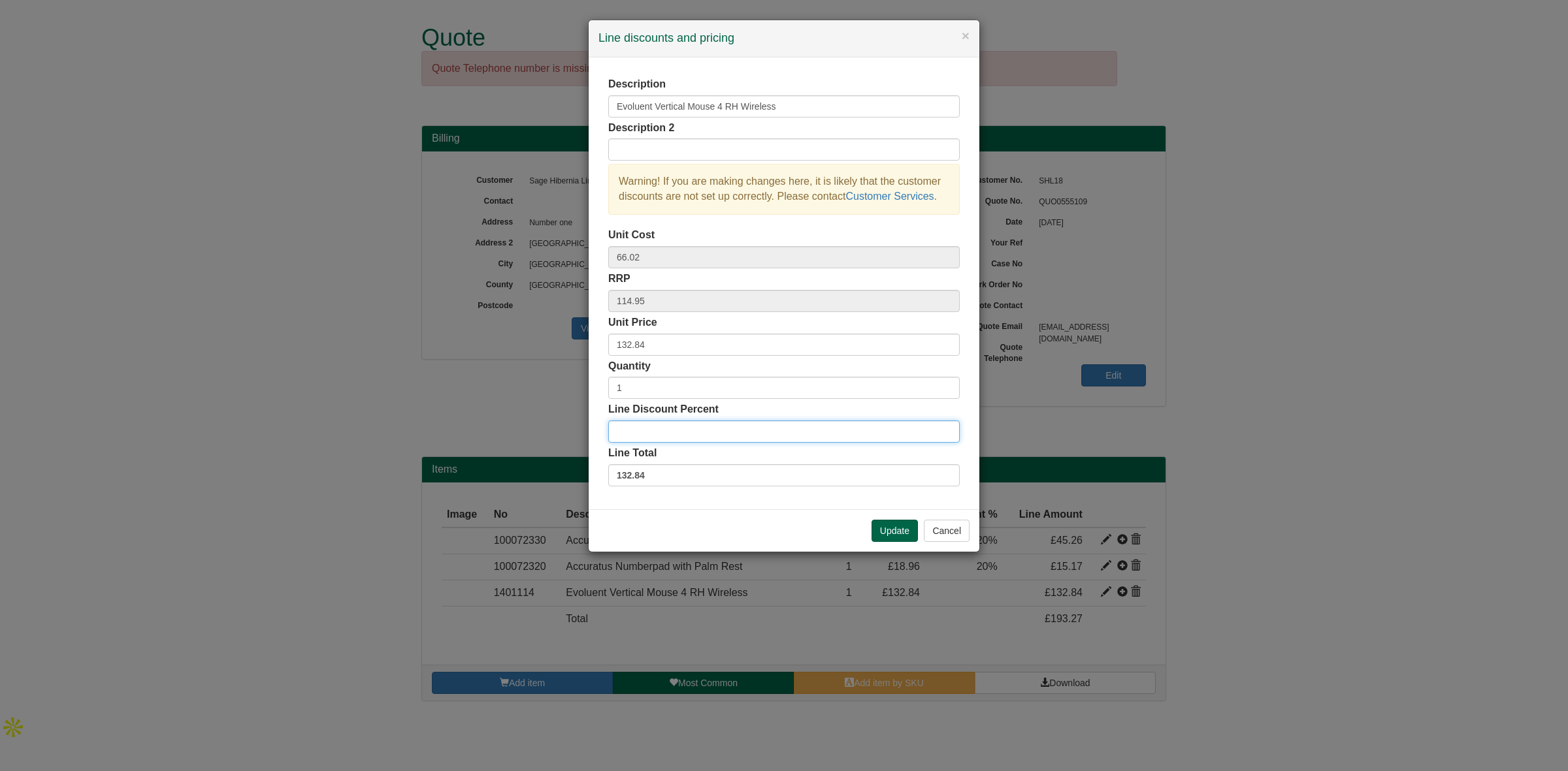
click at [631, 425] on input "Line Discount Percent" at bounding box center [784, 431] width 351 height 22
type input "20"
click at [882, 537] on button "Update" at bounding box center [895, 530] width 46 height 22
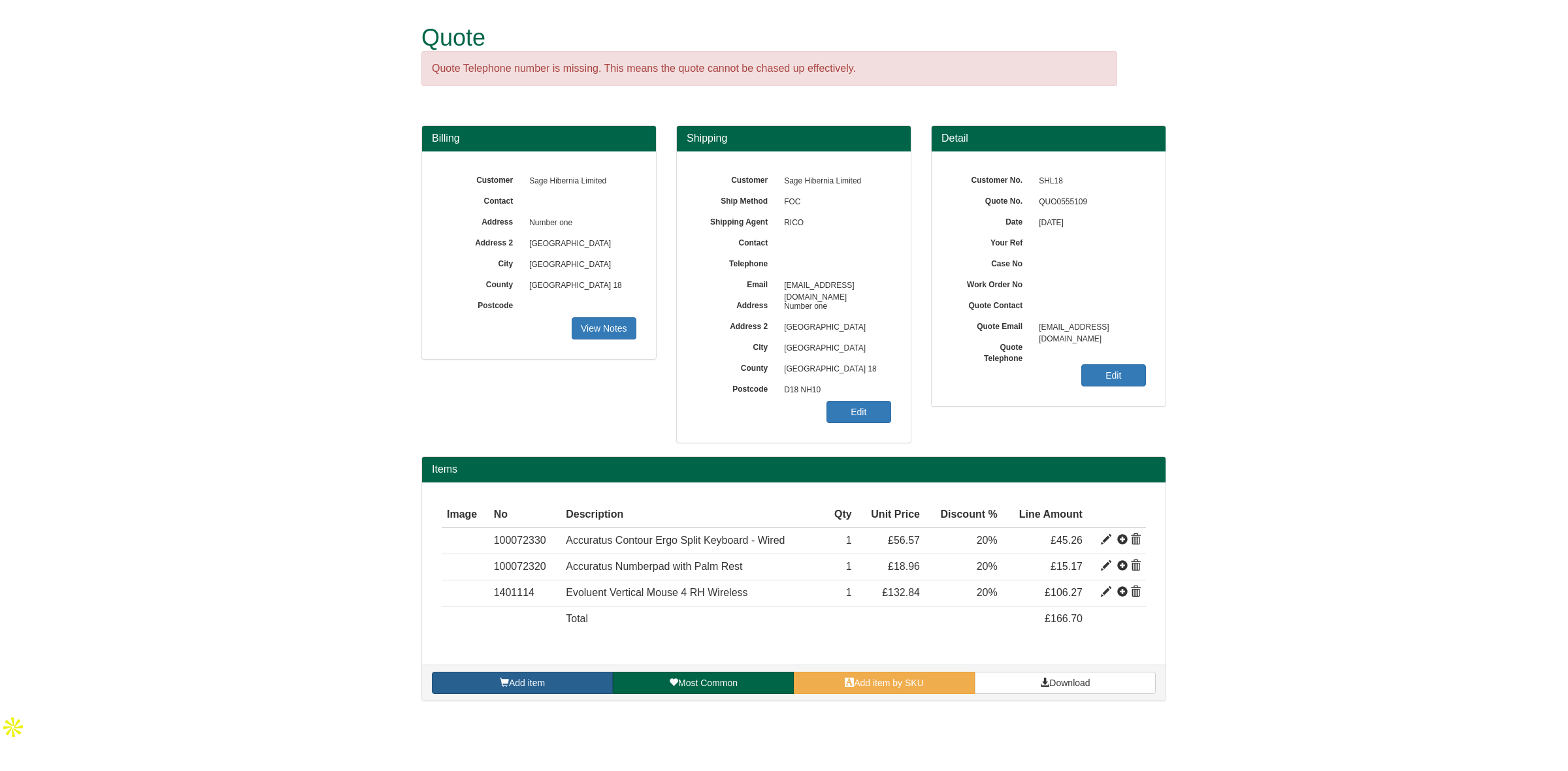
click at [557, 678] on link "Add item" at bounding box center [522, 683] width 181 height 22
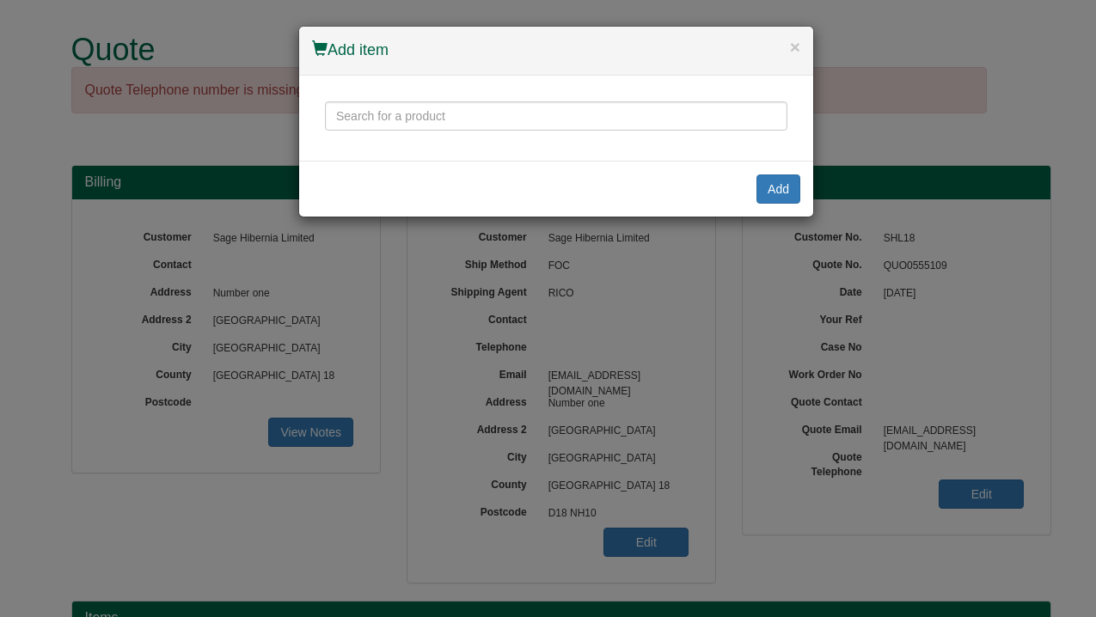
click at [547, 132] on div "Ergo-Q 260 Laptop Stand, S-Board 840 Keyboard, Evoluent VerticalMouse 4 Wired E…" at bounding box center [556, 118] width 514 height 85
click at [529, 118] on input "text" at bounding box center [556, 115] width 462 height 29
click at [802, 33] on div "× Add item" at bounding box center [556, 51] width 514 height 49
click at [792, 46] on button "×" at bounding box center [795, 47] width 10 height 18
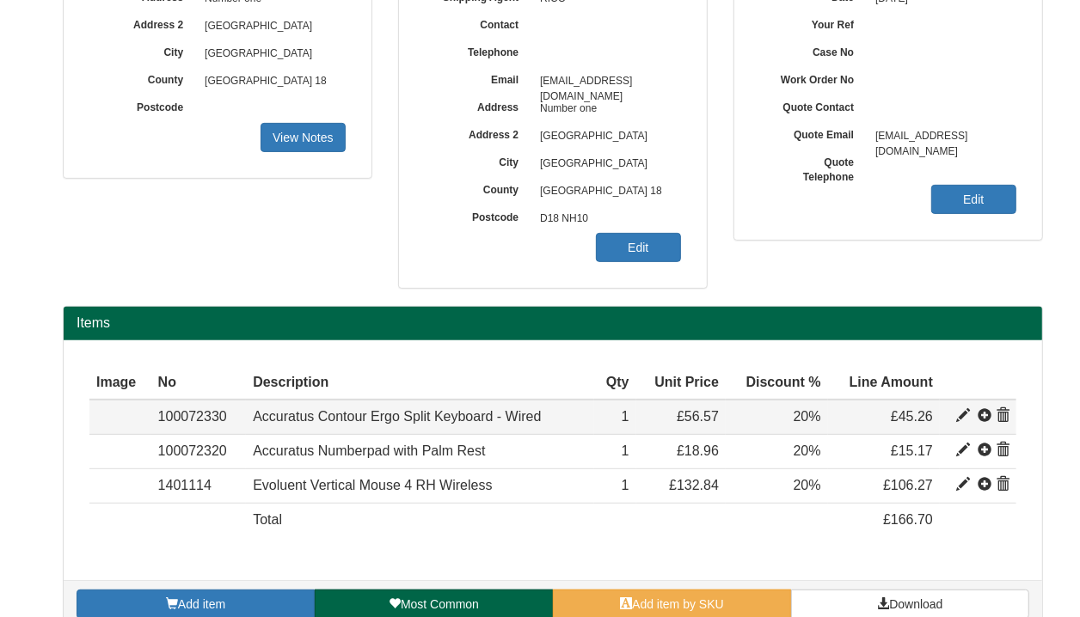
scroll to position [325, 0]
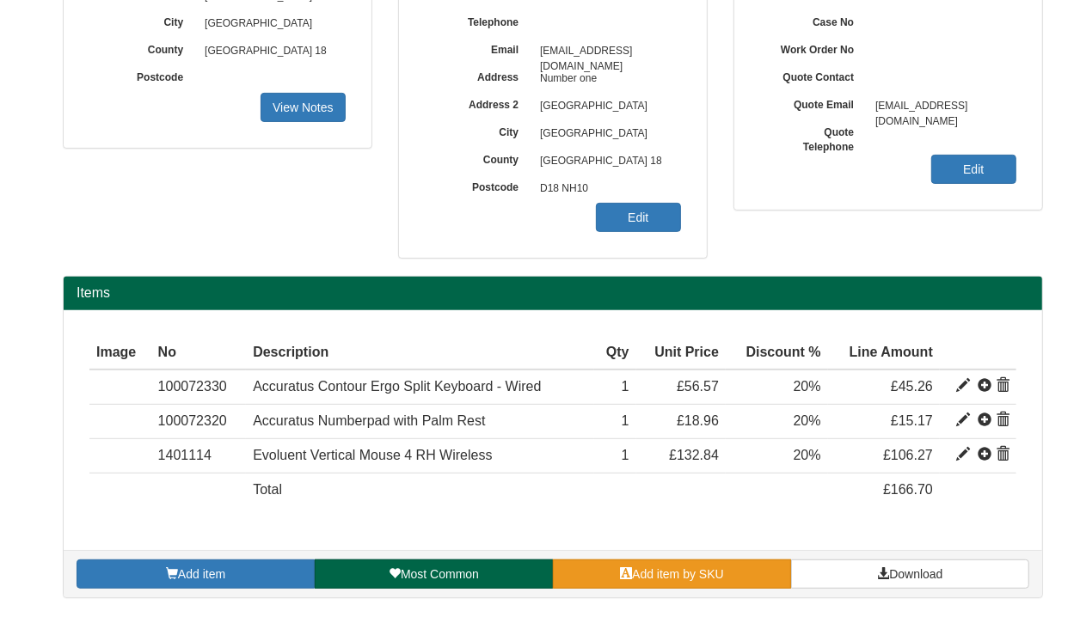
click at [647, 583] on link "Add item by SKU" at bounding box center [672, 574] width 238 height 29
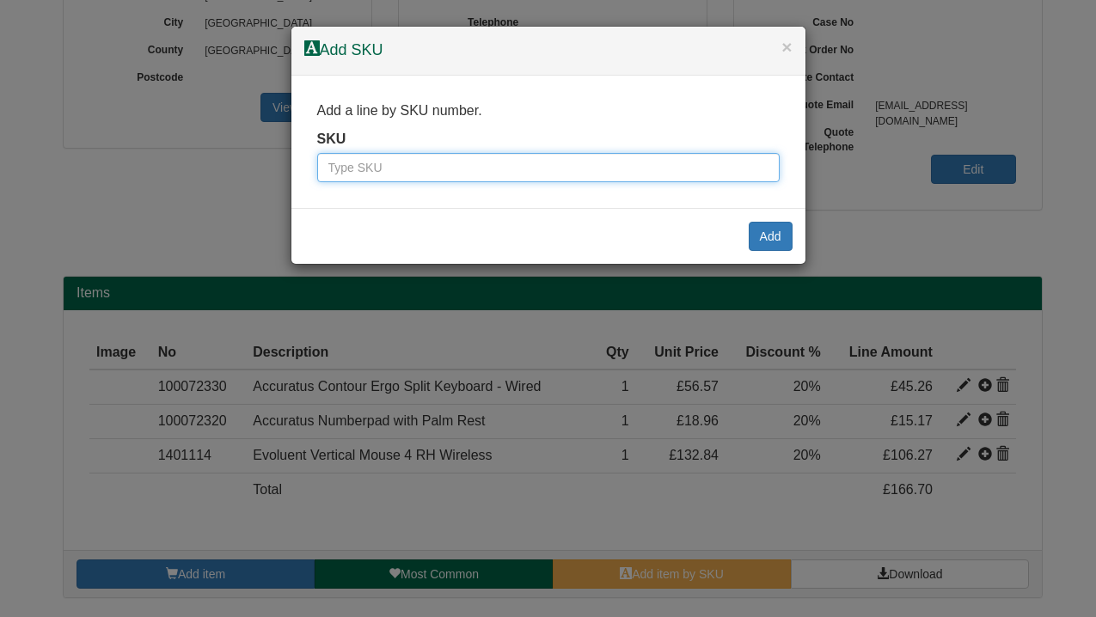
click at [380, 161] on input "text" at bounding box center [548, 167] width 462 height 29
type input "9784311BLA"
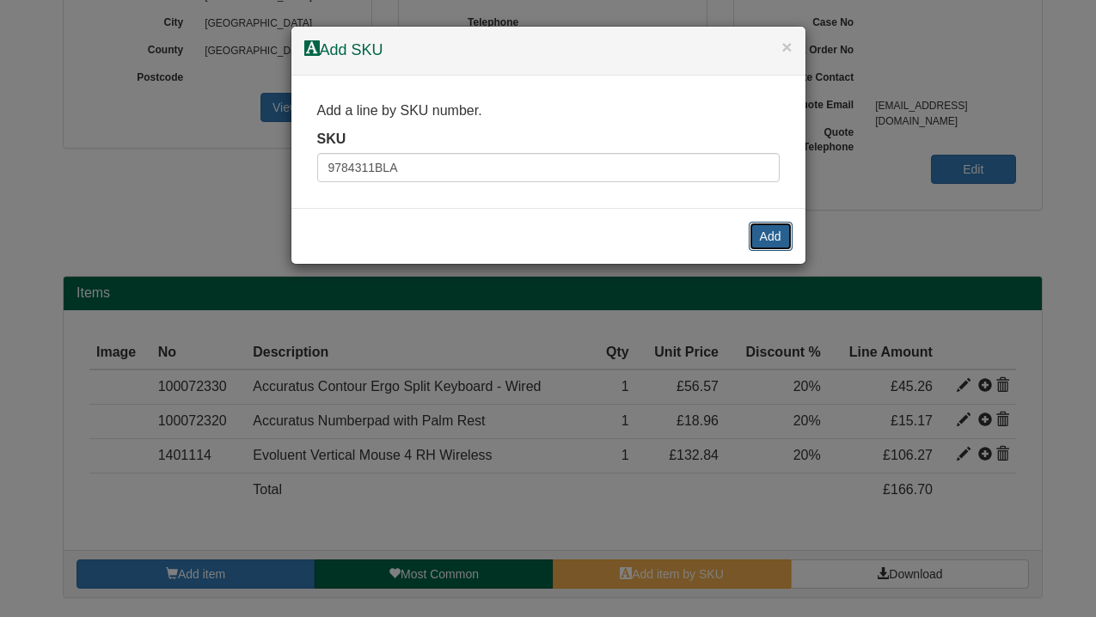
click at [765, 233] on button "Add" at bounding box center [771, 236] width 44 height 29
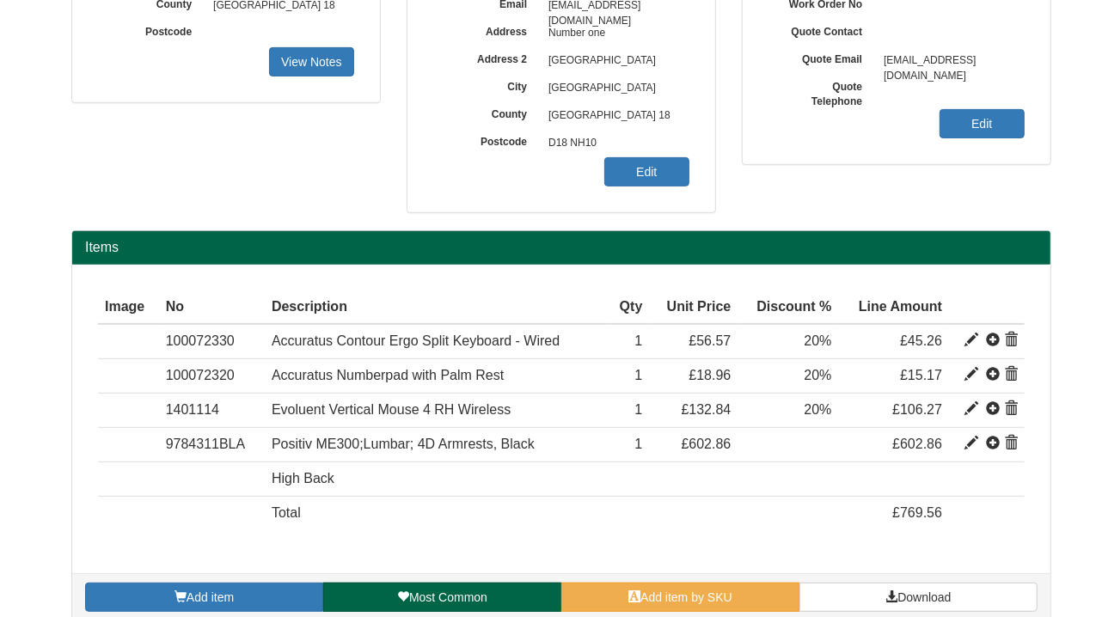
scroll to position [394, 0]
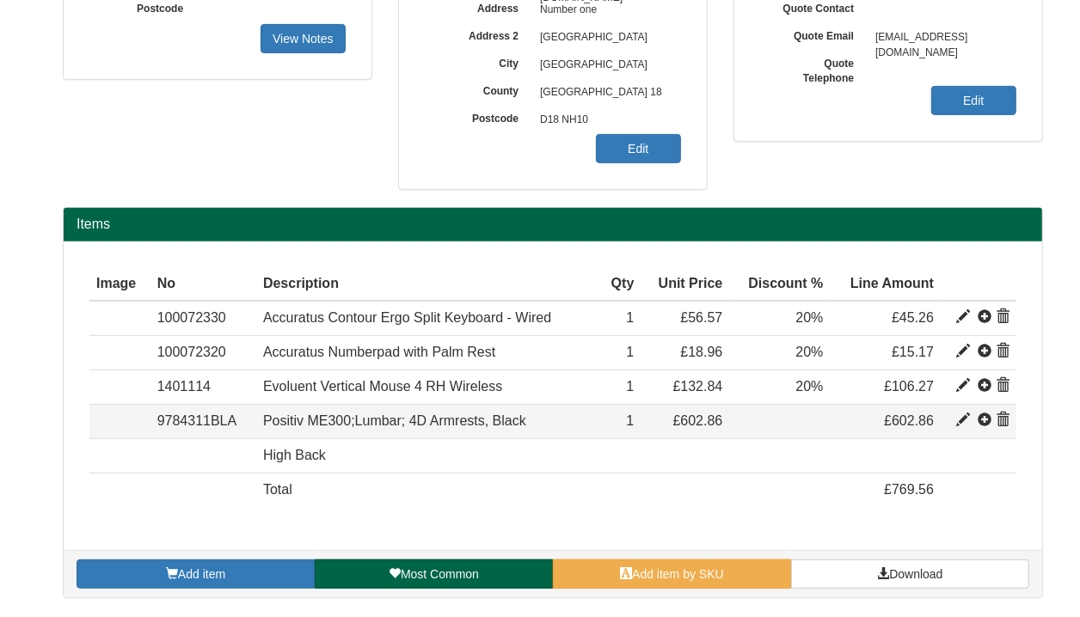
click at [958, 423] on span at bounding box center [964, 420] width 14 height 14
type input "Positiv ME300;Lumbar; 4D Armrests, Black"
type input "Bondai FR Black 8033"
type input "223.81"
type input "521.67"
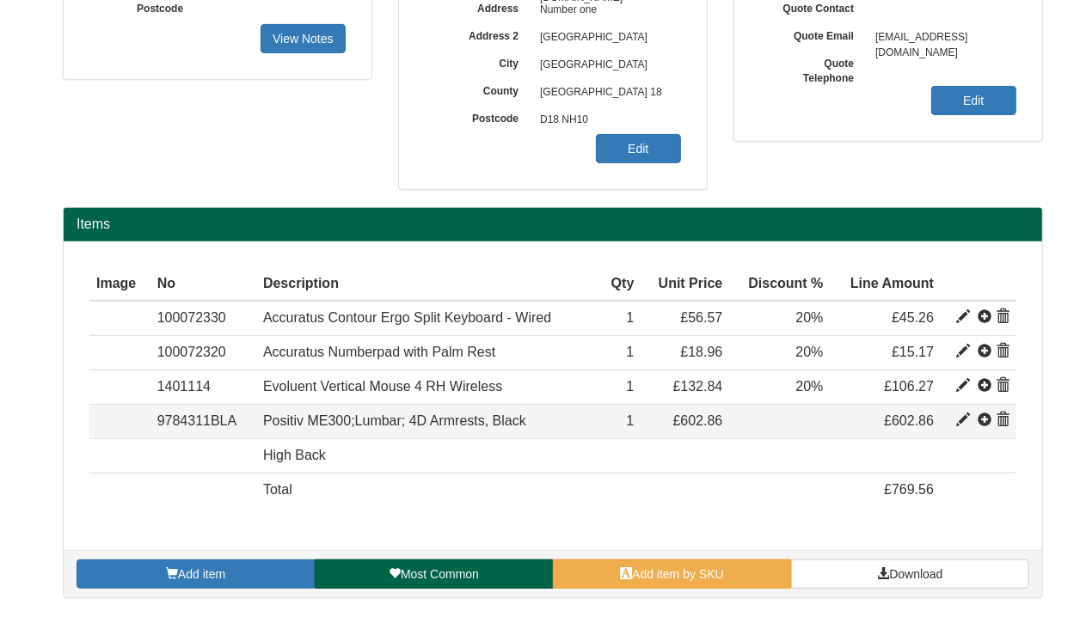
type input "602.86"
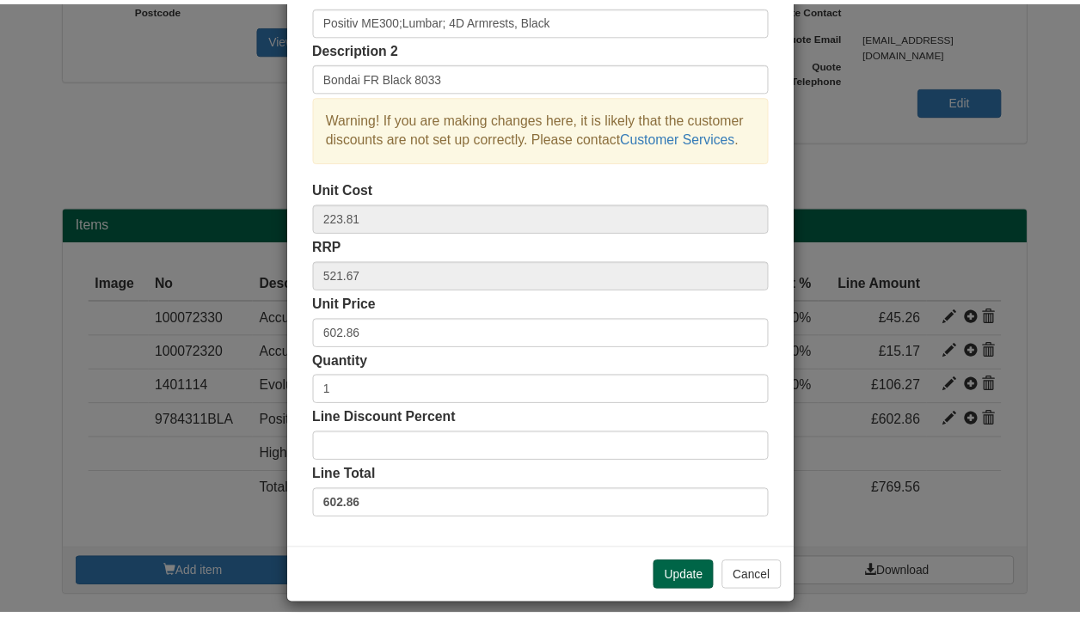
scroll to position [136, 0]
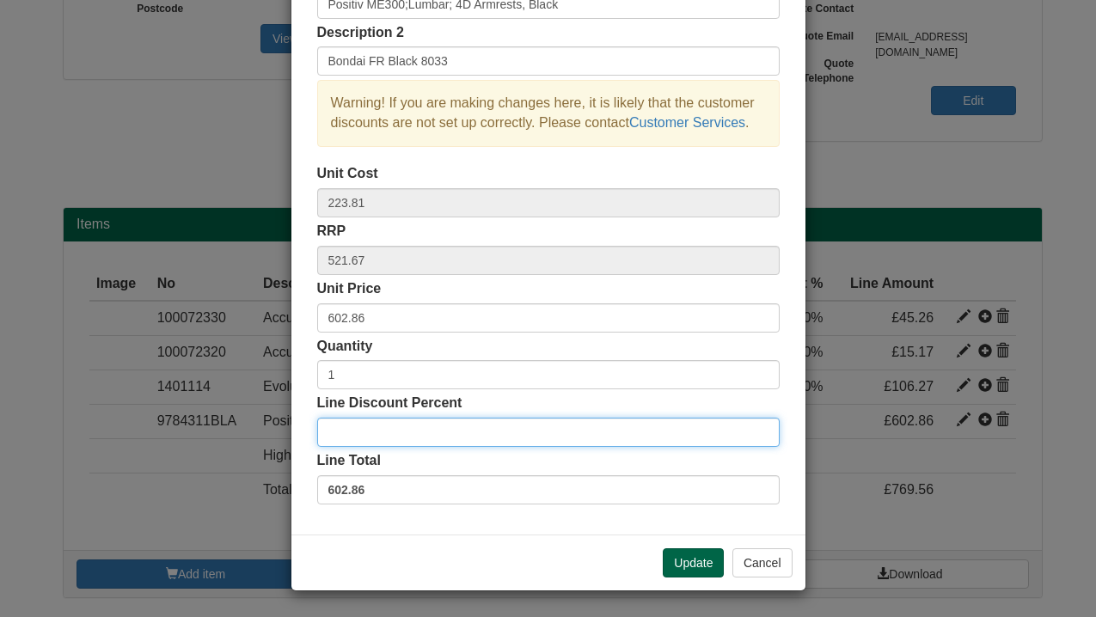
click at [355, 426] on input "Line Discount Percent" at bounding box center [548, 432] width 462 height 29
type input "20"
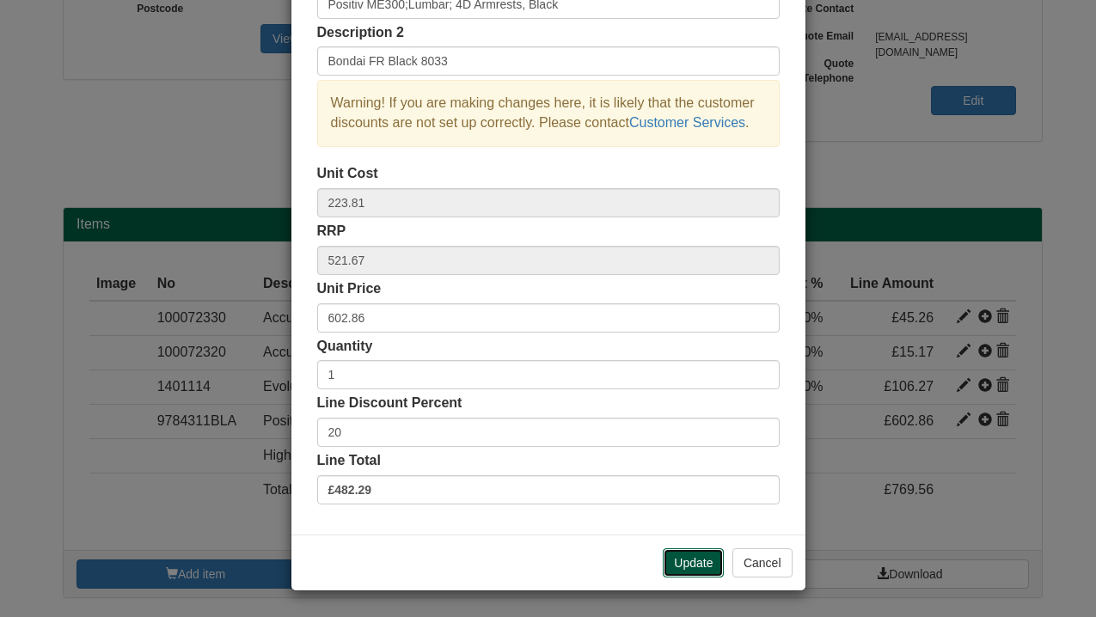
click at [686, 561] on button "Update" at bounding box center [693, 562] width 61 height 29
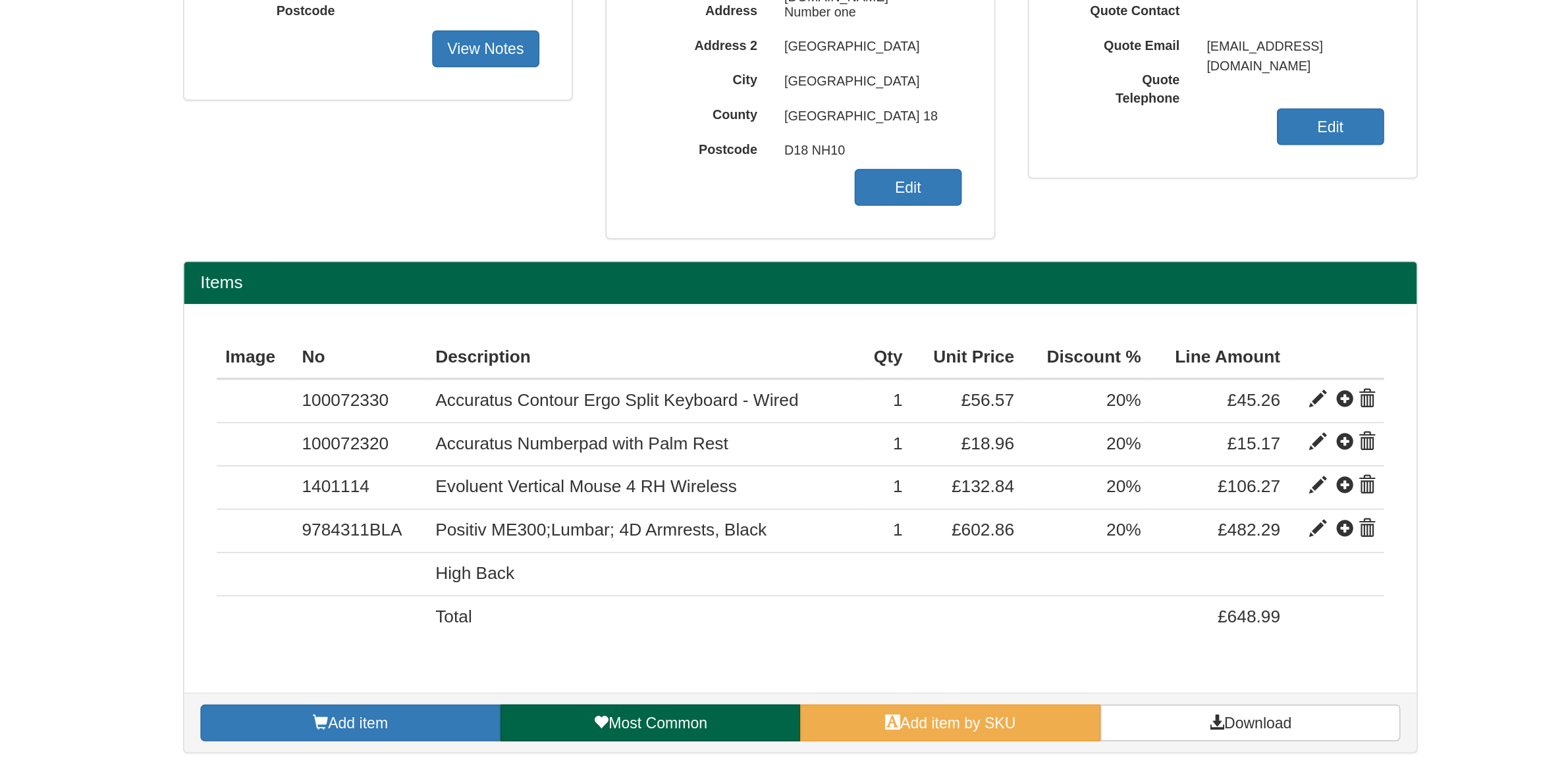
scroll to position [0, 0]
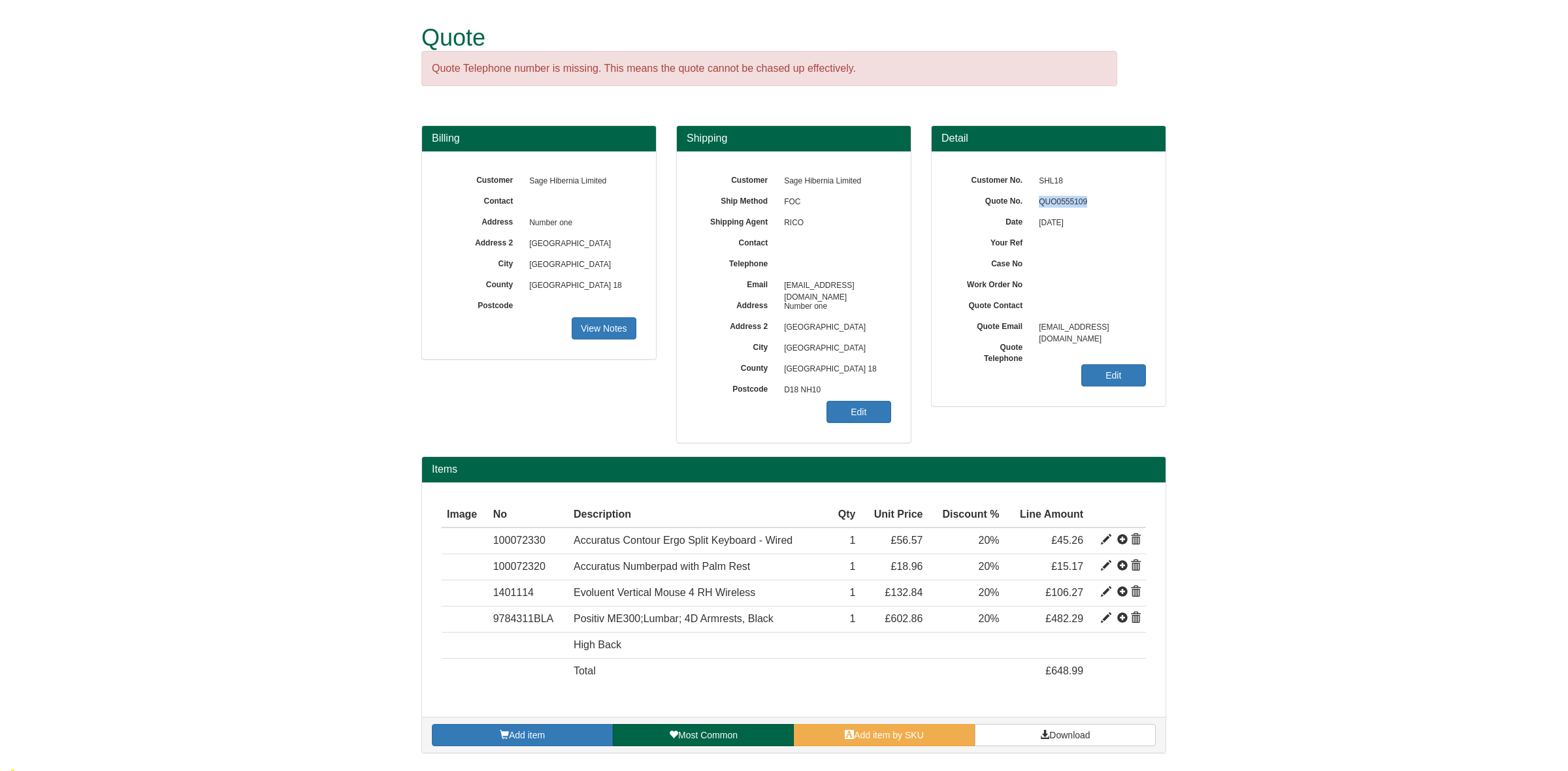
drag, startPoint x: 1093, startPoint y: 203, endPoint x: 1023, endPoint y: 197, distance: 70.3
click at [1023, 171] on div "Quote No. QUO0555109" at bounding box center [1049, 171] width 195 height 0
copy div "QUO0555109"
click at [1085, 209] on span "QUO0555109" at bounding box center [1089, 203] width 114 height 21
drag, startPoint x: 1091, startPoint y: 203, endPoint x: 1035, endPoint y: 206, distance: 56.1
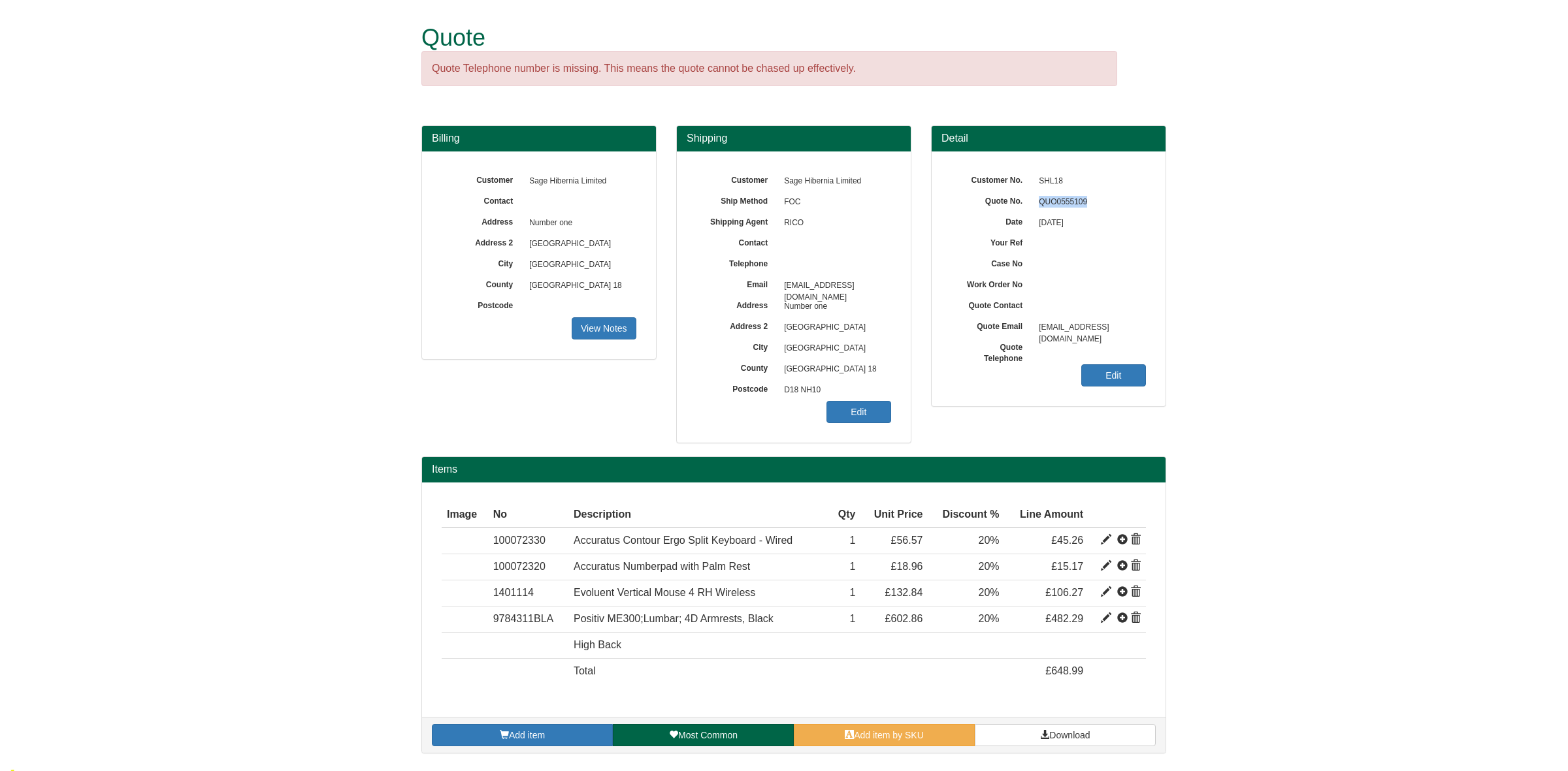
click at [1035, 206] on span "QUO0555109" at bounding box center [1089, 203] width 114 height 21
copy span "QUO0555109"
click at [1100, 201] on span "QUO0555109" at bounding box center [1089, 203] width 114 height 21
drag, startPoint x: 1091, startPoint y: 199, endPoint x: 1017, endPoint y: 194, distance: 74.2
click at [1017, 171] on div "Quote No. QUO0555109" at bounding box center [1049, 171] width 195 height 0
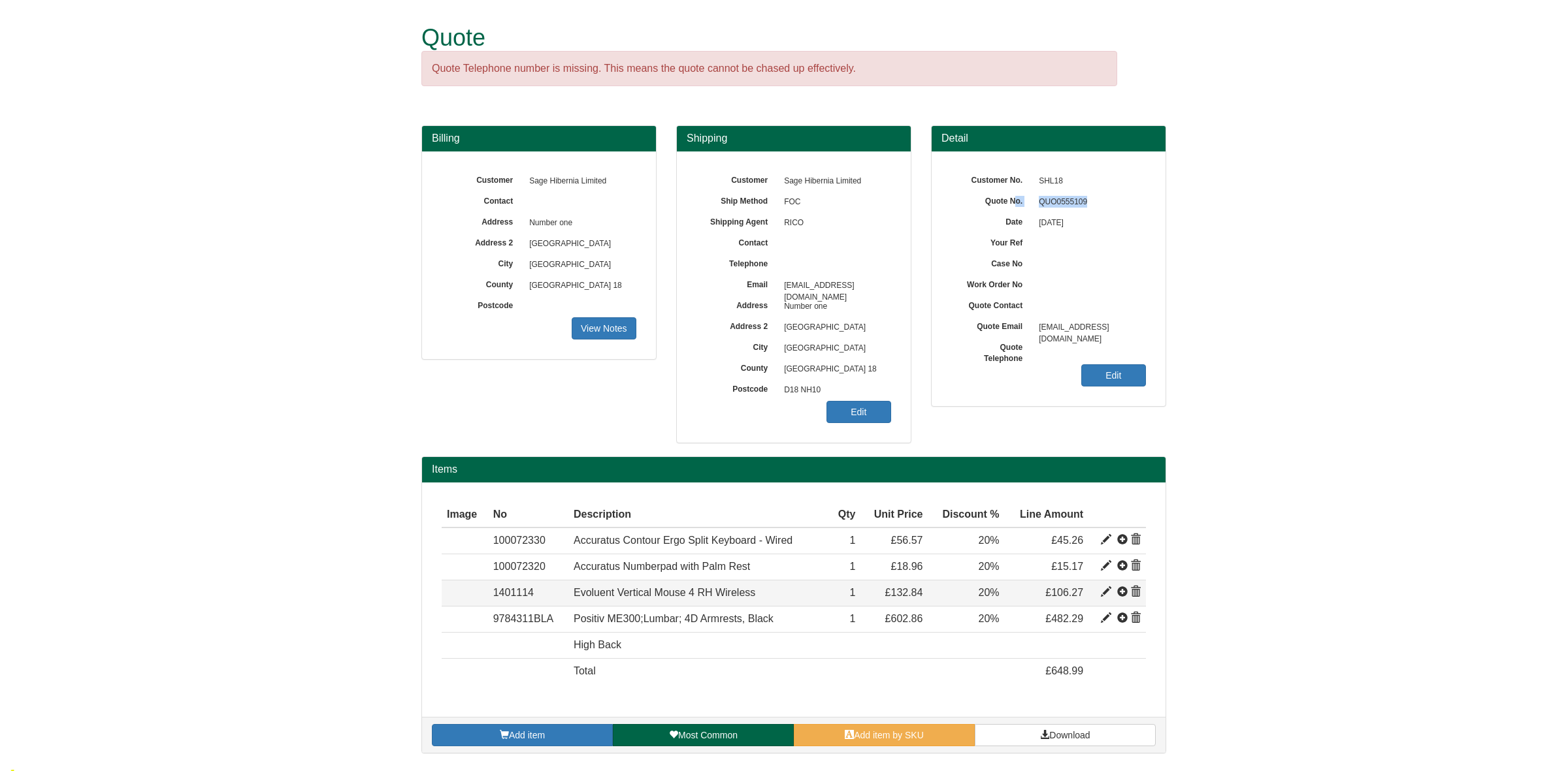
copy div "o. QUO0555109"
click at [1033, 738] on link "Download" at bounding box center [1066, 735] width 181 height 22
click at [552, 738] on link "Add item" at bounding box center [522, 735] width 181 height 22
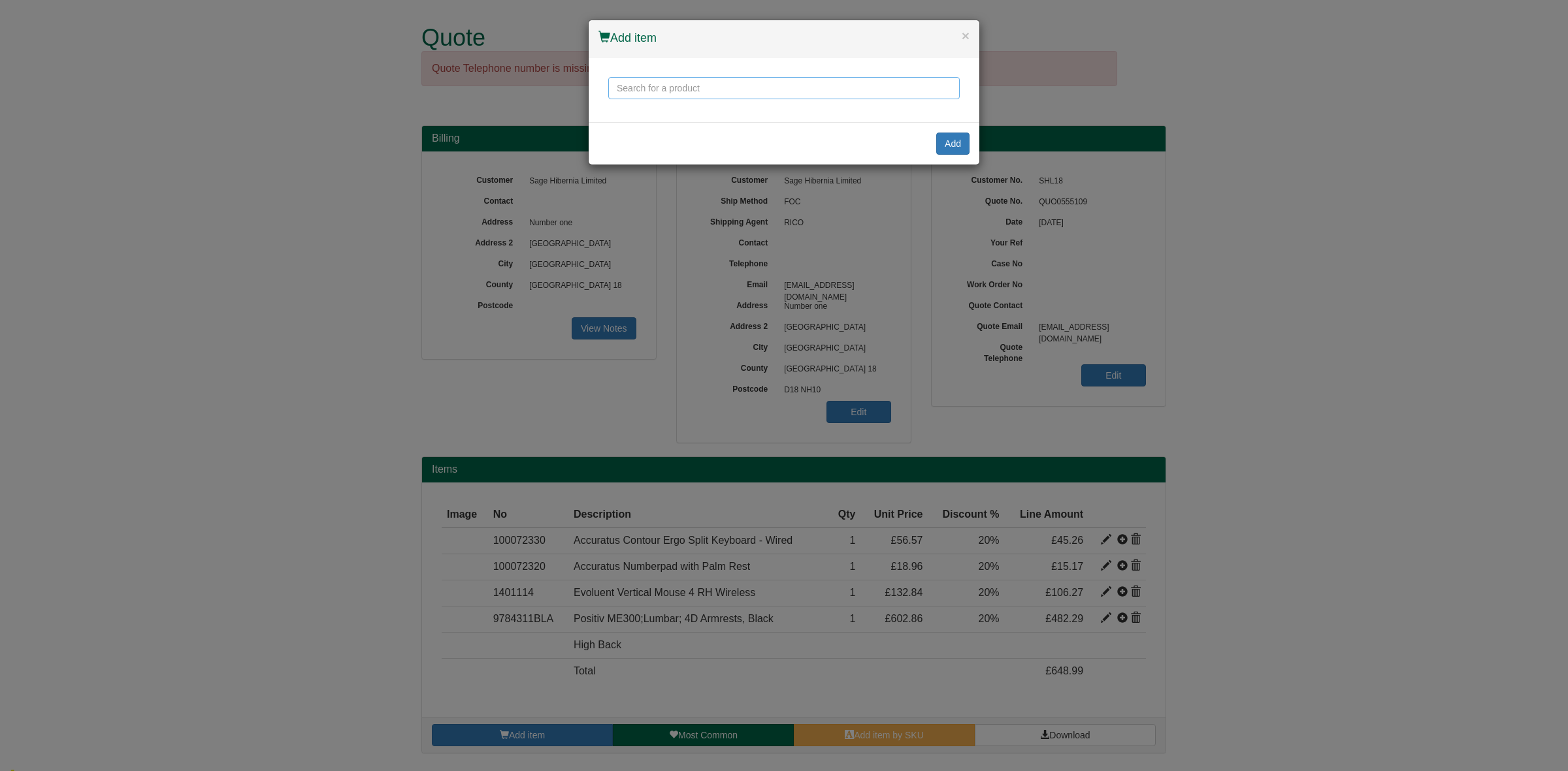
click at [635, 91] on input "text" at bounding box center [784, 87] width 351 height 22
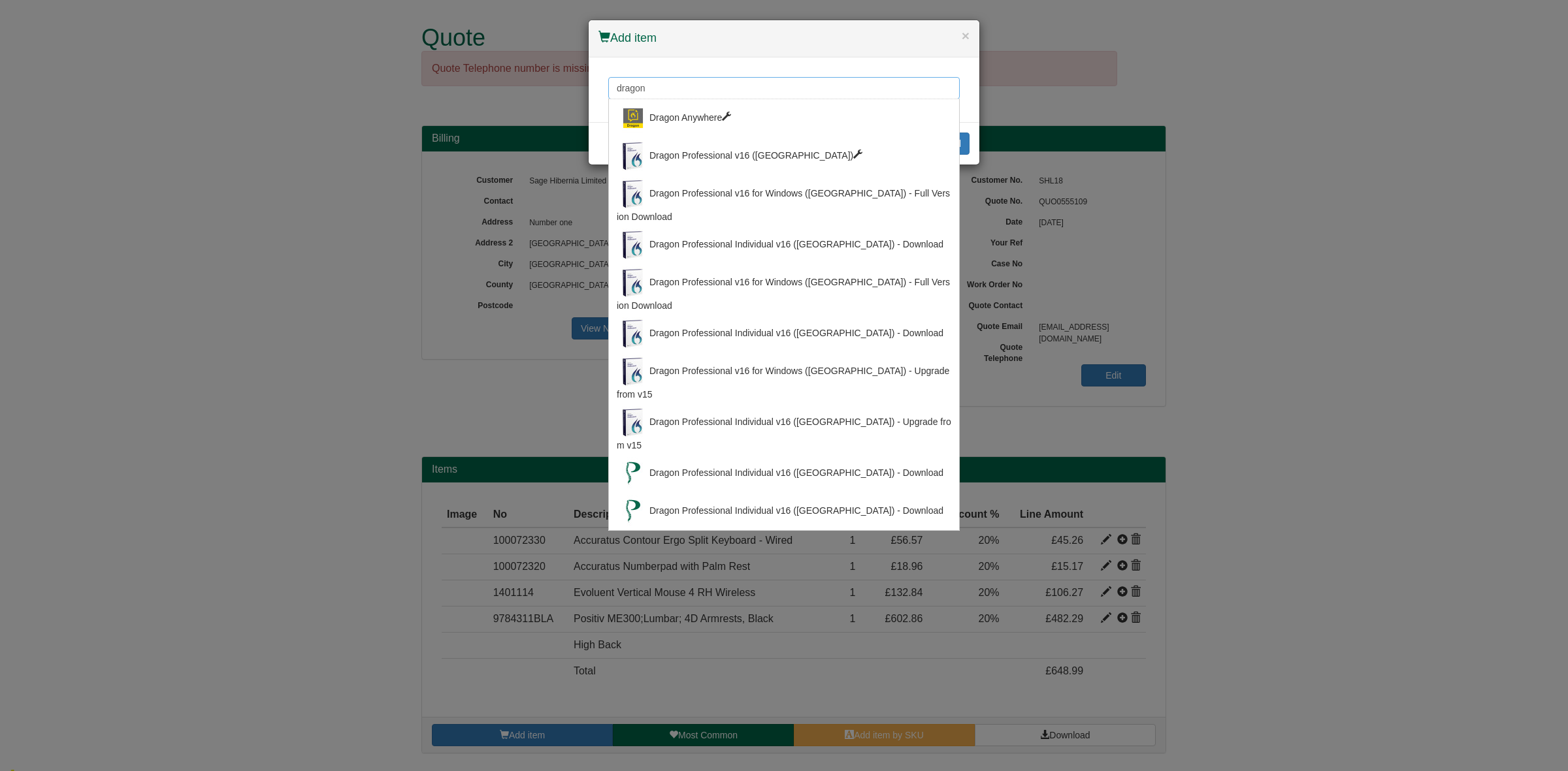
drag, startPoint x: 652, startPoint y: 90, endPoint x: 574, endPoint y: 86, distance: 78.1
click at [574, 86] on div "× Add item dragon Dragon Anywhere Dragon Professional v16 (UK) Dragon Professio…" at bounding box center [784, 385] width 1568 height 771
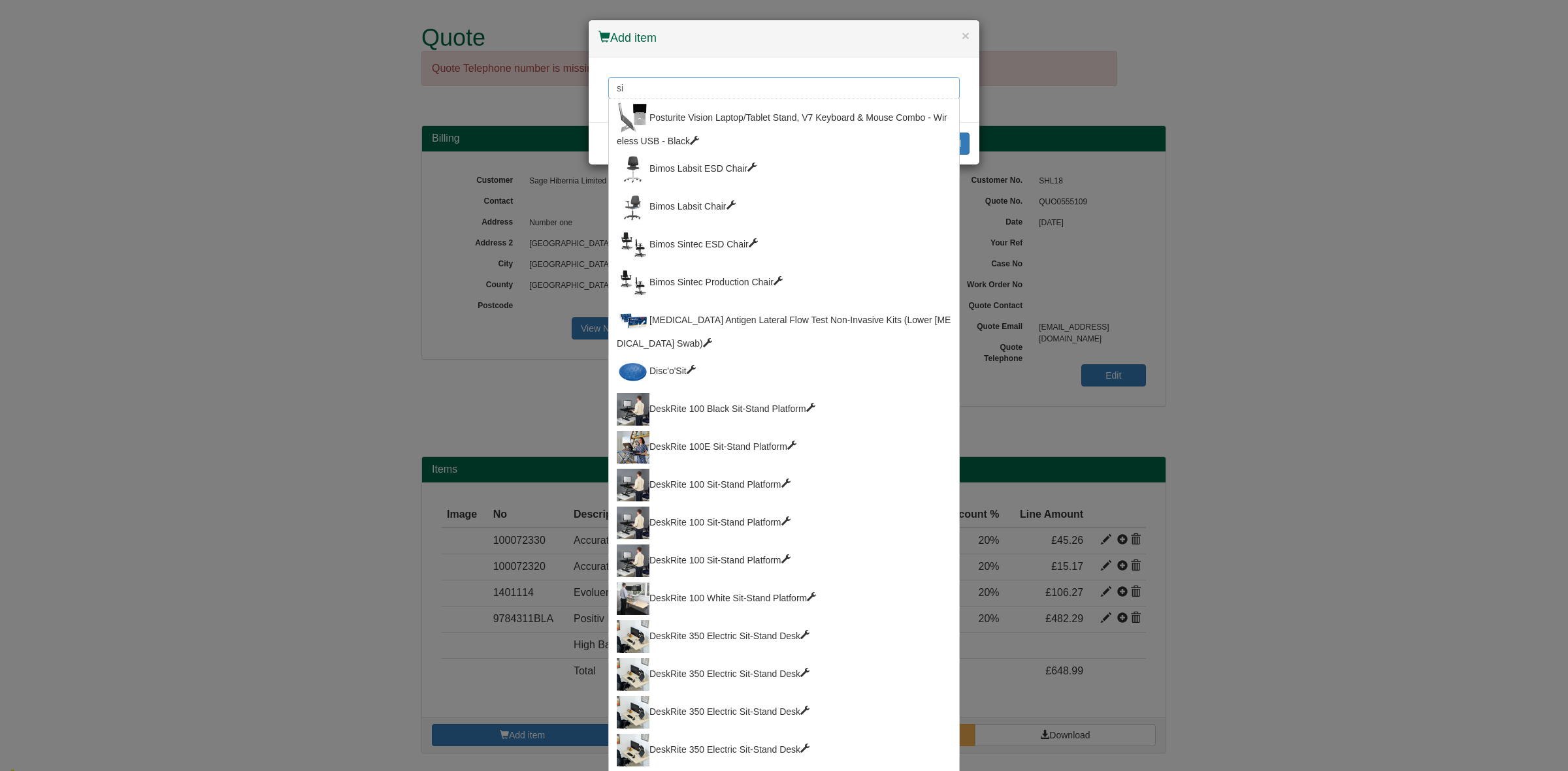
type input "s"
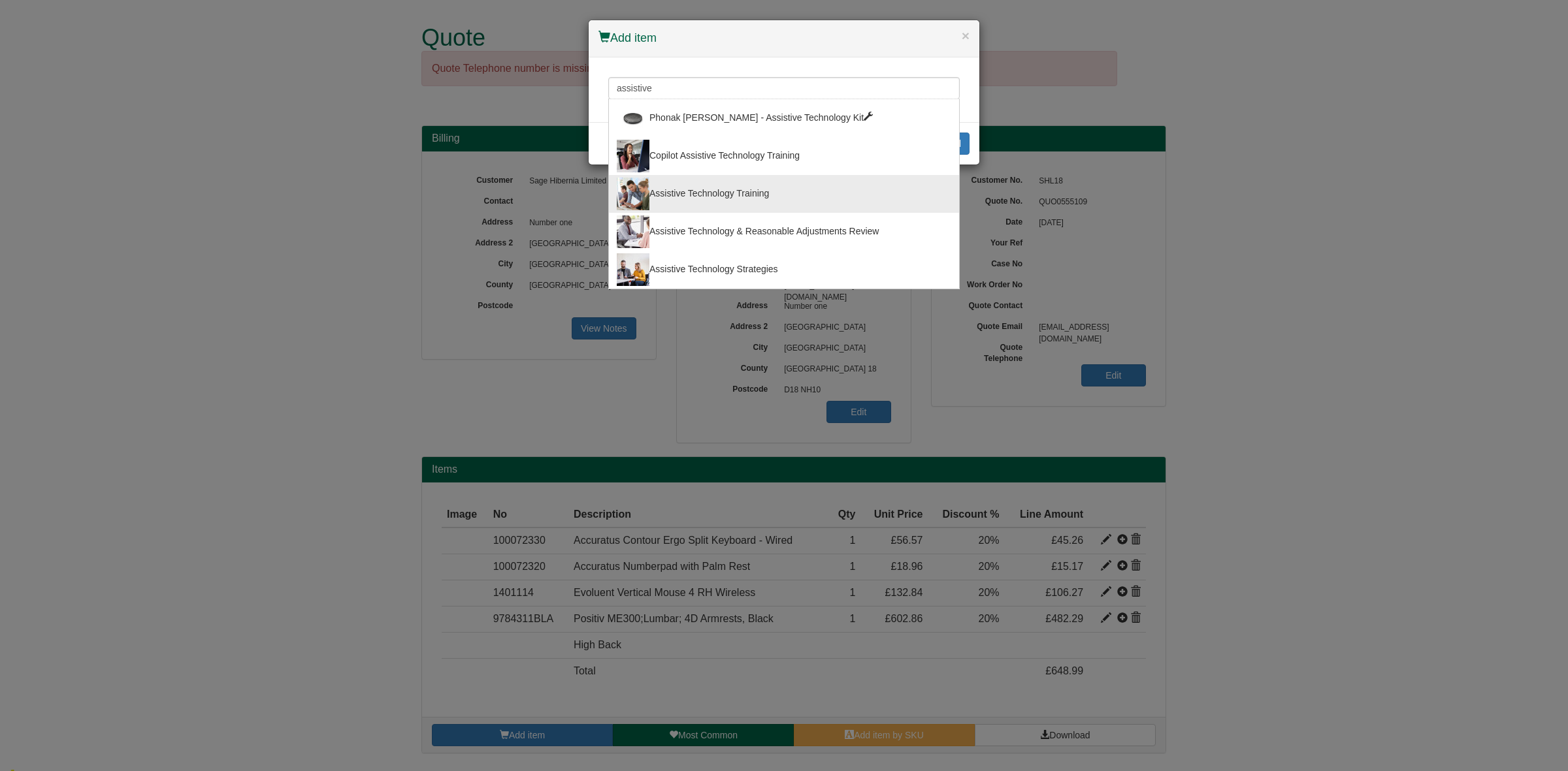
click at [765, 188] on div "Assistive Technology Training" at bounding box center [784, 194] width 334 height 33
type input "Assistive Technology Training"
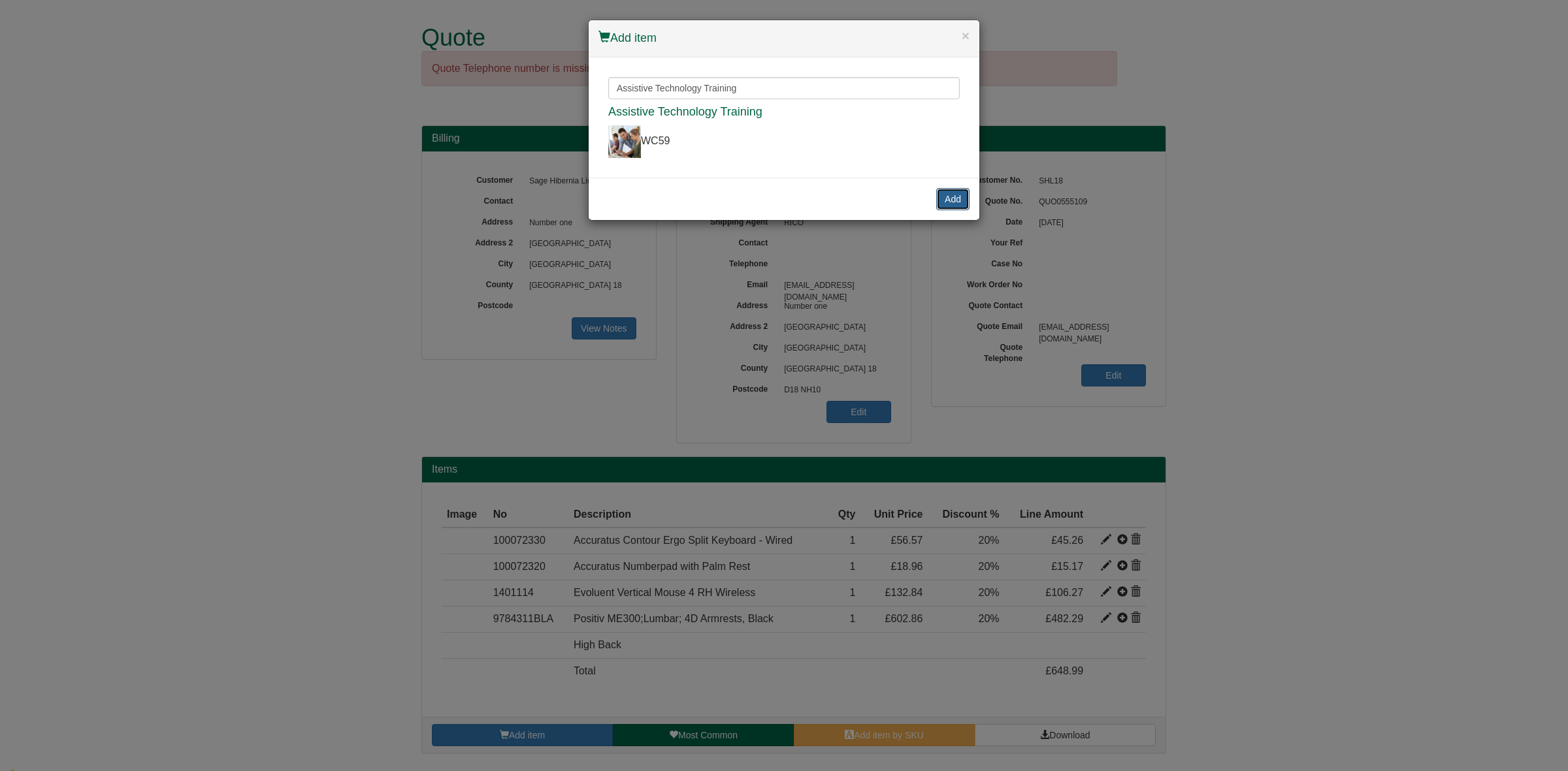
click at [946, 201] on button "Add" at bounding box center [953, 199] width 33 height 22
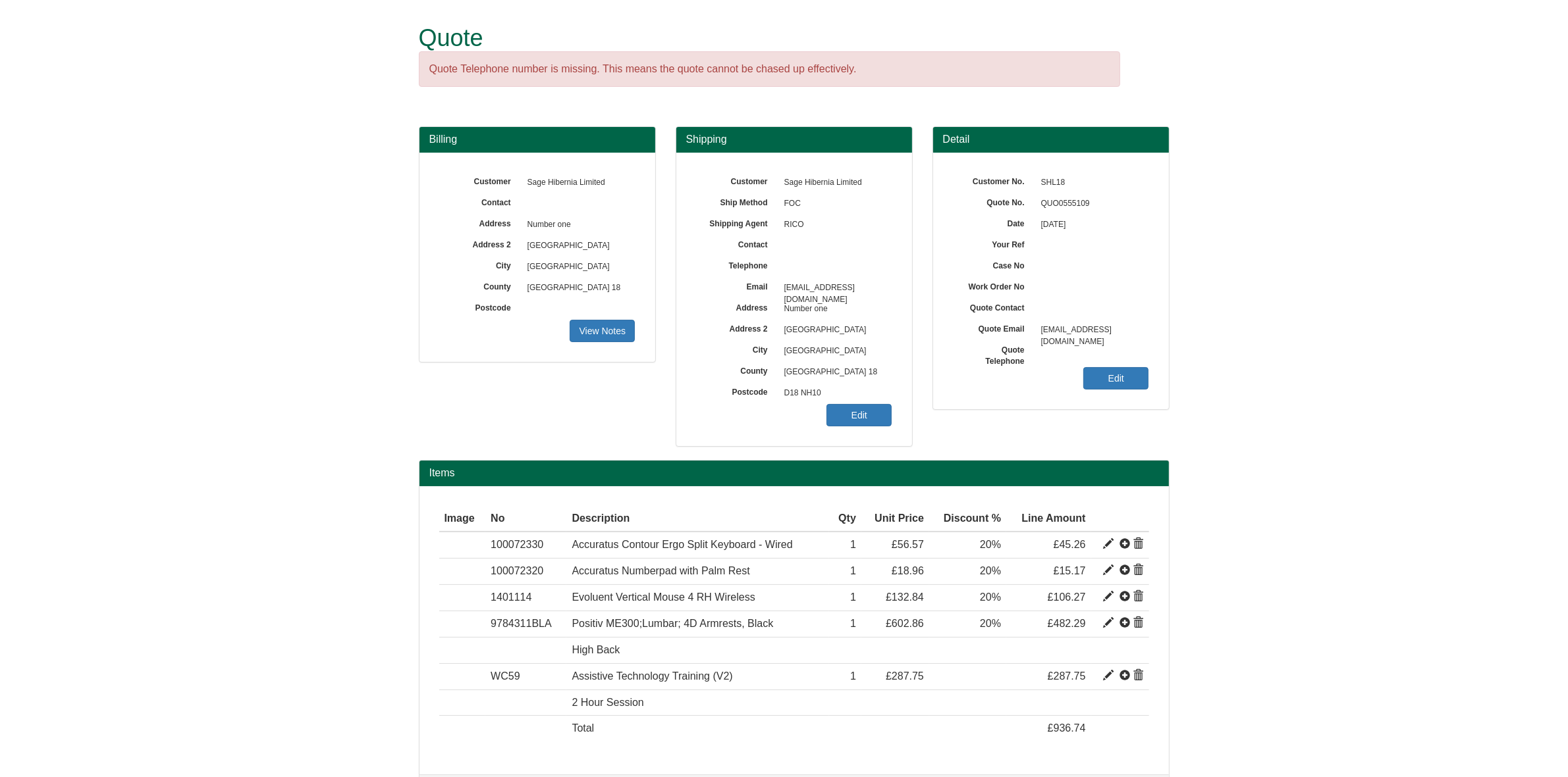
drag, startPoint x: 1368, startPoint y: 655, endPoint x: 1187, endPoint y: 579, distance: 196.3
click at [1368, 655] on form "Quote Quote Telephone number is missing. This means the quote cannot be chased …" at bounding box center [784, 412] width 1568 height 824
drag, startPoint x: 1090, startPoint y: 202, endPoint x: 1041, endPoint y: 204, distance: 49.0
click at [1041, 204] on span "QUO0555109" at bounding box center [1092, 204] width 115 height 21
copy span "QUO0555109"
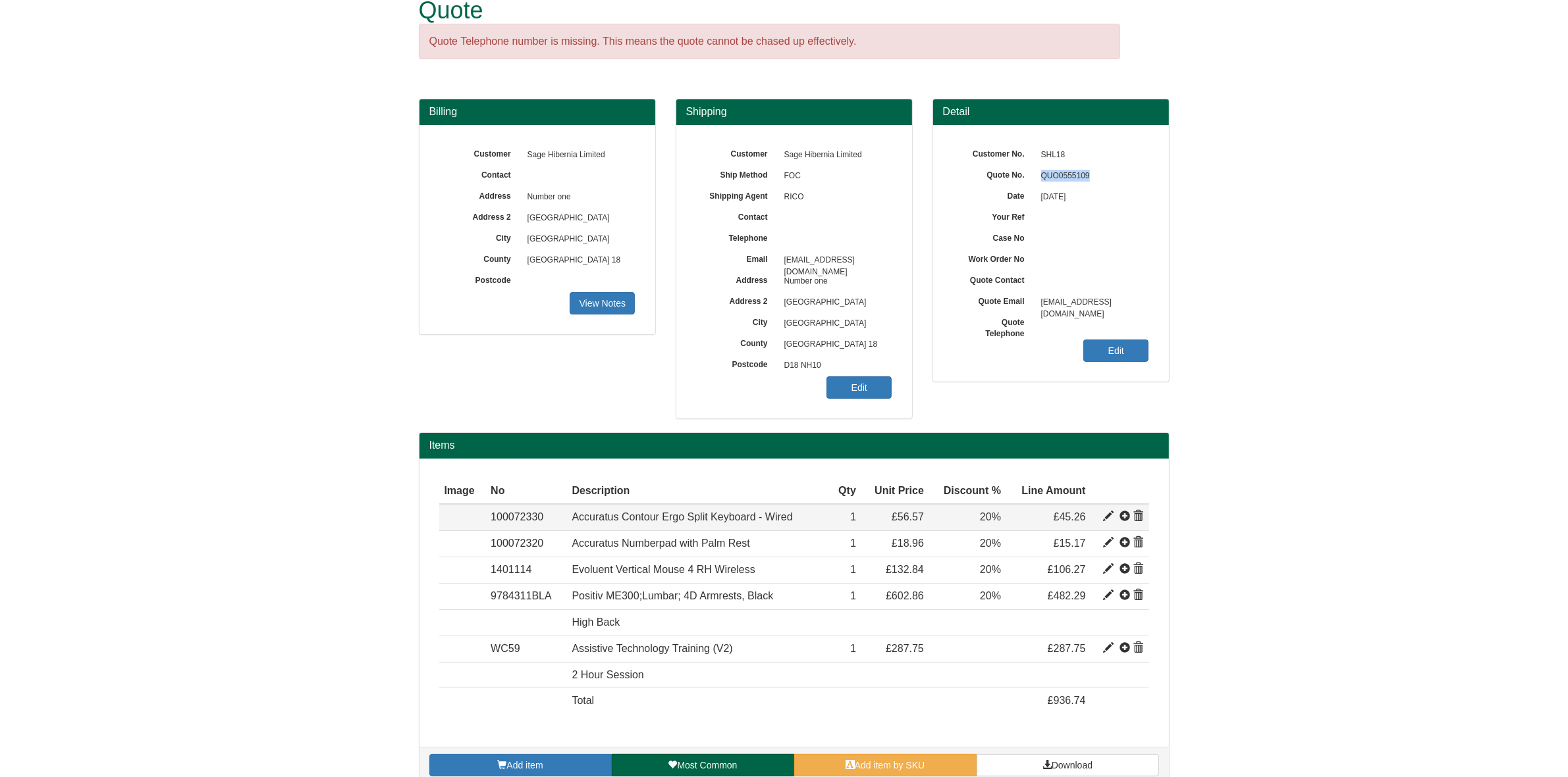
scroll to position [50, 0]
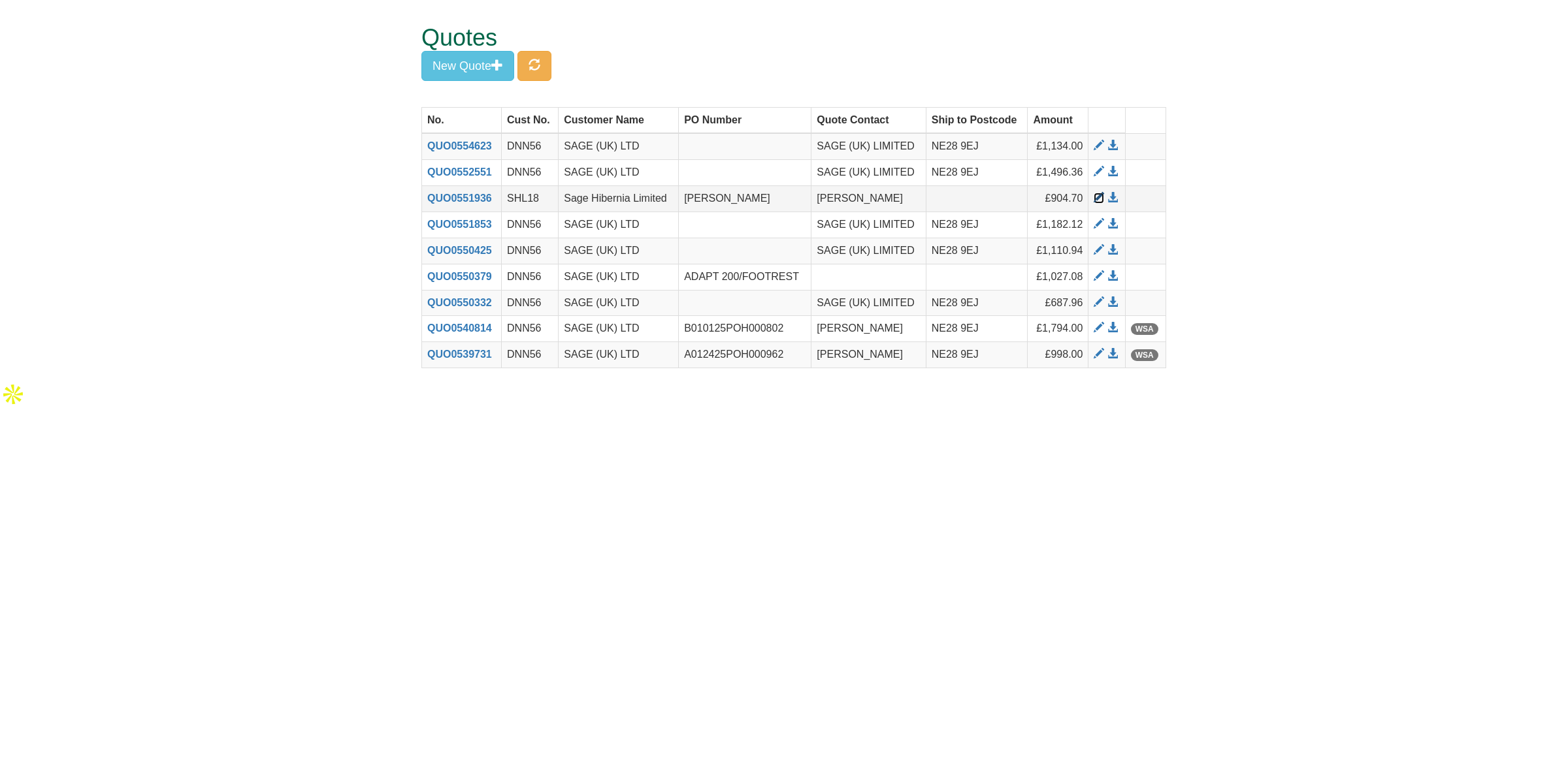
click at [1098, 201] on span at bounding box center [1099, 198] width 11 height 11
drag, startPoint x: 1364, startPoint y: 324, endPoint x: 1304, endPoint y: 298, distance: 65.4
click at [1364, 324] on form "Quotes Search for customer to list and create quotes: Sage Hibernia Limited SAG…" at bounding box center [784, 191] width 1568 height 381
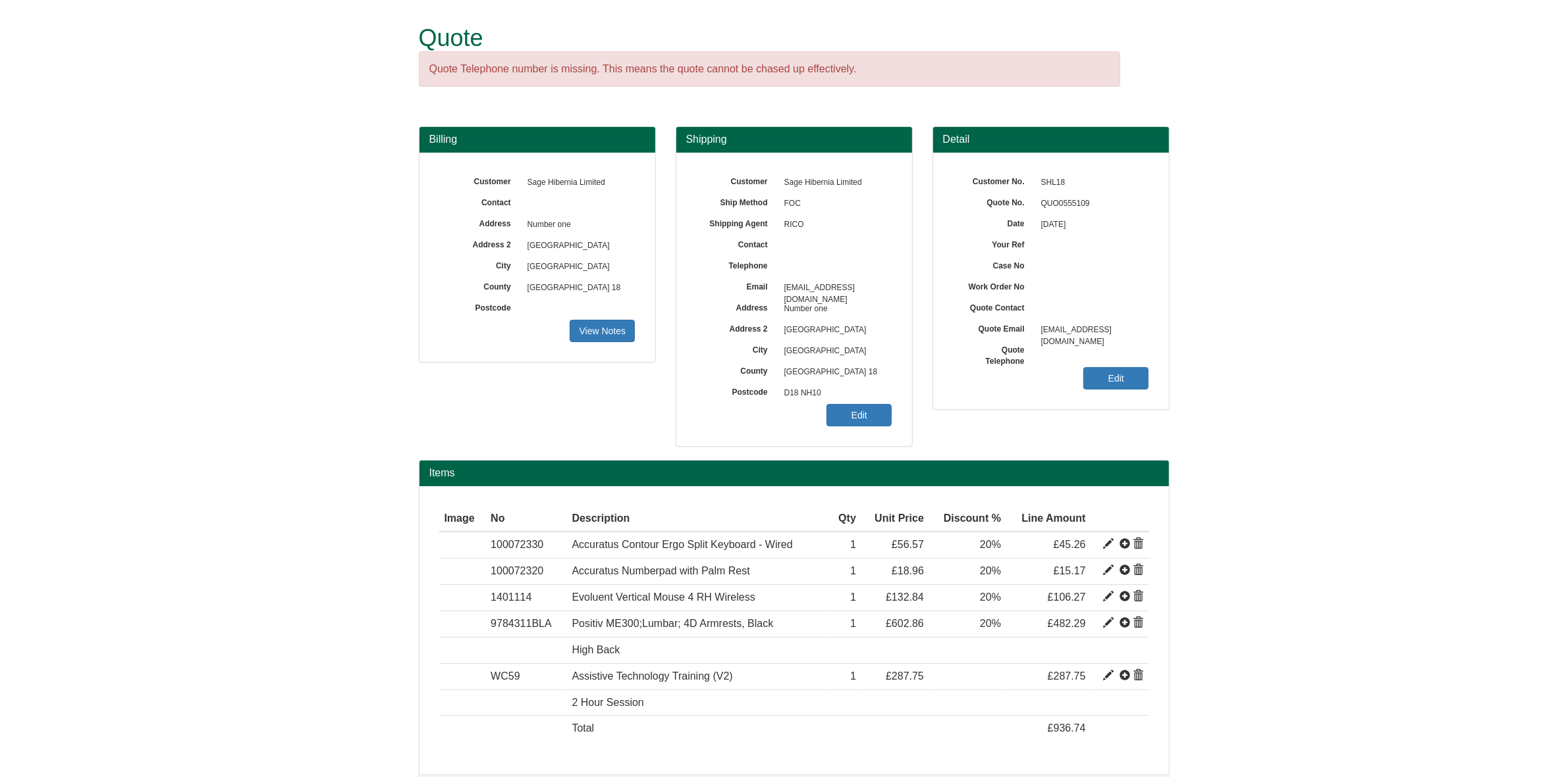
click at [1419, 313] on form "Quote Quote Telephone number is missing. This means the quote cannot be chased …" at bounding box center [784, 412] width 1568 height 824
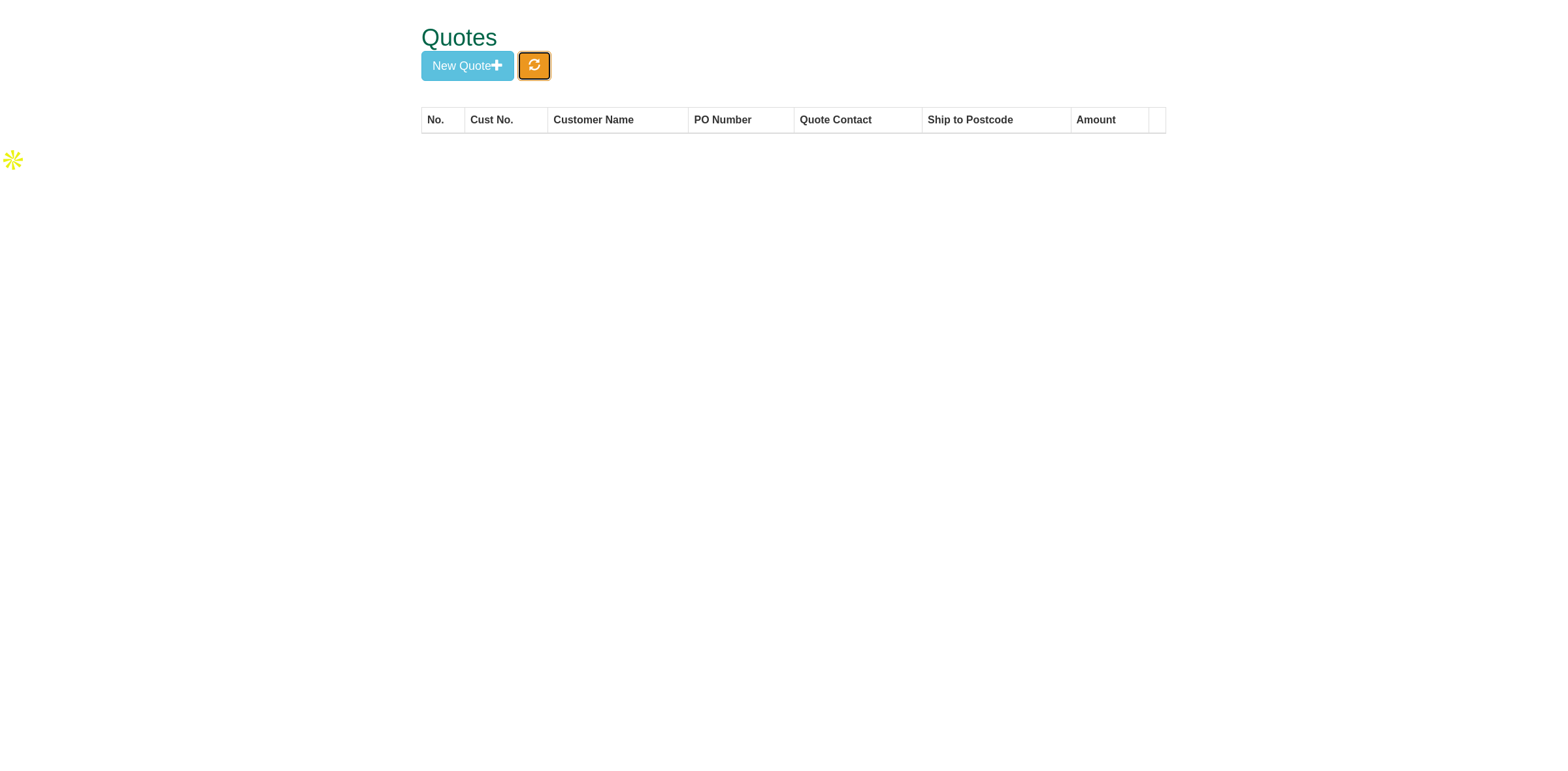
click at [544, 69] on button "button" at bounding box center [534, 66] width 34 height 30
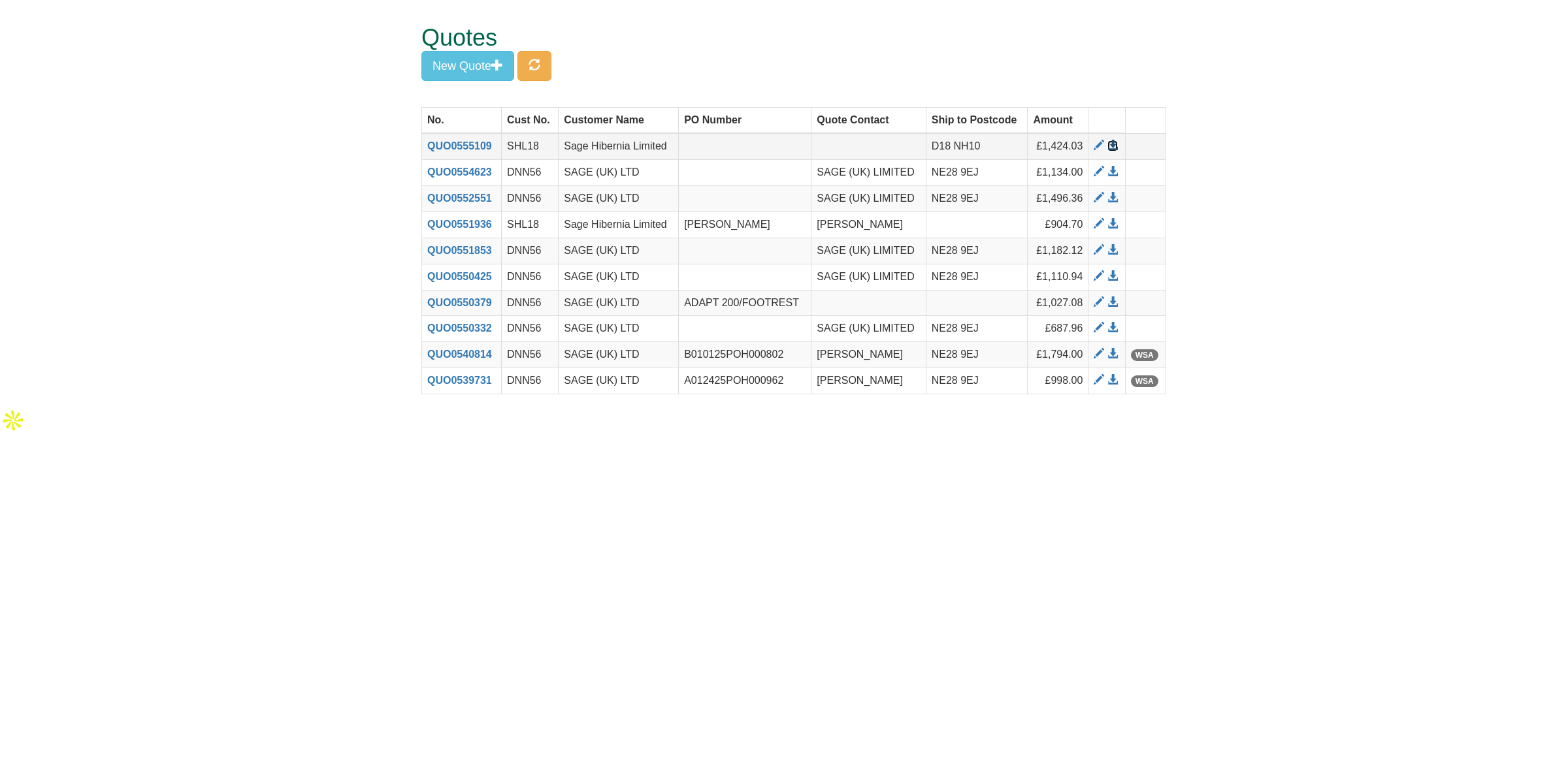
click at [1111, 144] on span at bounding box center [1113, 146] width 11 height 11
click at [1096, 146] on span at bounding box center [1099, 146] width 11 height 11
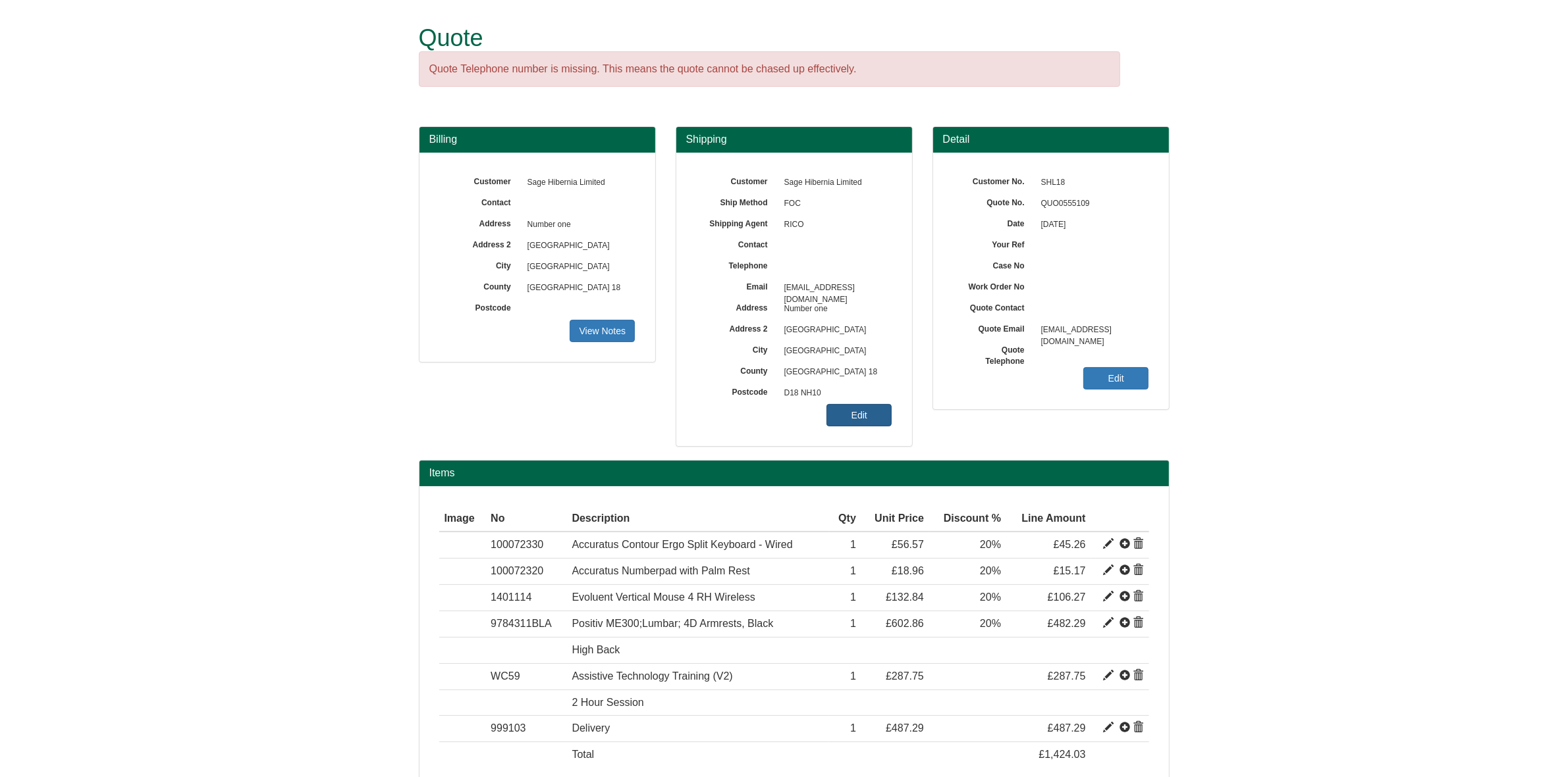
click at [856, 419] on link "Edit" at bounding box center [859, 415] width 65 height 22
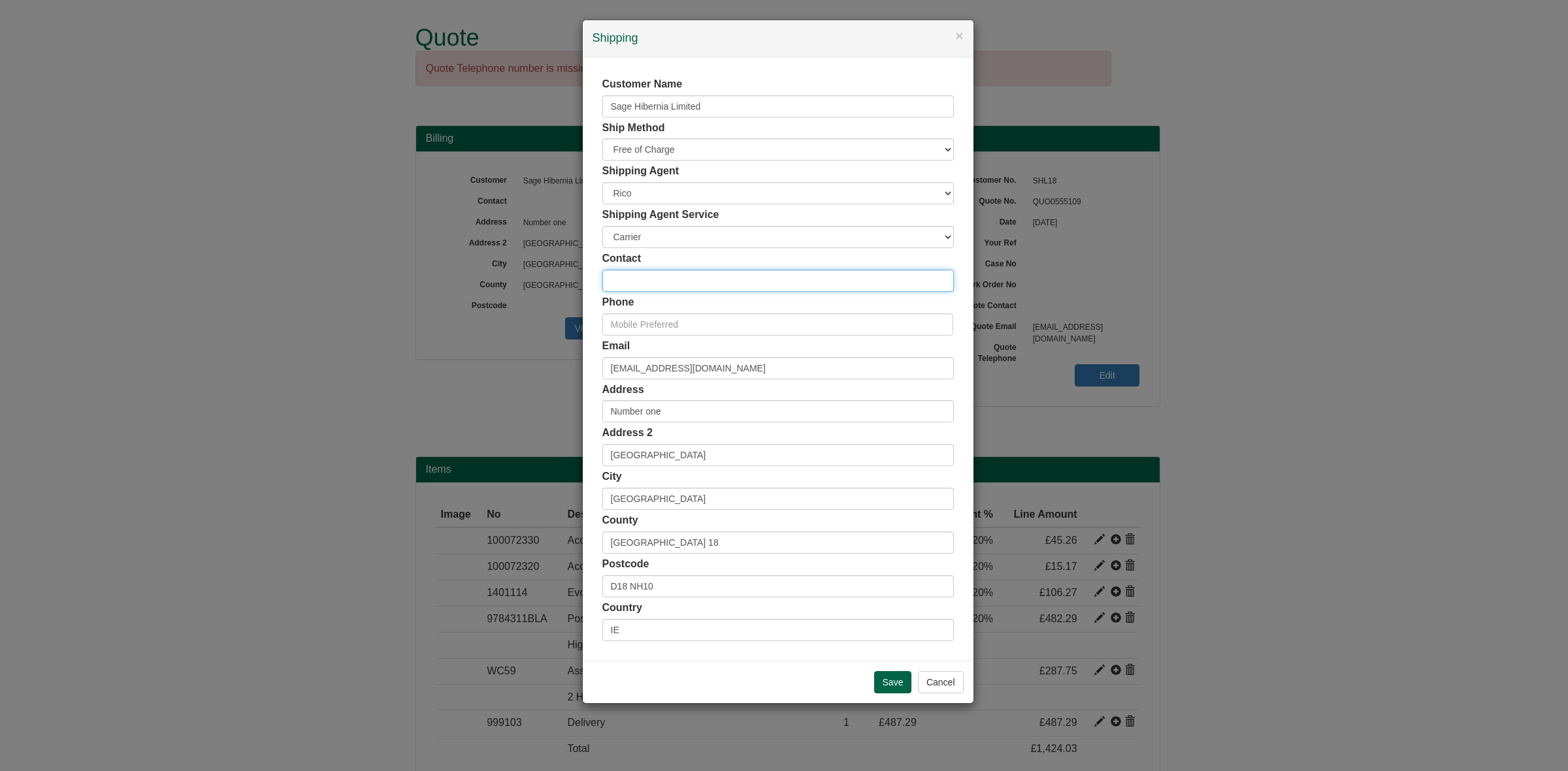
click at [678, 287] on input "text" at bounding box center [778, 280] width 351 height 22
paste input "[PERSON_NAME][EMAIL_ADDRESS][DOMAIN_NAME]"
type input "[PERSON_NAME][EMAIL_ADDRESS][DOMAIN_NAME]"
drag, startPoint x: 762, startPoint y: 362, endPoint x: 519, endPoint y: 378, distance: 243.5
click at [519, 378] on div "× Shipping Customer Name Sage Hibernia Limited Ship Method Free of Charge £5 Fl…" at bounding box center [784, 385] width 1568 height 771
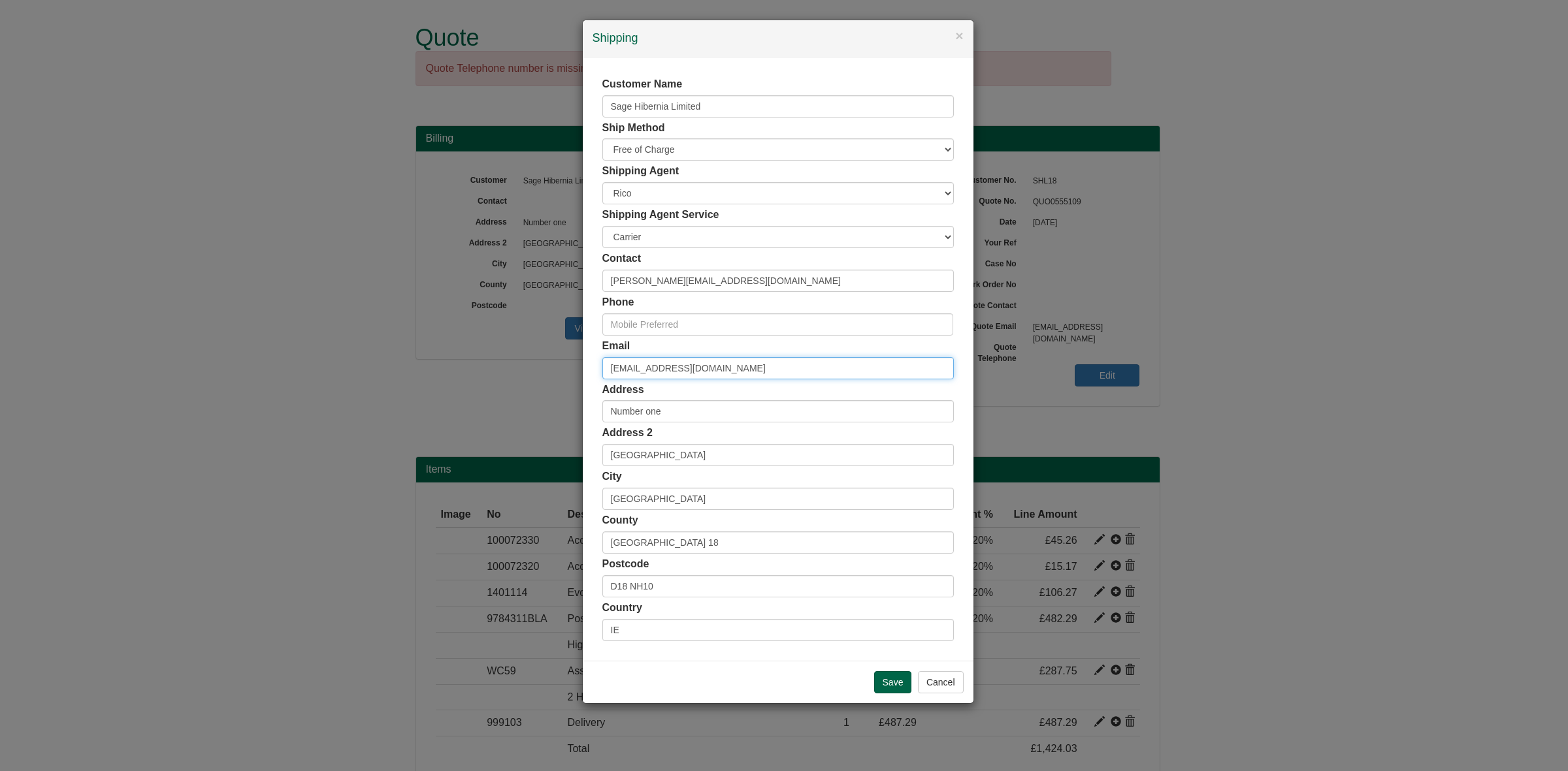
paste input "Claire.Goody"
type input "Claire.Goody@sage.com"
drag, startPoint x: 736, startPoint y: 284, endPoint x: 504, endPoint y: 274, distance: 232.2
click at [504, 274] on div "× Shipping Customer Name Sage Hibernia Limited Ship Method Free of Charge £5 Fl…" at bounding box center [784, 385] width 1568 height 771
click at [882, 681] on input "Save" at bounding box center [893, 682] width 38 height 22
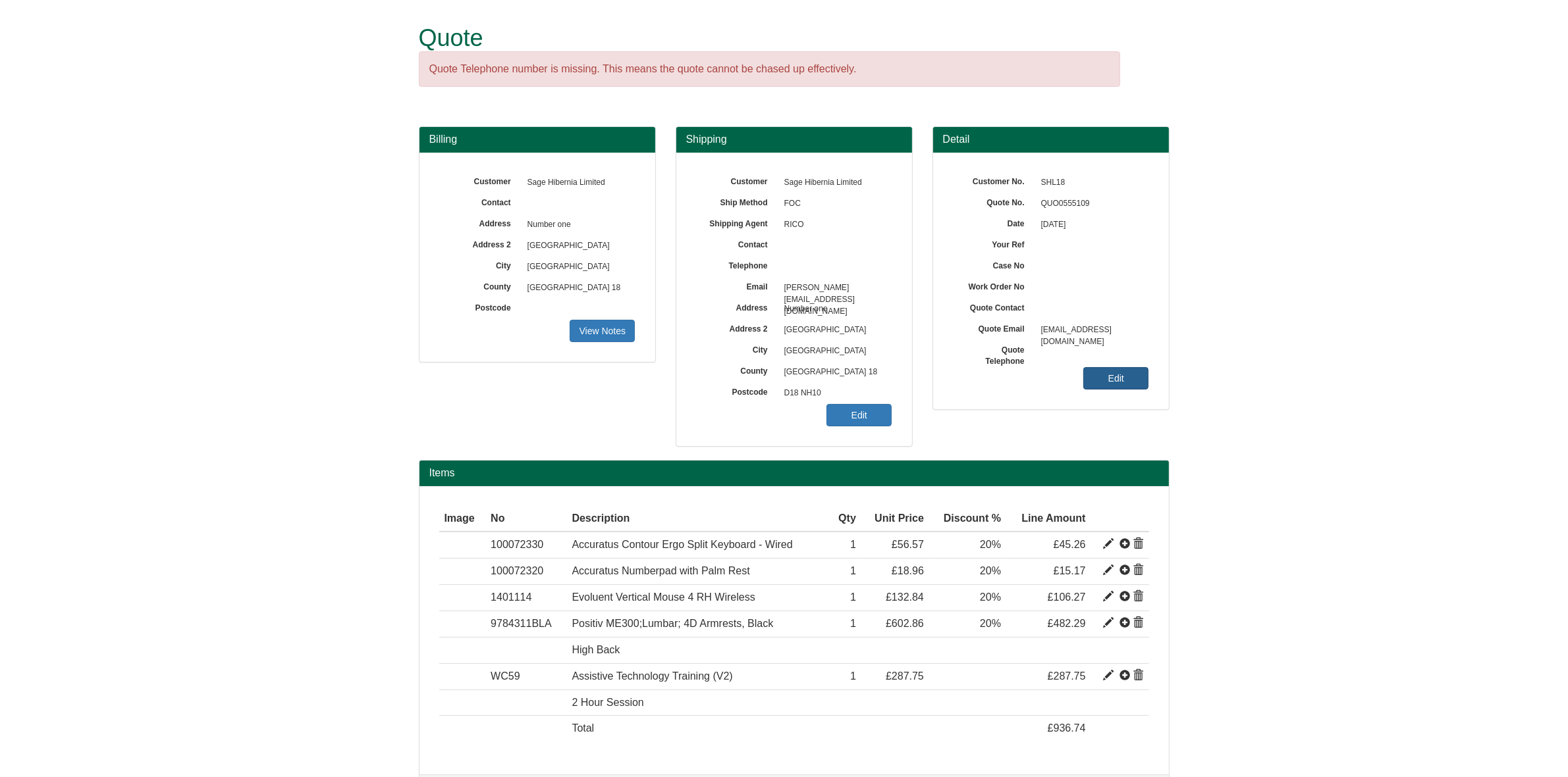
click at [1113, 375] on link "Edit" at bounding box center [1115, 378] width 65 height 22
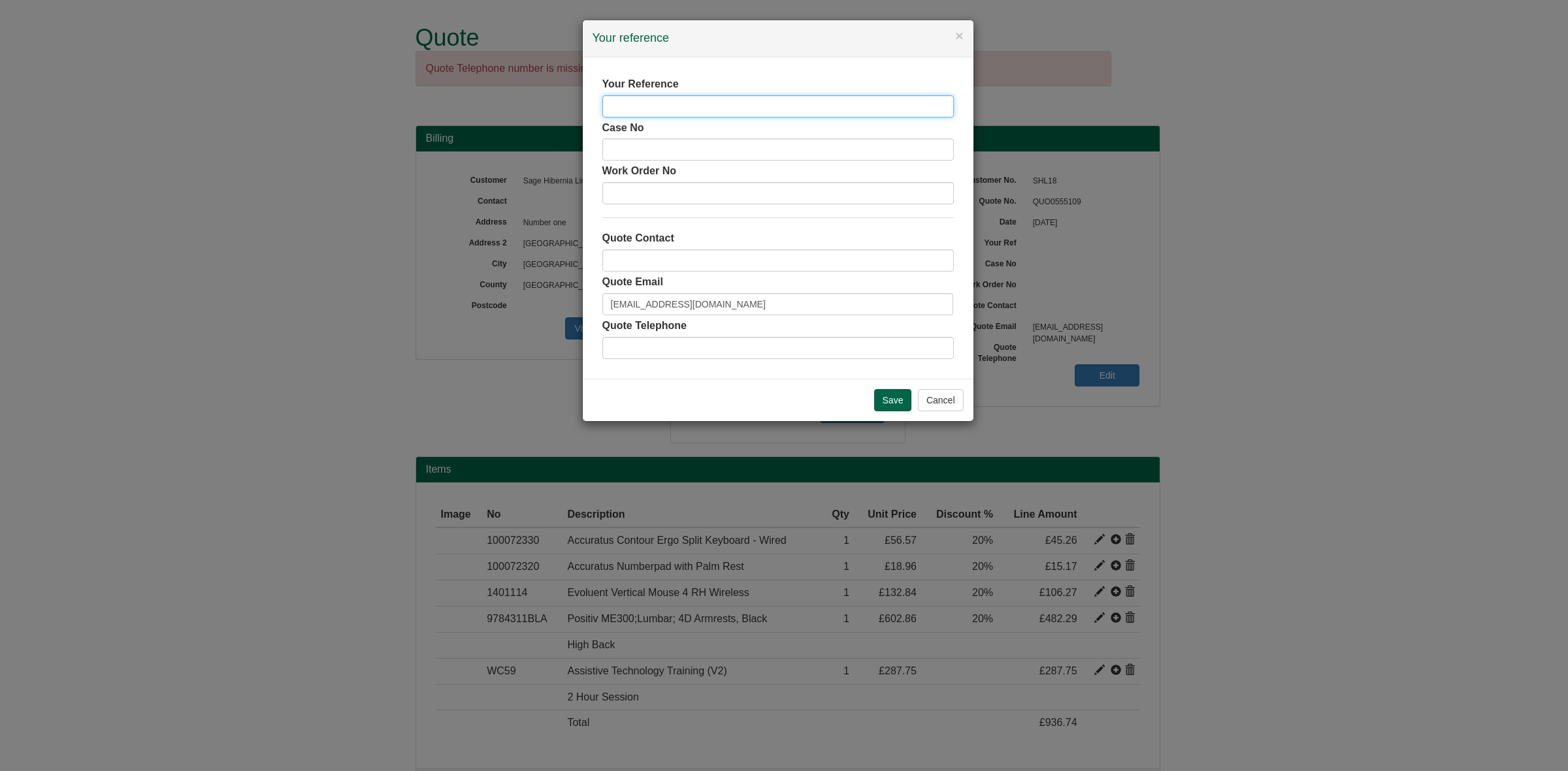
click at [619, 101] on input "text" at bounding box center [778, 106] width 351 height 22
type input "Claire Goody"
drag, startPoint x: 743, startPoint y: 301, endPoint x: 458, endPoint y: 304, distance: 285.0
click at [458, 304] on div "× Your reference Your Reference Claire Goody Case No Work Order No Quote Contac…" at bounding box center [784, 385] width 1568 height 771
click at [879, 395] on input "Save" at bounding box center [893, 400] width 38 height 22
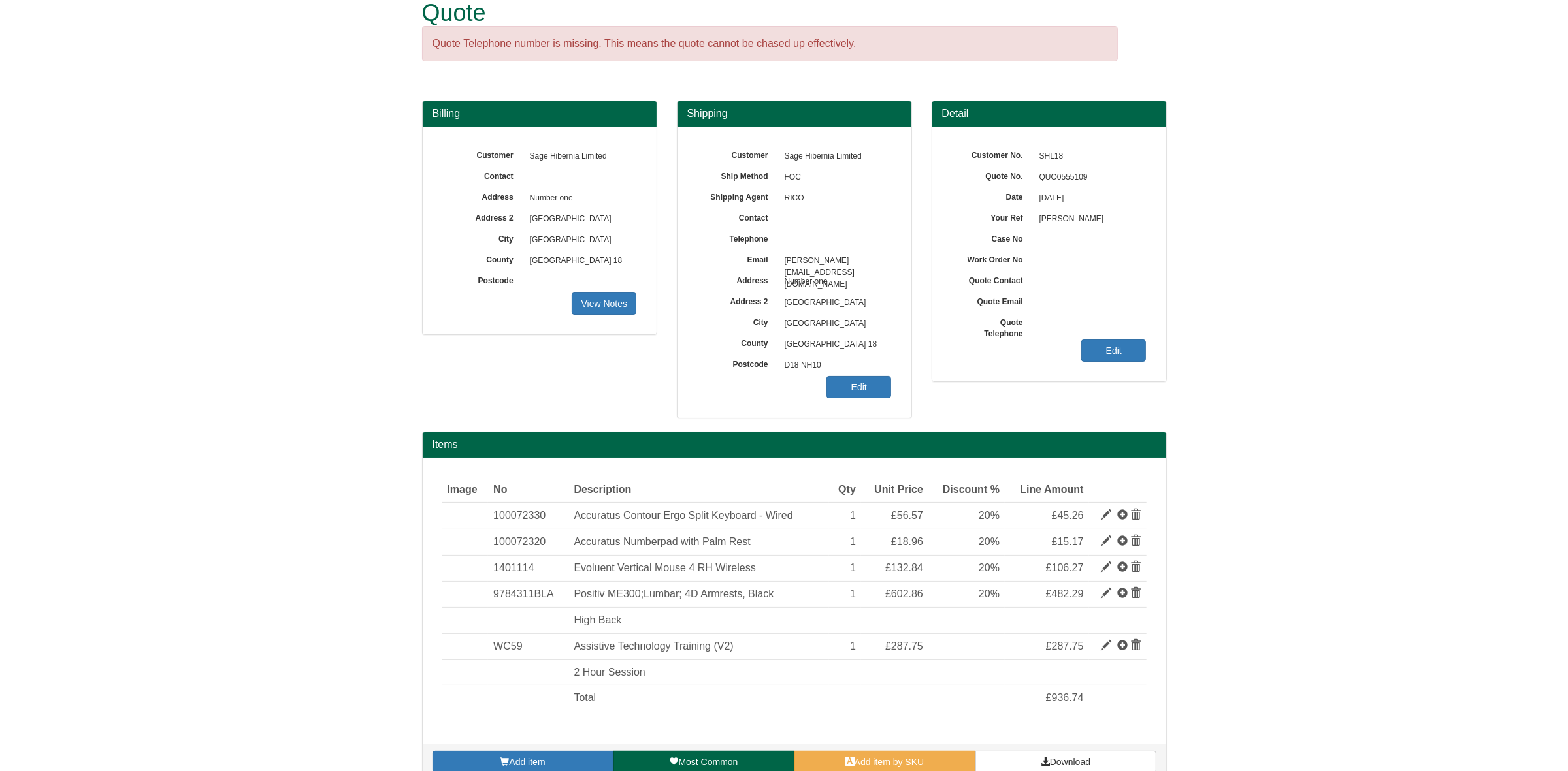
scroll to position [49, 0]
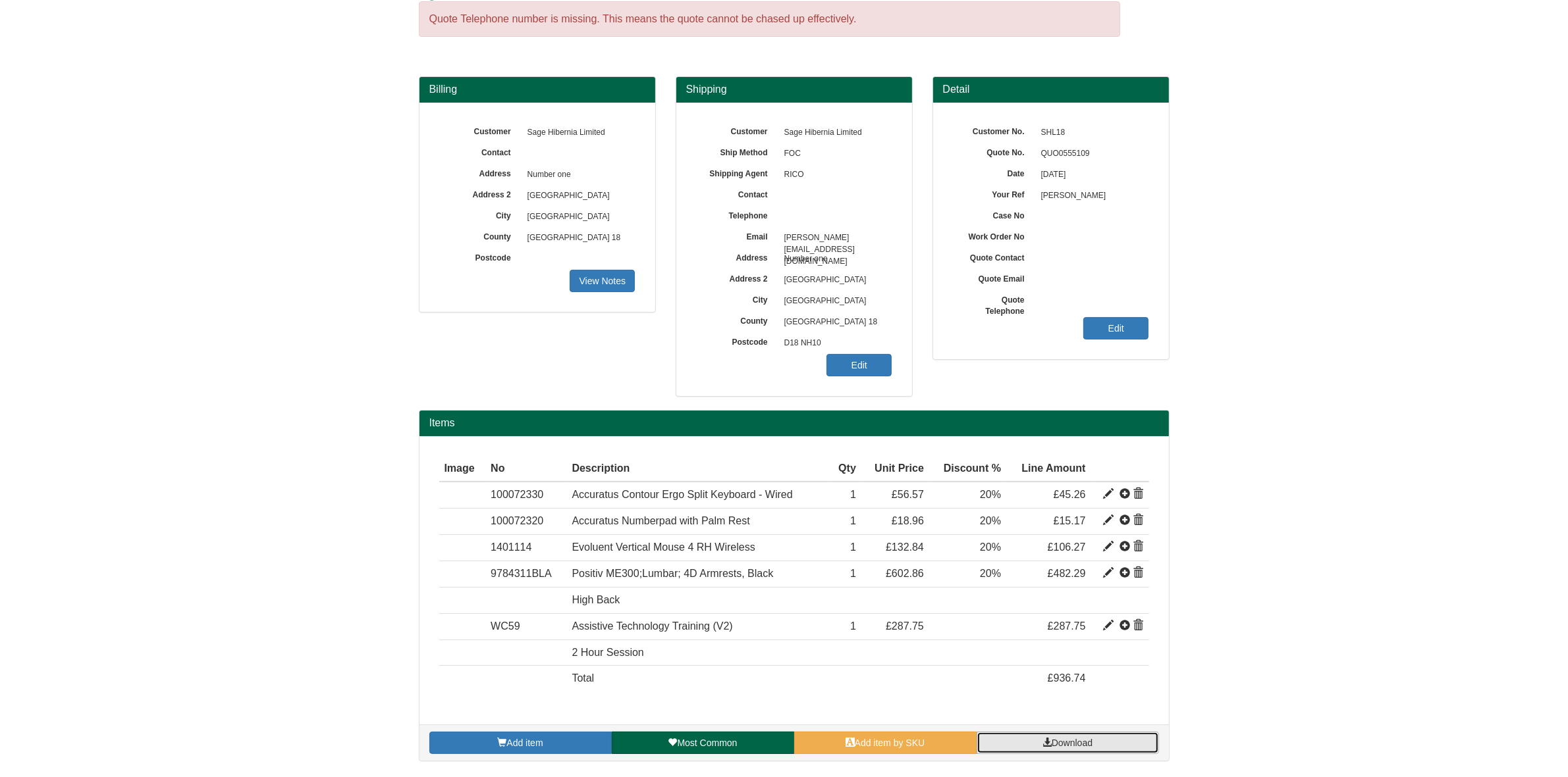
click at [1066, 736] on link "Download" at bounding box center [1068, 743] width 182 height 22
click at [866, 365] on link "Edit" at bounding box center [859, 364] width 65 height 22
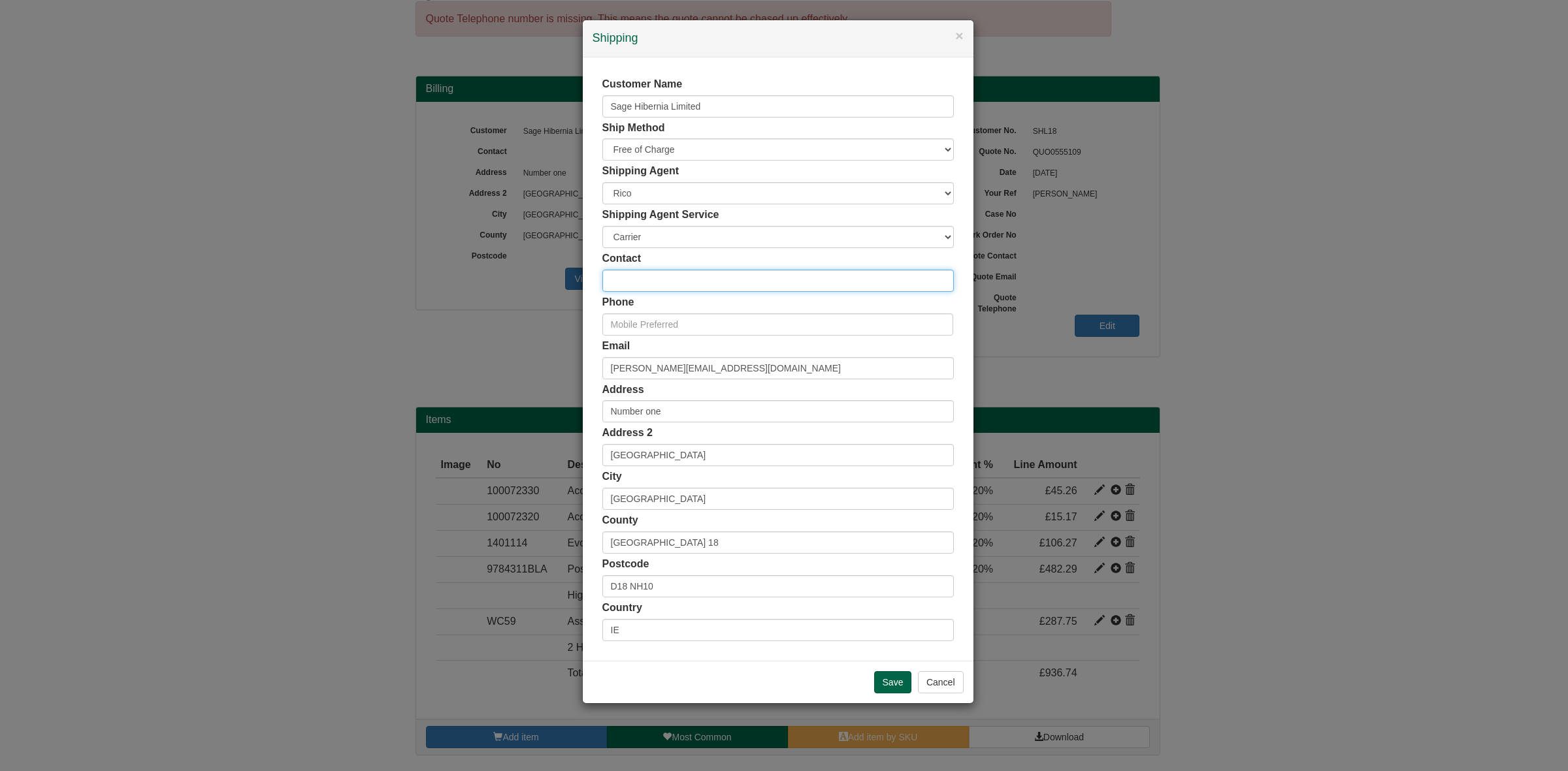
click at [655, 276] on input "text" at bounding box center [778, 280] width 351 height 22
paste input "Ciara Moore"
click at [611, 284] on input "Ciara Moore FAO" at bounding box center [778, 280] width 351 height 22
paste input "Catherine McLynskey"
drag, startPoint x: 788, startPoint y: 282, endPoint x: 773, endPoint y: 287, distance: 15.8
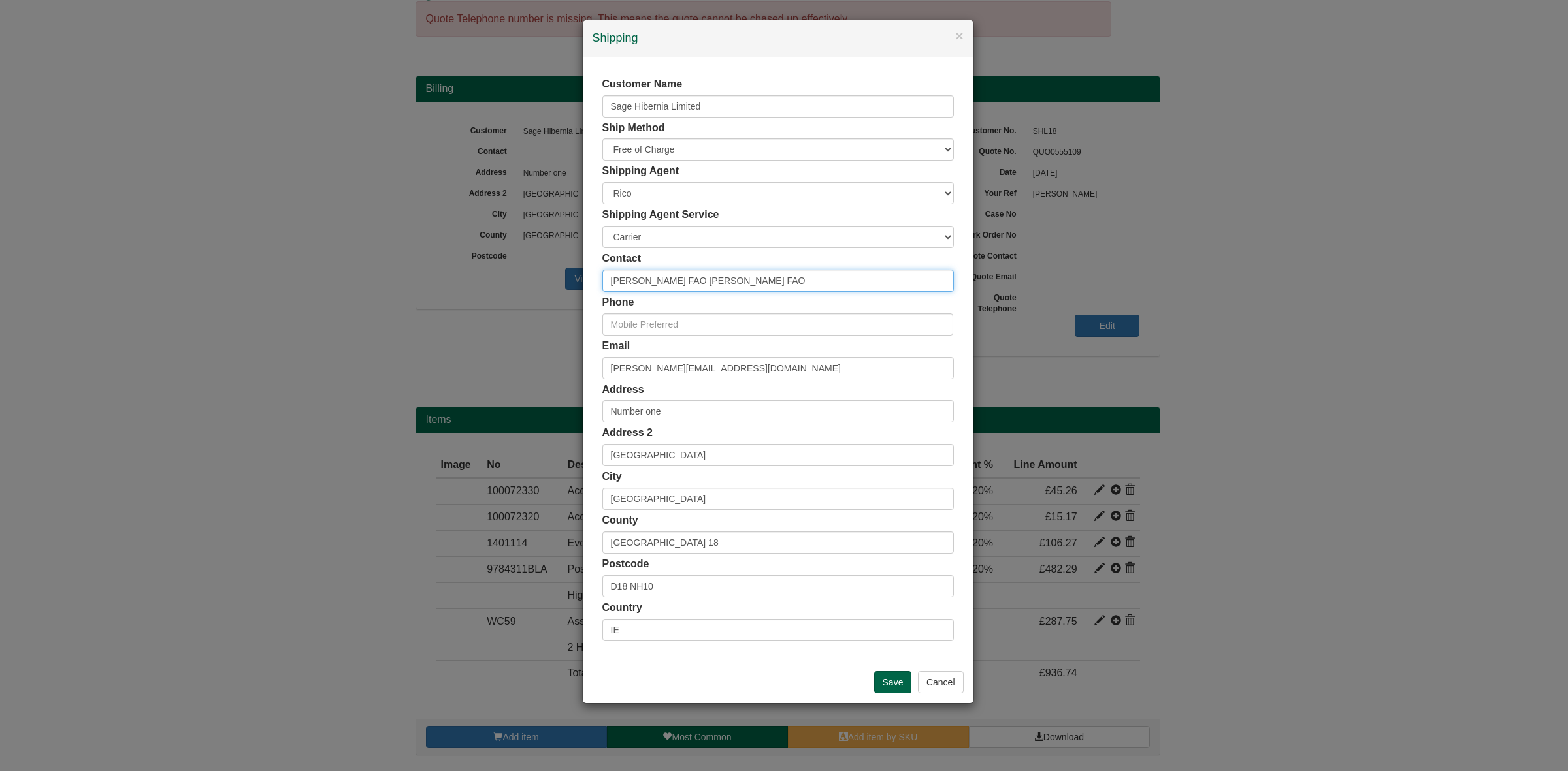
click at [773, 287] on input "Catherine McLynskey FAO Ciara Moore FAO" at bounding box center [778, 280] width 351 height 22
type input "Catherine McLynskey FAO Ciara Moore"
drag, startPoint x: 732, startPoint y: 369, endPoint x: 393, endPoint y: 372, distance: 339.0
click at [393, 372] on div "× Shipping Customer Name Sage Hibernia Limited Ship Method Free of Charge £5 Fl…" at bounding box center [784, 385] width 1568 height 771
paste input "atherine.McLynske"
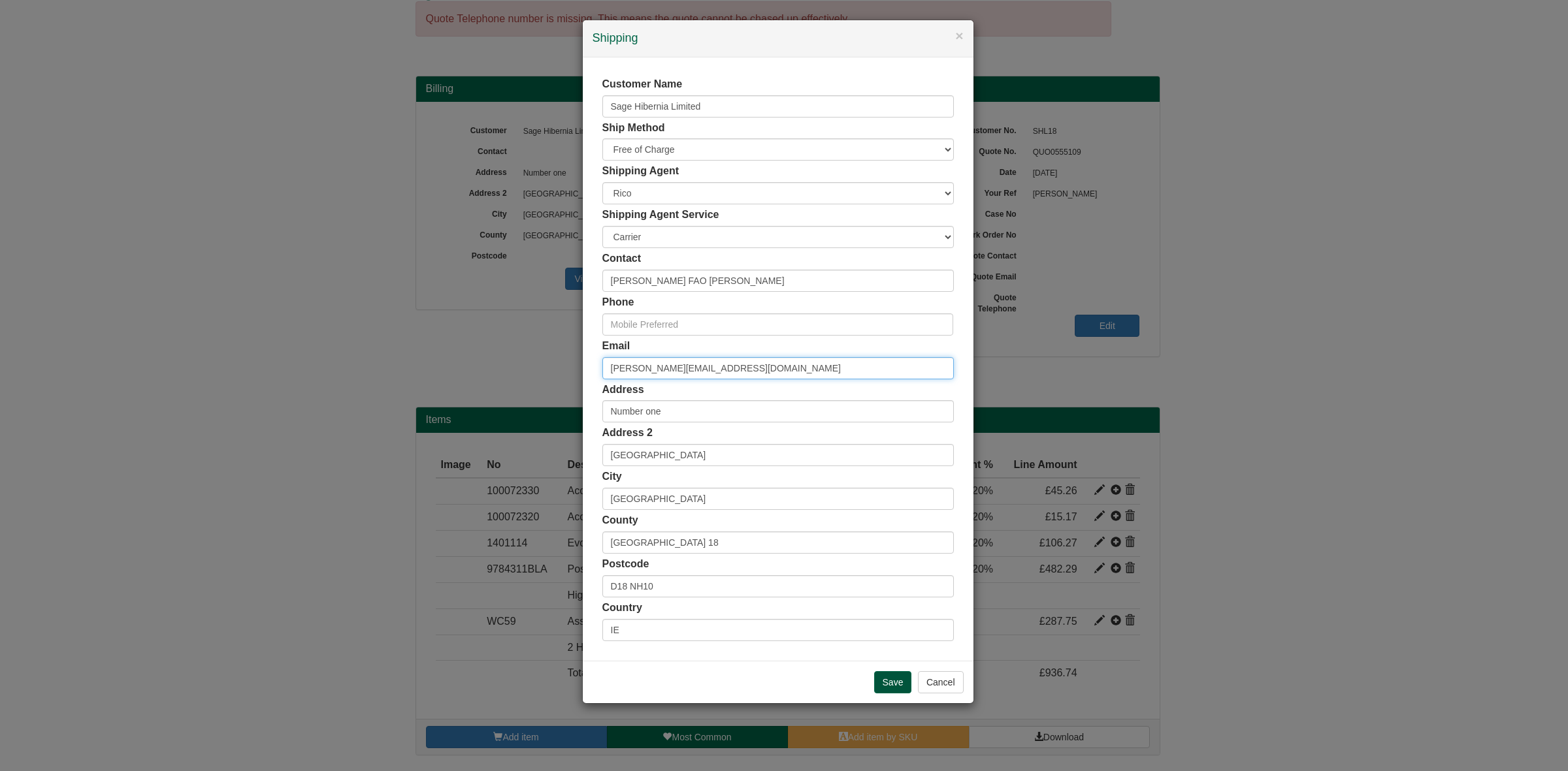
type input "Catherine.McLynskey@sage.com"
click at [894, 684] on input "Save" at bounding box center [893, 682] width 38 height 22
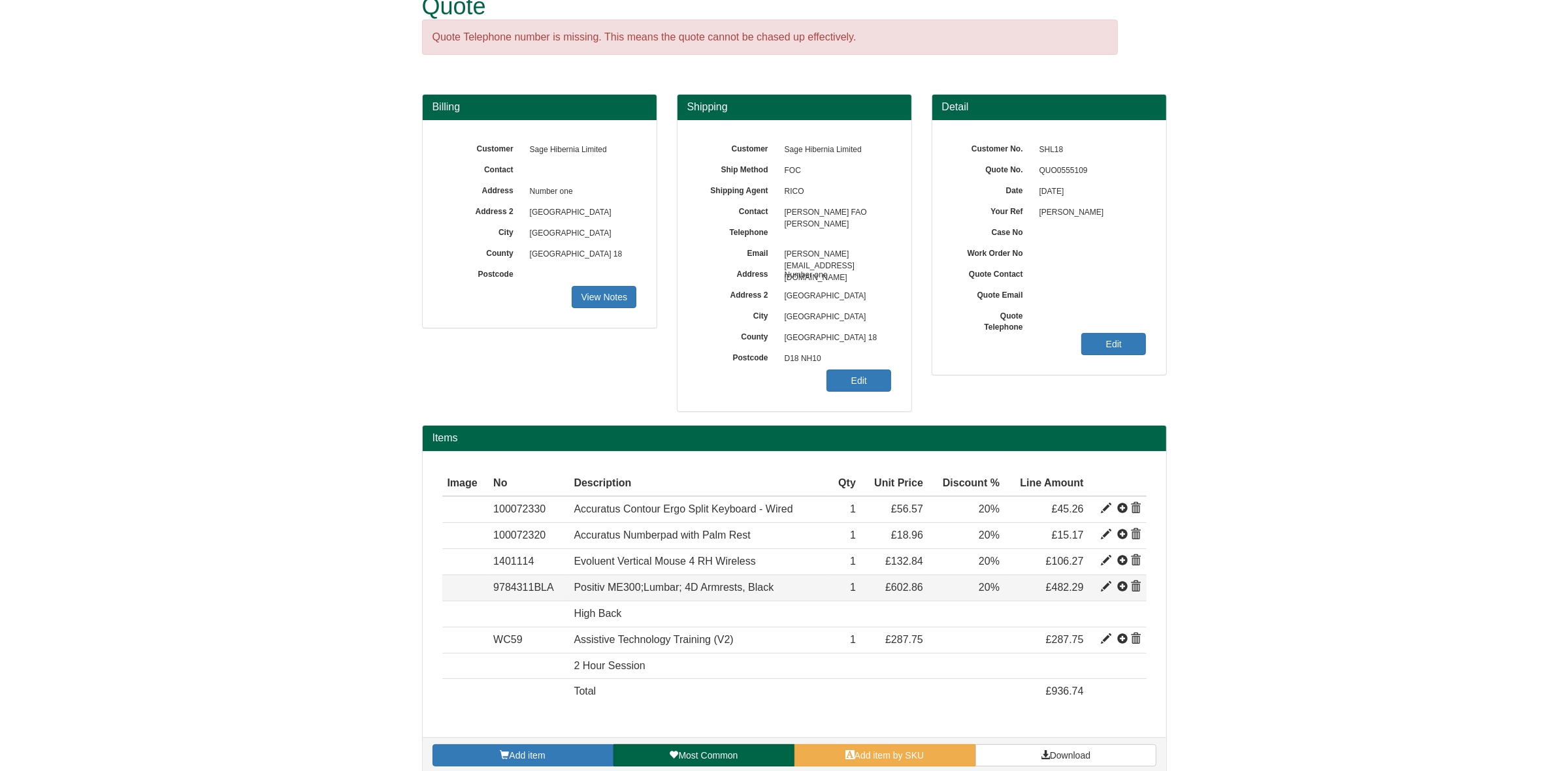
scroll to position [49, 0]
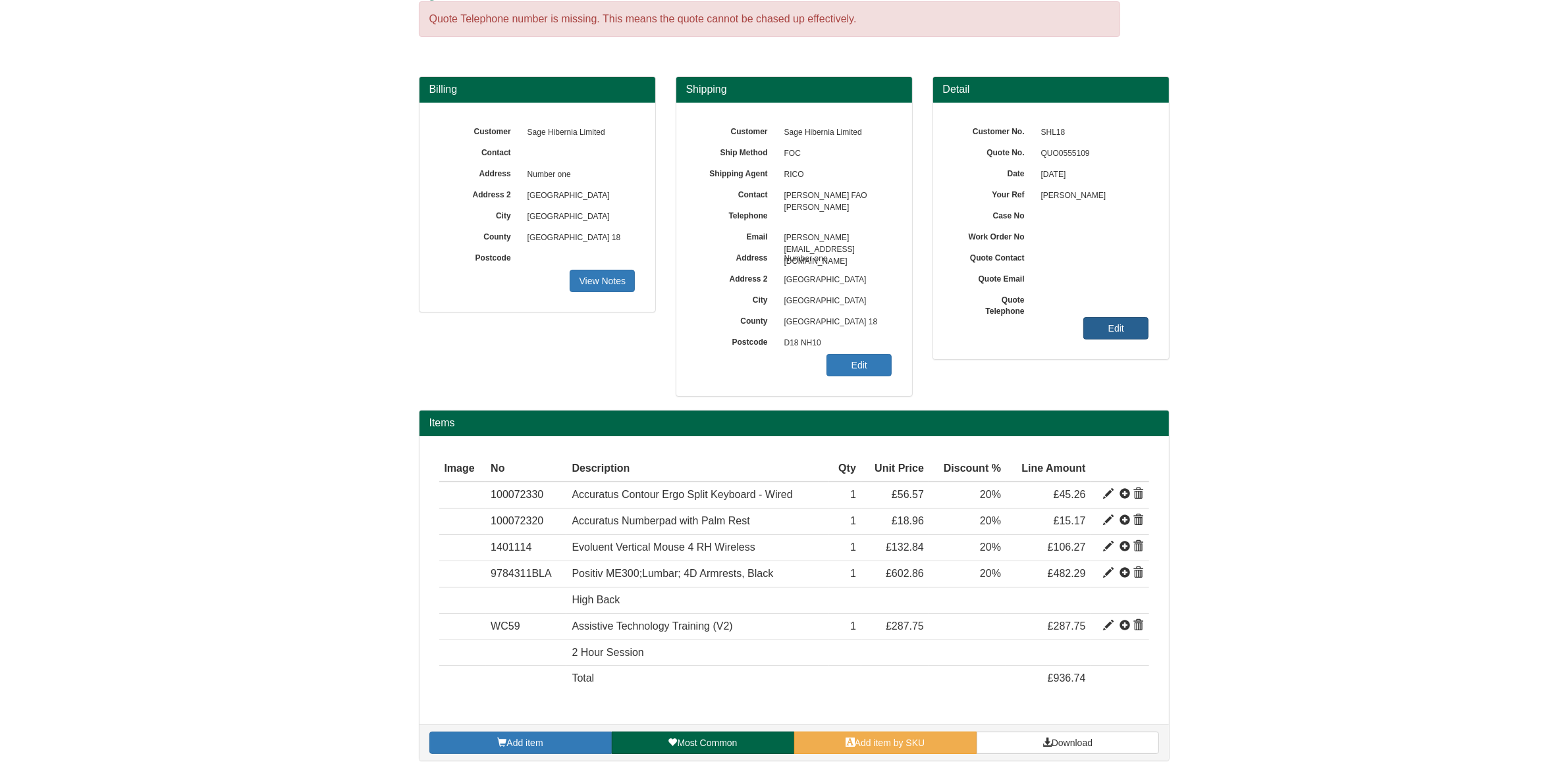
click at [1113, 340] on link "Edit" at bounding box center [1115, 328] width 65 height 22
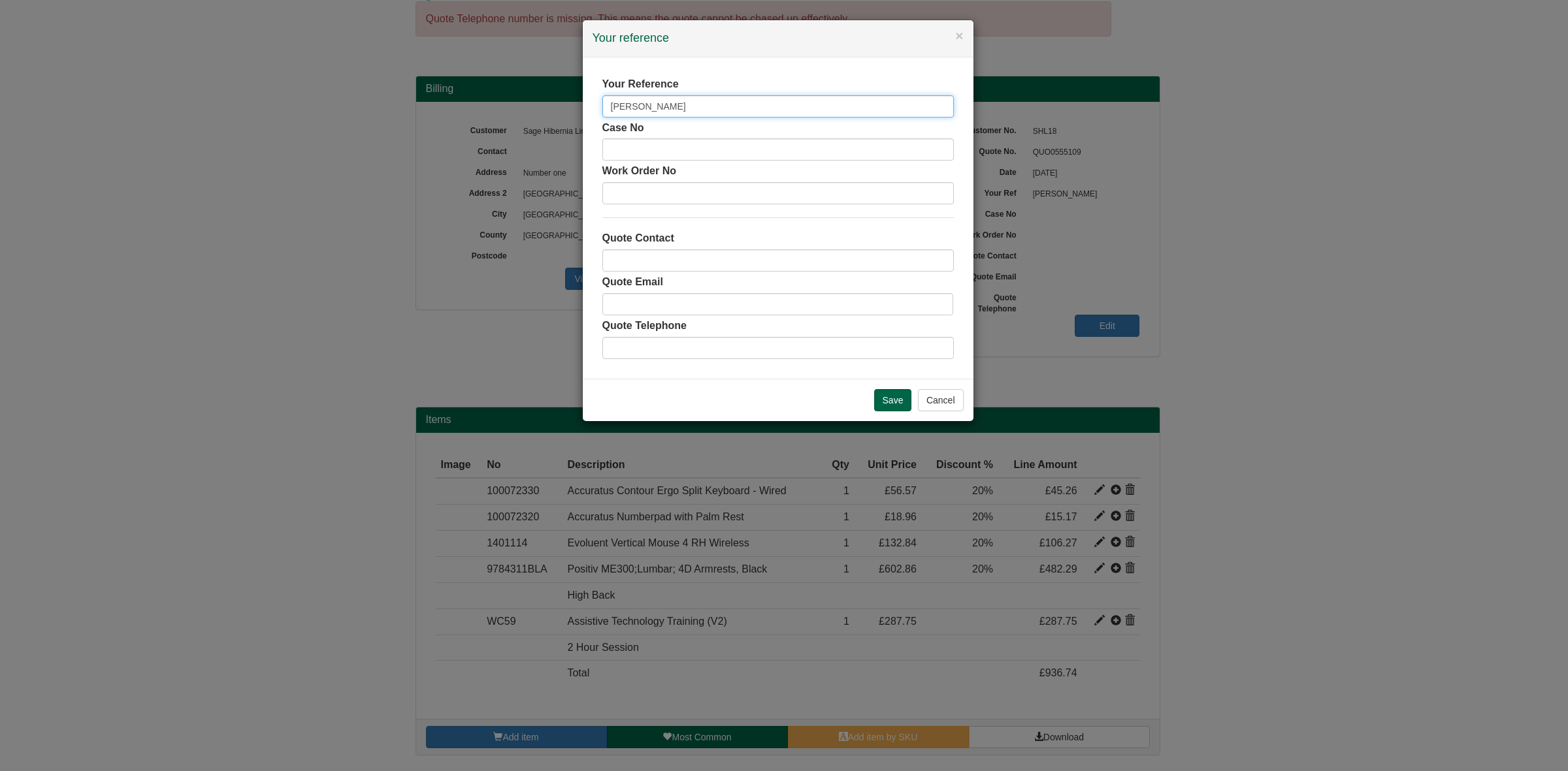
drag, startPoint x: 701, startPoint y: 105, endPoint x: 510, endPoint y: 108, distance: 191.0
click at [510, 108] on div "× Your reference Your Reference [PERSON_NAME] Case No Work Order No Quote Conta…" at bounding box center [784, 385] width 1568 height 771
paste input "[PERSON_NAME]"
type input "[PERSON_NAME]"
click at [644, 259] on input "text" at bounding box center [778, 260] width 351 height 22
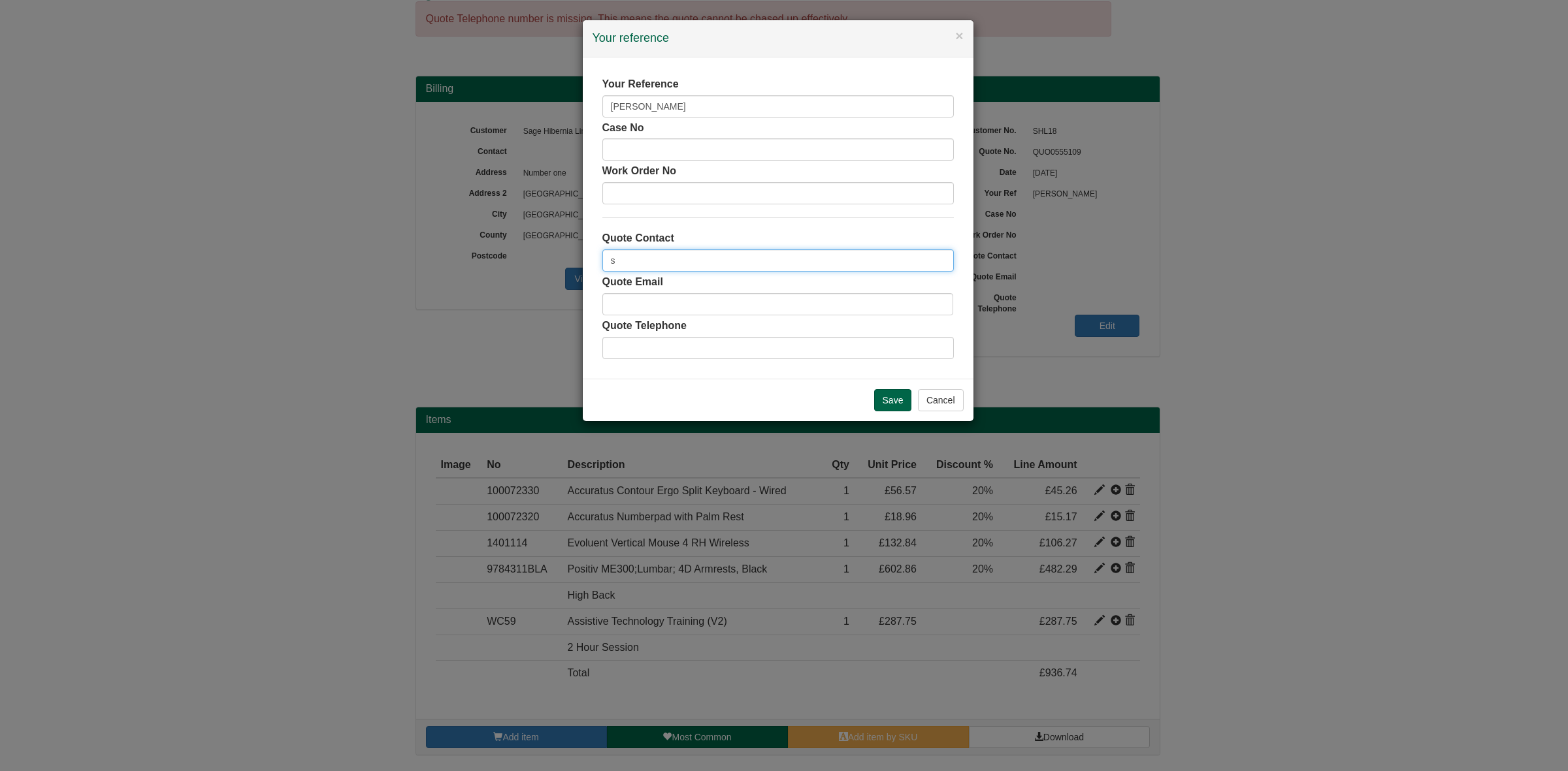
type input "[PERSON_NAME]"
click at [884, 388] on div "Save Cancel" at bounding box center [778, 400] width 391 height 43
click at [886, 397] on input "Save" at bounding box center [893, 400] width 38 height 22
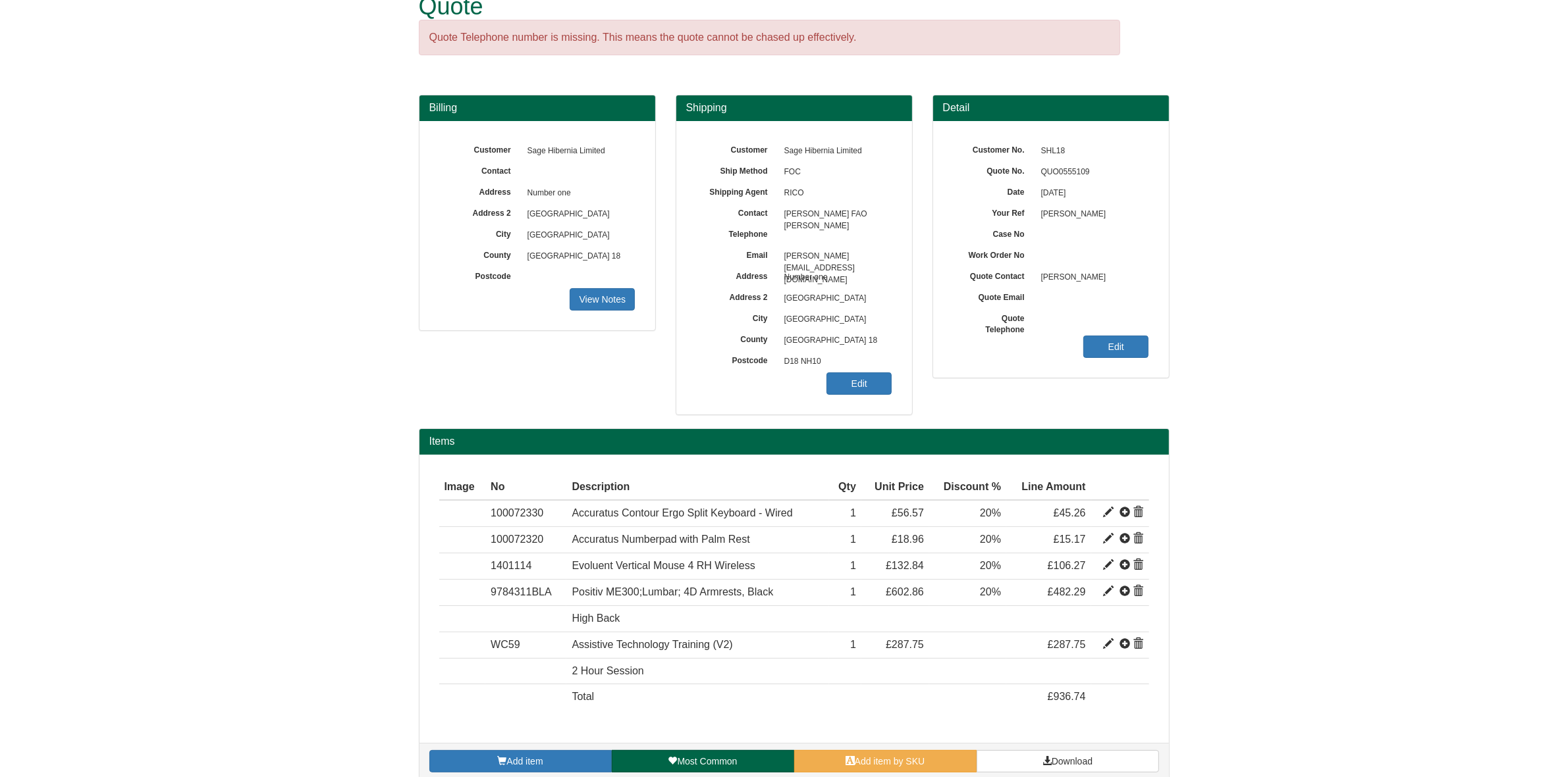
scroll to position [50, 0]
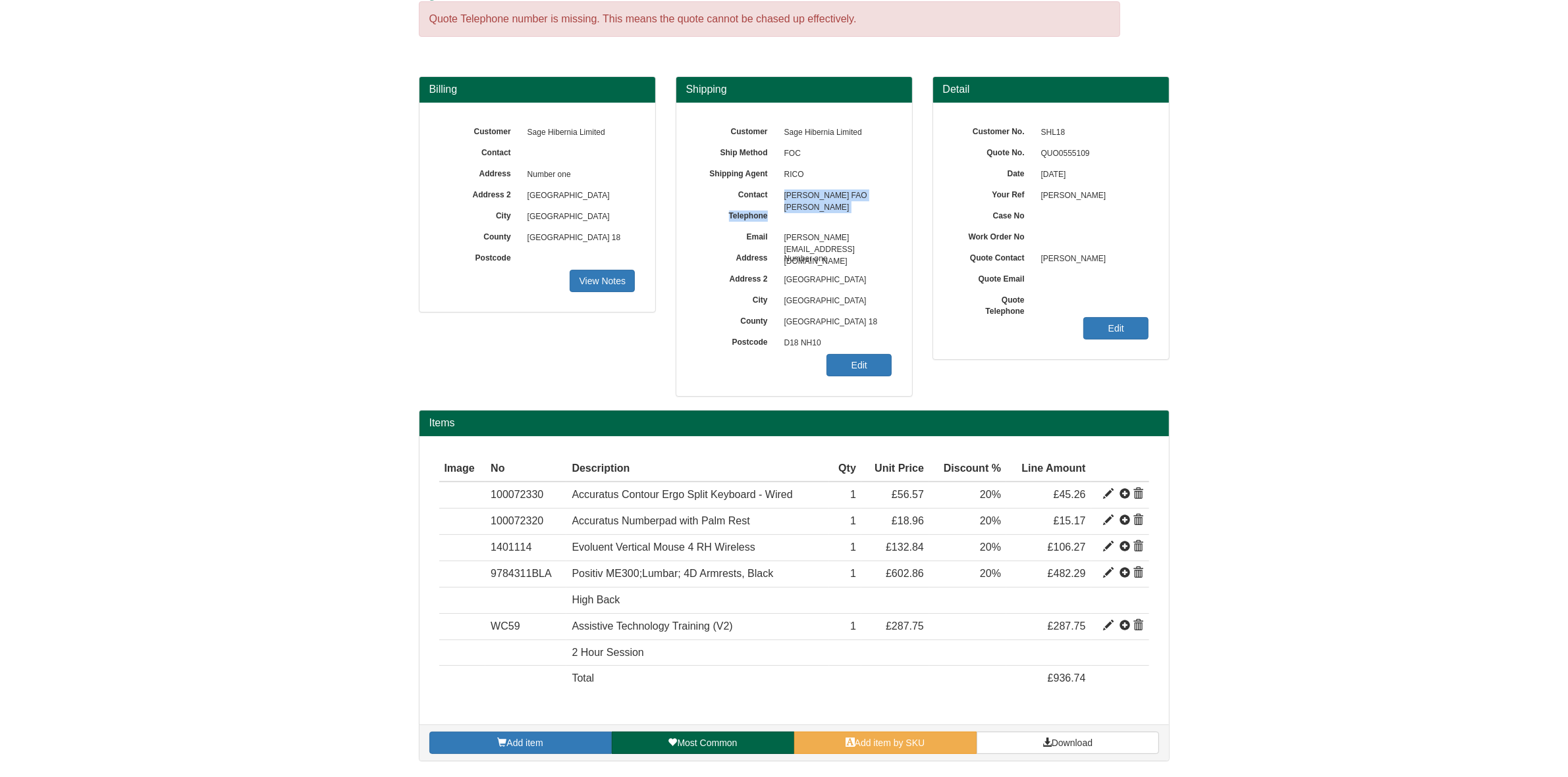
drag, startPoint x: 828, startPoint y: 208, endPoint x: 787, endPoint y: 201, distance: 41.6
click at [787, 122] on div "Customer Sage Hibernia Limited Ship Method FOC Shipping Agent RICO Contact [PER…" at bounding box center [794, 122] width 196 height 0
click at [788, 198] on span "[PERSON_NAME] FAO [PERSON_NAME]" at bounding box center [835, 196] width 115 height 21
drag, startPoint x: 786, startPoint y: 194, endPoint x: 823, endPoint y: 211, distance: 40.7
click at [823, 122] on div "Customer Sage Hibernia Limited Ship Method FOC Shipping Agent RICO Contact [PER…" at bounding box center [794, 122] width 196 height 0
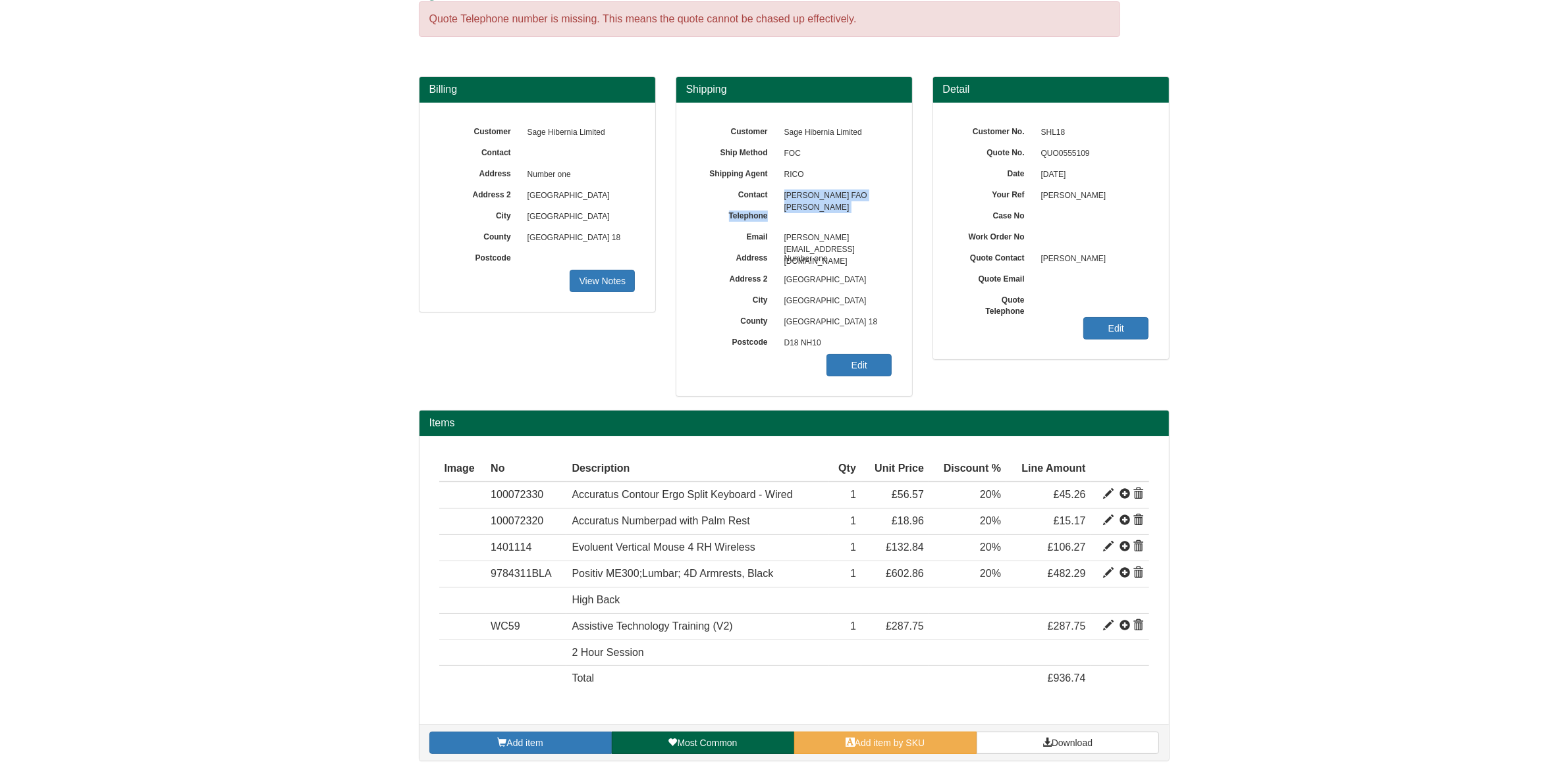
click at [840, 211] on span at bounding box center [835, 217] width 115 height 21
drag, startPoint x: 785, startPoint y: 194, endPoint x: 836, endPoint y: 204, distance: 52.0
click at [836, 204] on span "[PERSON_NAME] FAO [PERSON_NAME]" at bounding box center [835, 196] width 115 height 21
copy span "[PERSON_NAME] FAO [PERSON_NAME]"
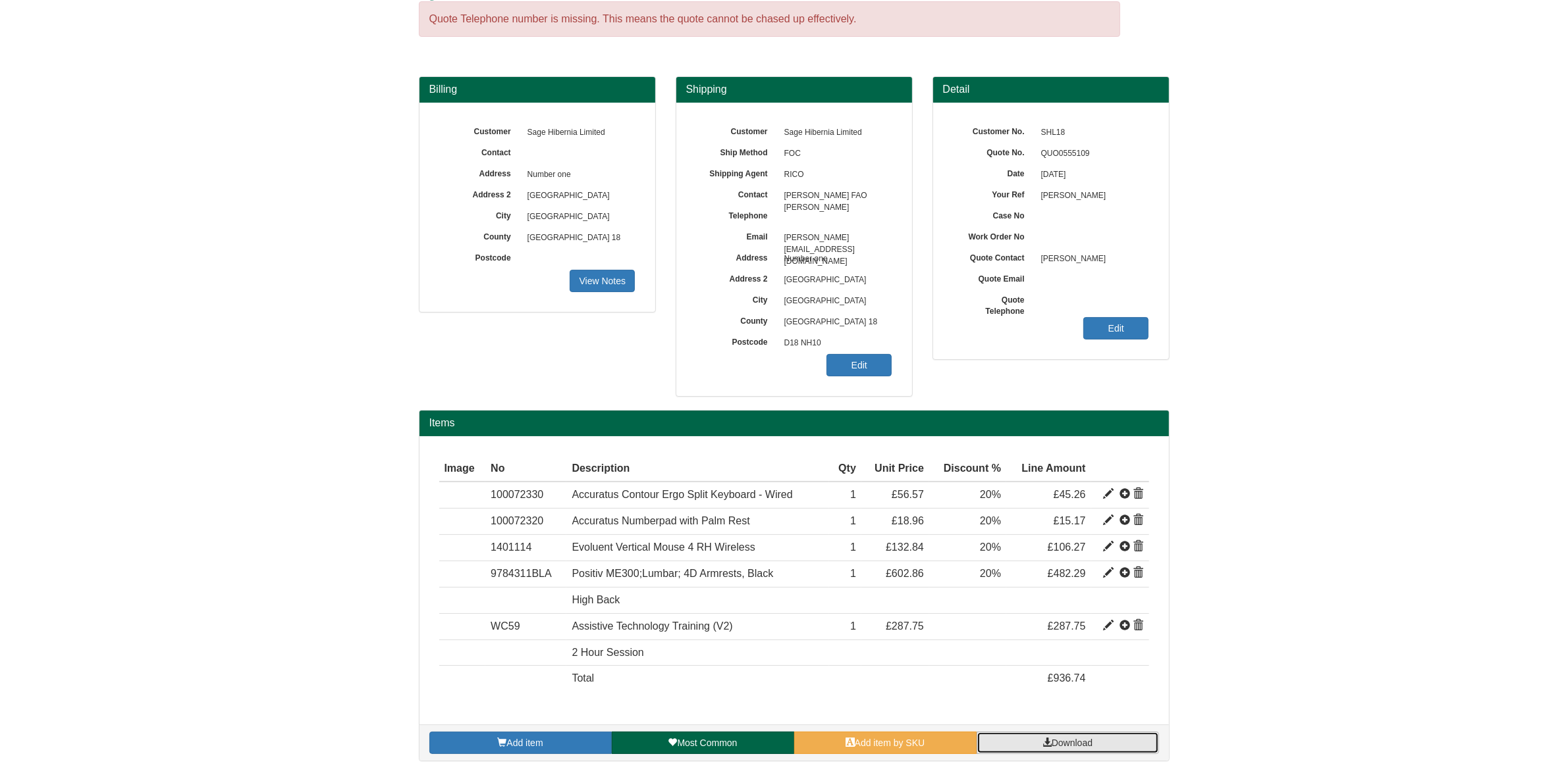
click at [1056, 746] on span "Download" at bounding box center [1072, 743] width 41 height 11
